Goal: Task Accomplishment & Management: Complete application form

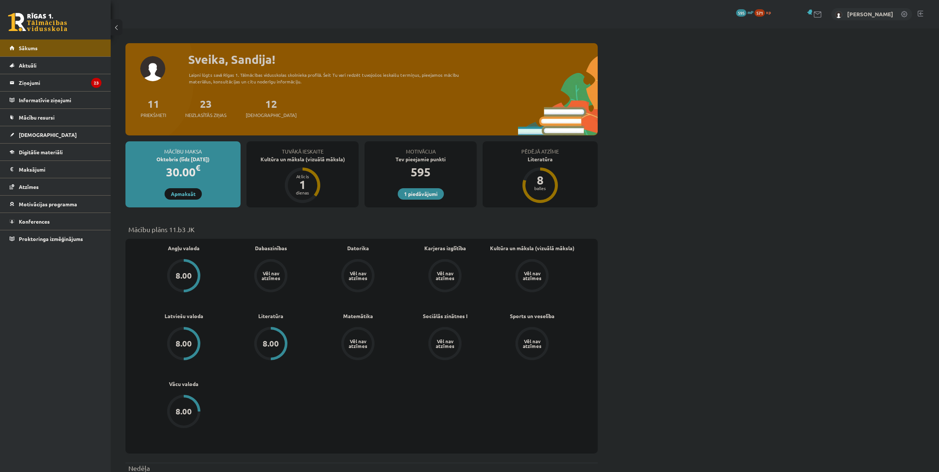
click at [283, 170] on div "Tuvākā ieskaite Kultūra un māksla (vizuālā māksla) Atlicis 1 dienas" at bounding box center [302, 174] width 112 height 66
click at [283, 159] on div "Kultūra un māksla (vizuālā māksla)" at bounding box center [302, 159] width 112 height 8
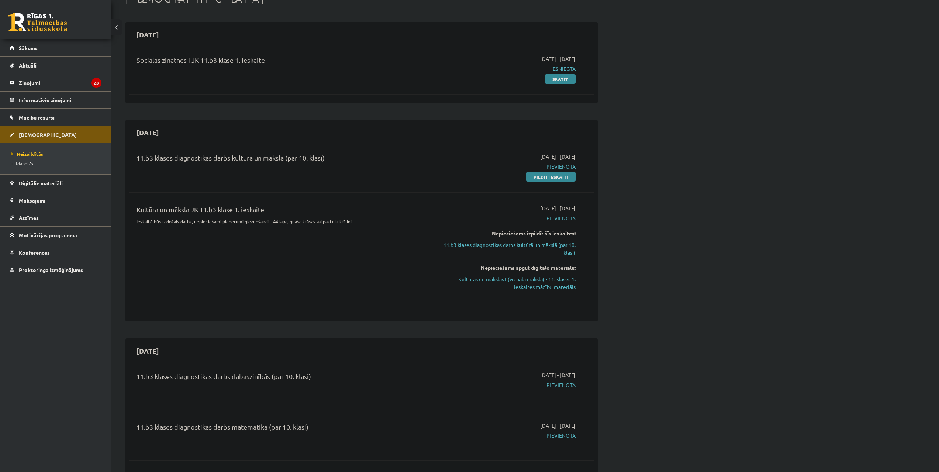
scroll to position [74, 0]
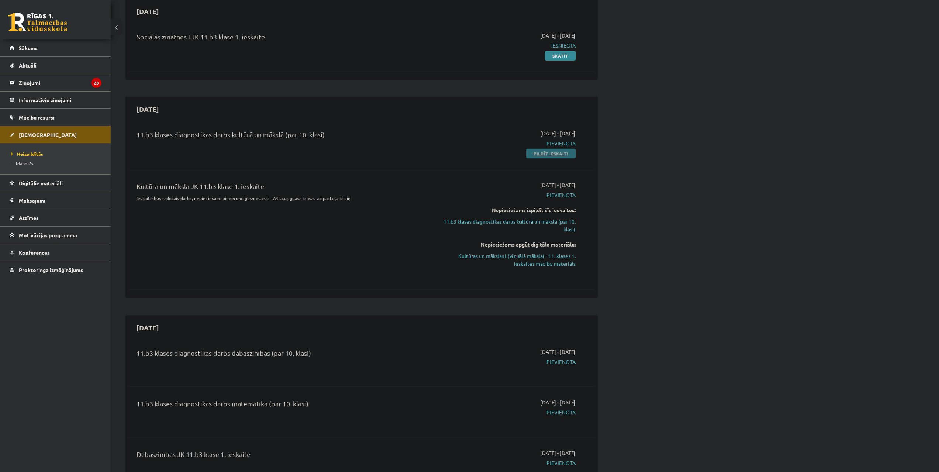
click at [544, 152] on link "Pildīt ieskaiti" at bounding box center [550, 154] width 49 height 10
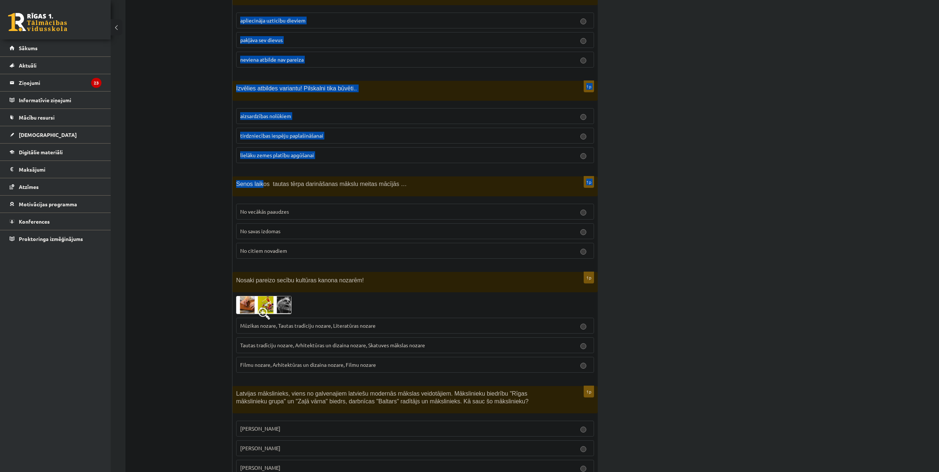
scroll to position [2764, 0]
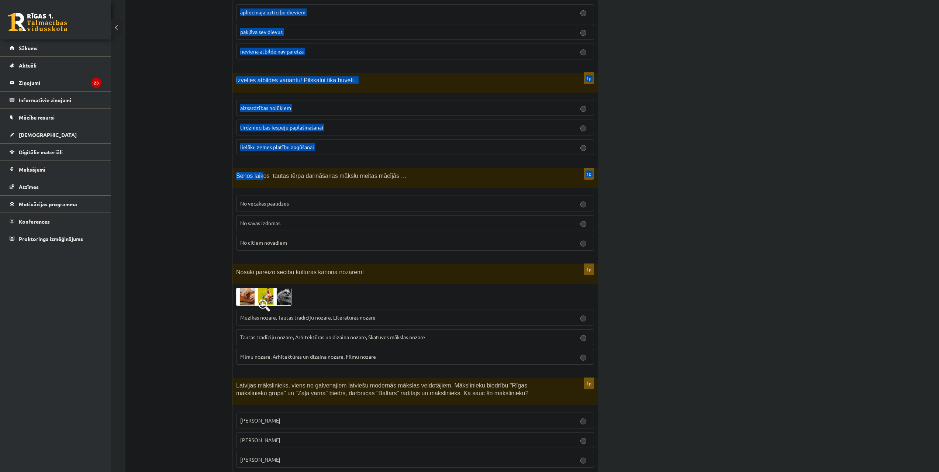
drag, startPoint x: 237, startPoint y: 111, endPoint x: 305, endPoint y: 445, distance: 340.5
copy form "Atzīmē pareizo atbildi! Nemateriālais kultūras mantojums ir… Rundāles pils Taut…"
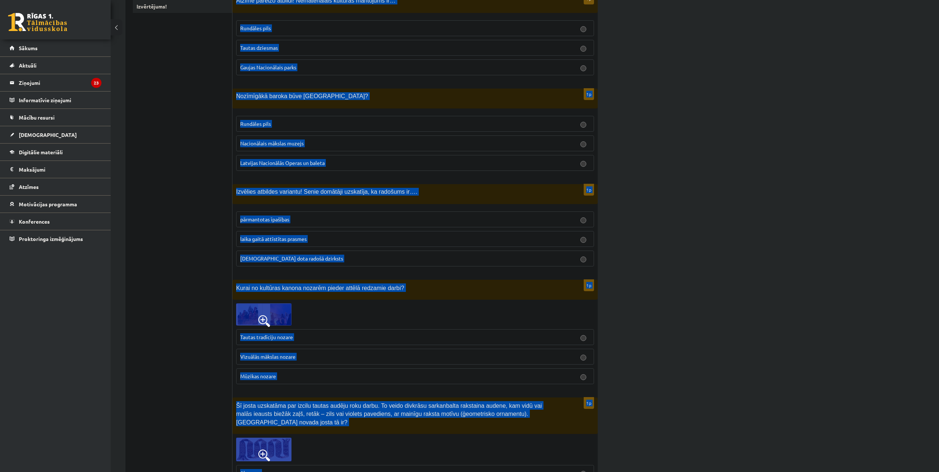
scroll to position [0, 0]
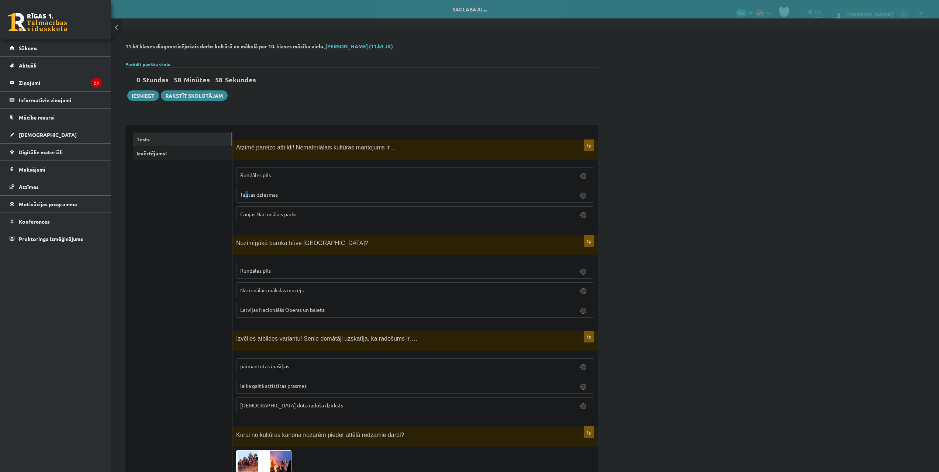
click at [245, 192] on p "Tautas dziesmas" at bounding box center [415, 195] width 350 height 8
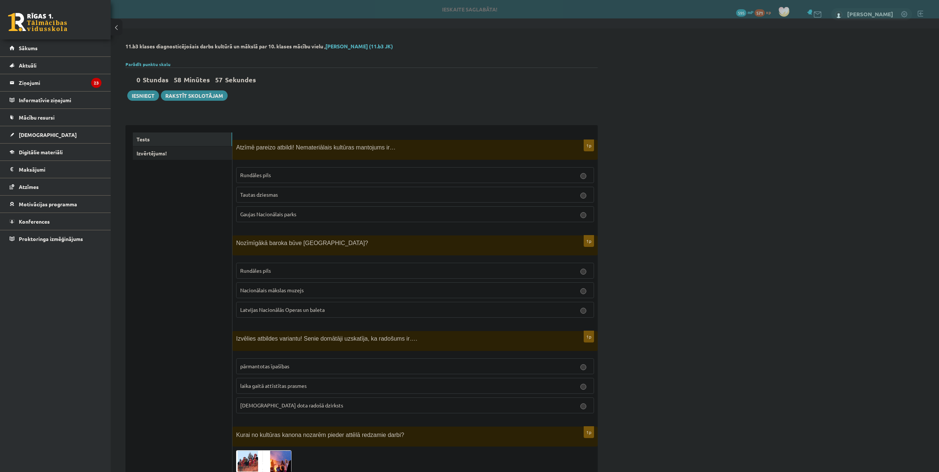
click at [266, 191] on label "Tautas dziesmas" at bounding box center [415, 195] width 358 height 16
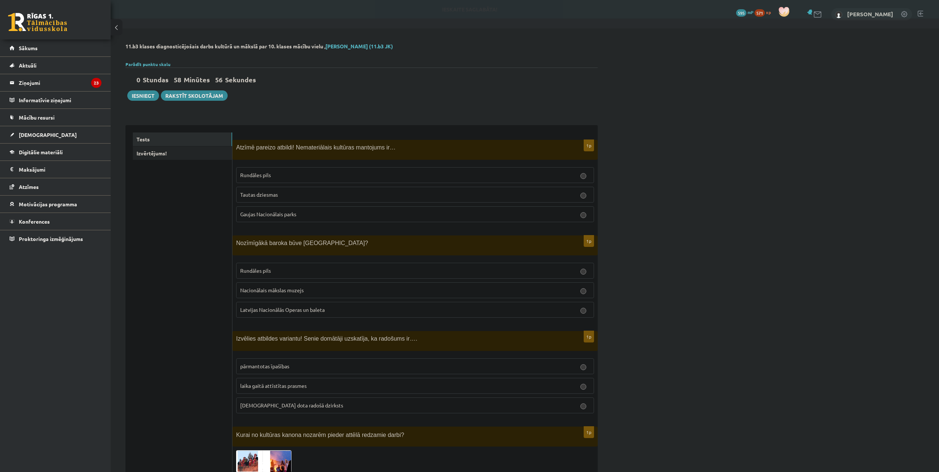
click at [270, 194] on span "Tautas dziesmas" at bounding box center [259, 194] width 38 height 7
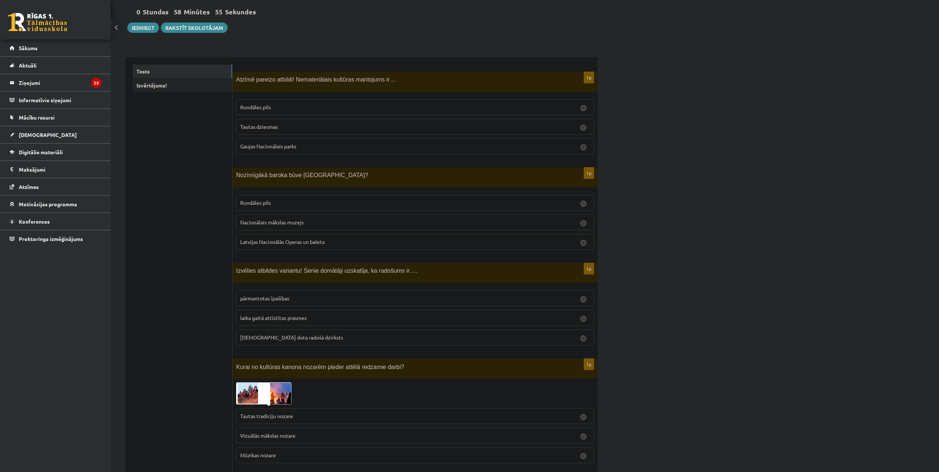
scroll to position [111, 0]
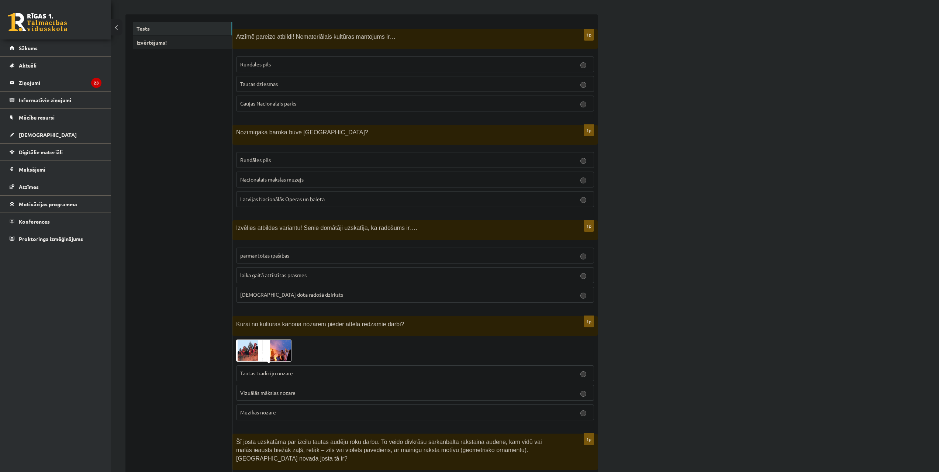
click at [272, 156] on p "Rundāles pils" at bounding box center [415, 160] width 350 height 8
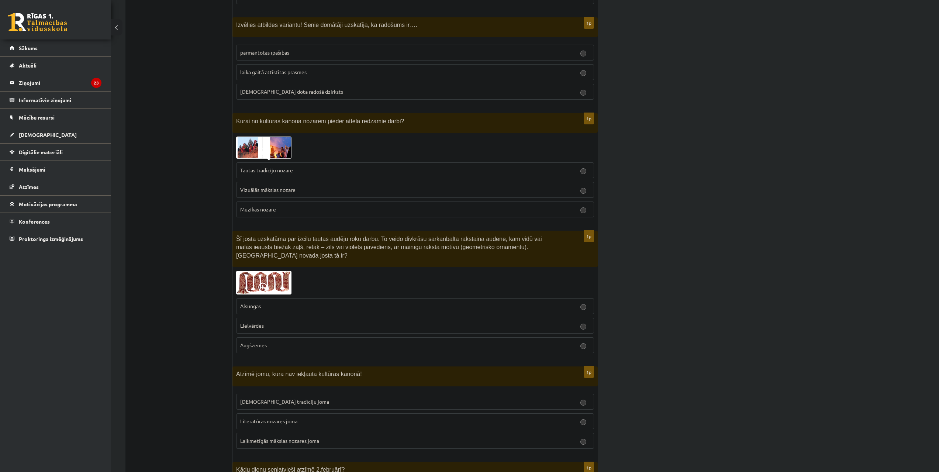
scroll to position [369, 0]
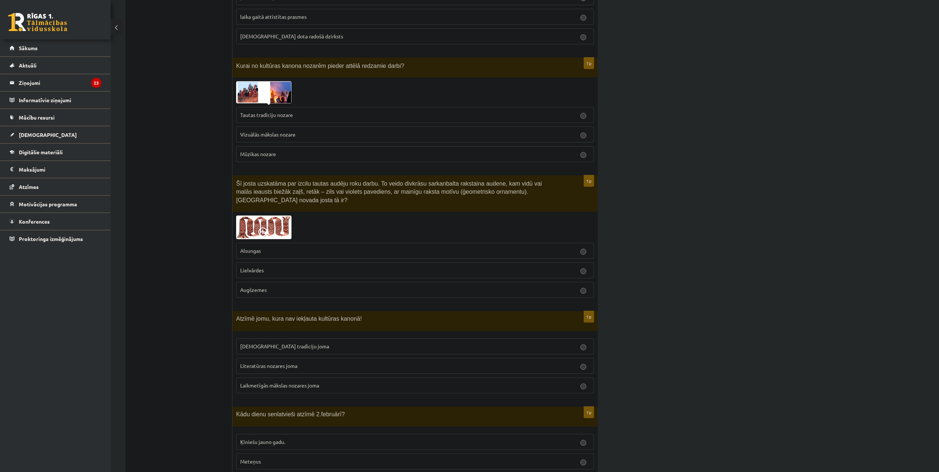
click at [257, 34] on span "dieva dota radošā dzirksts" at bounding box center [291, 36] width 103 height 7
click at [283, 135] on span "Vizuālās mākslas nozare" at bounding box center [267, 134] width 55 height 7
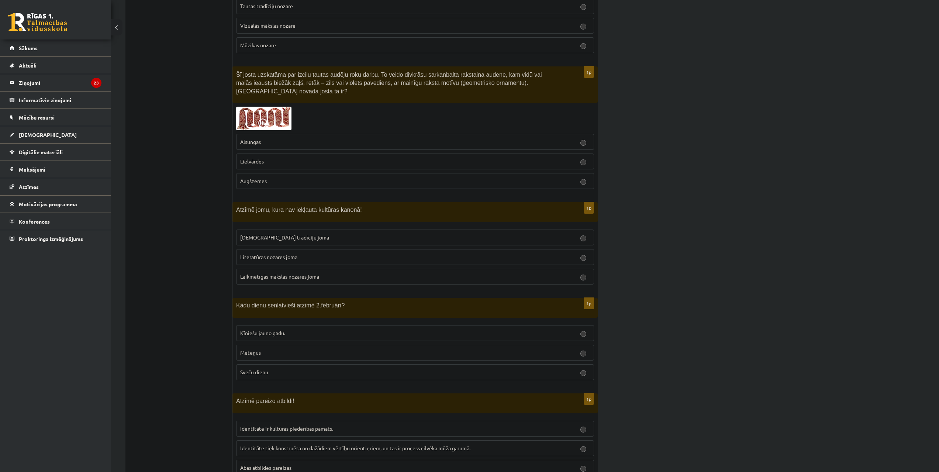
scroll to position [480, 0]
click at [285, 156] on p "Lielvārdes" at bounding box center [415, 160] width 350 height 8
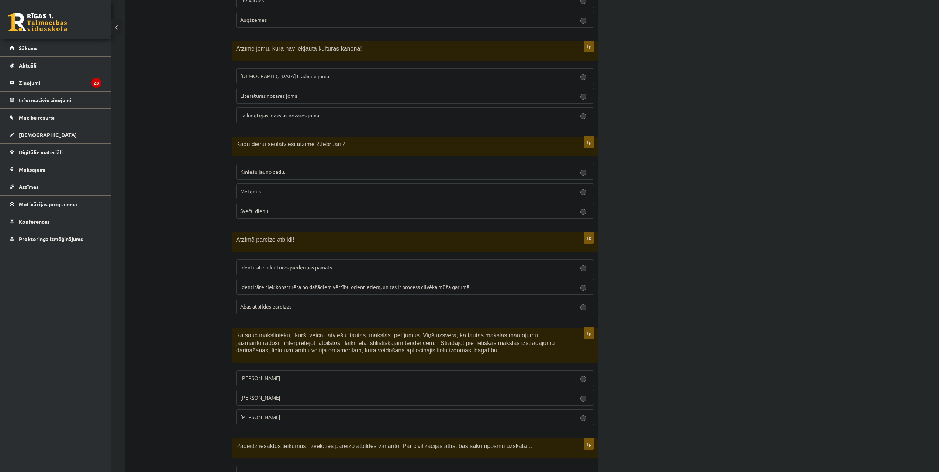
scroll to position [664, 0]
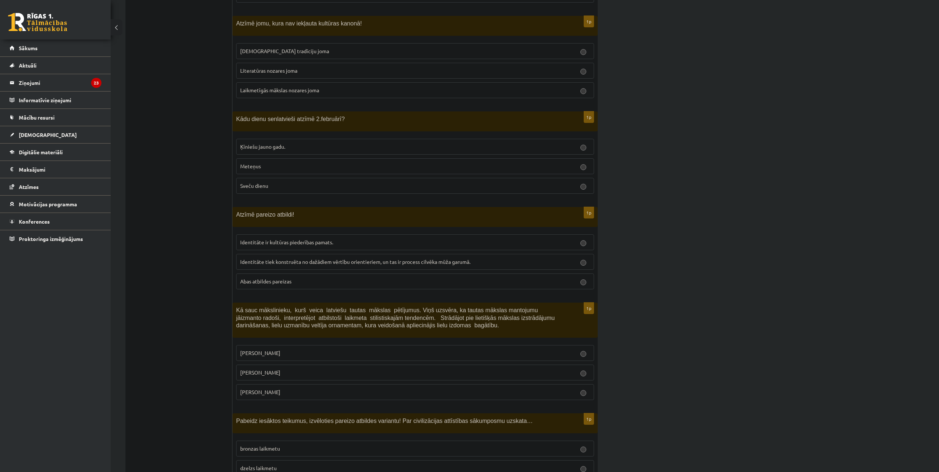
click at [242, 86] on p "Laikmetīgās mākslas nozares joma" at bounding box center [415, 90] width 350 height 8
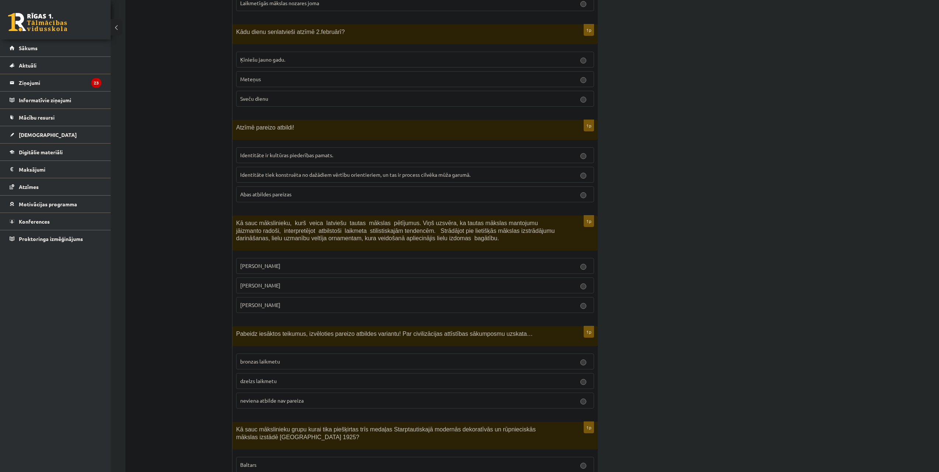
scroll to position [775, 0]
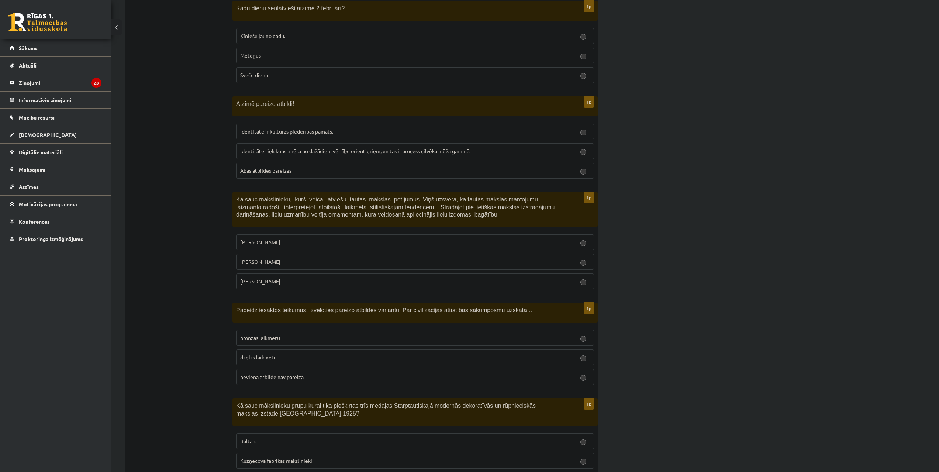
click at [248, 74] on label "Sveču dienu" at bounding box center [415, 75] width 358 height 16
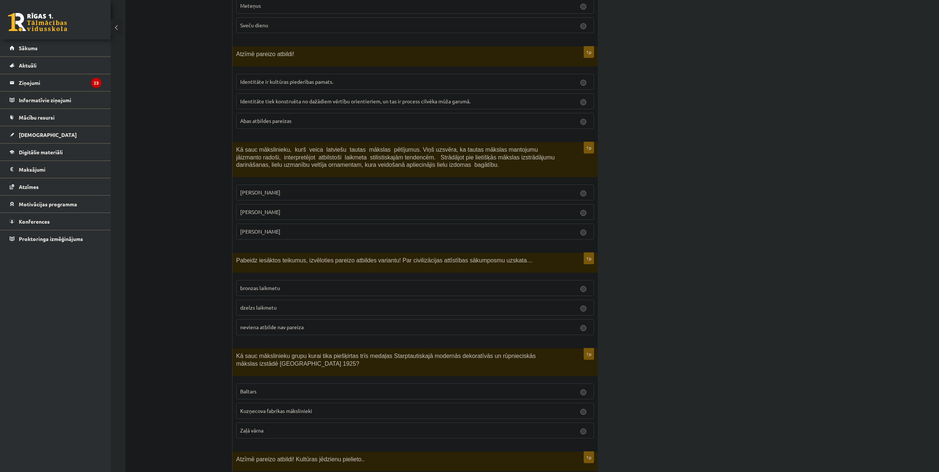
scroll to position [849, 0]
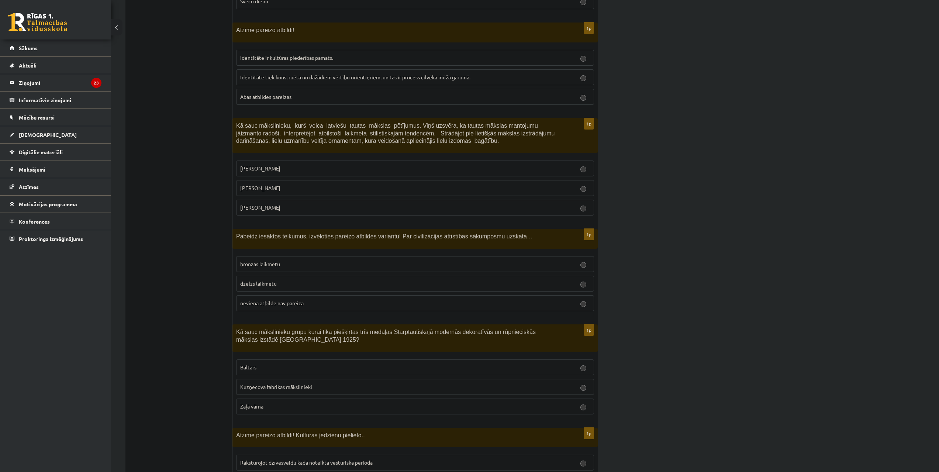
click at [247, 79] on fieldset "Identitāte ir kultūras piederības pamats. Identitāte tiek konstruēta no dažādie…" at bounding box center [415, 76] width 358 height 61
click at [252, 89] on label "Abas atbildes pareizas" at bounding box center [415, 97] width 358 height 16
click at [257, 93] on span "Abas atbildes pareizas" at bounding box center [265, 96] width 51 height 7
click at [278, 93] on span "Abas atbildes pareizas" at bounding box center [265, 96] width 51 height 7
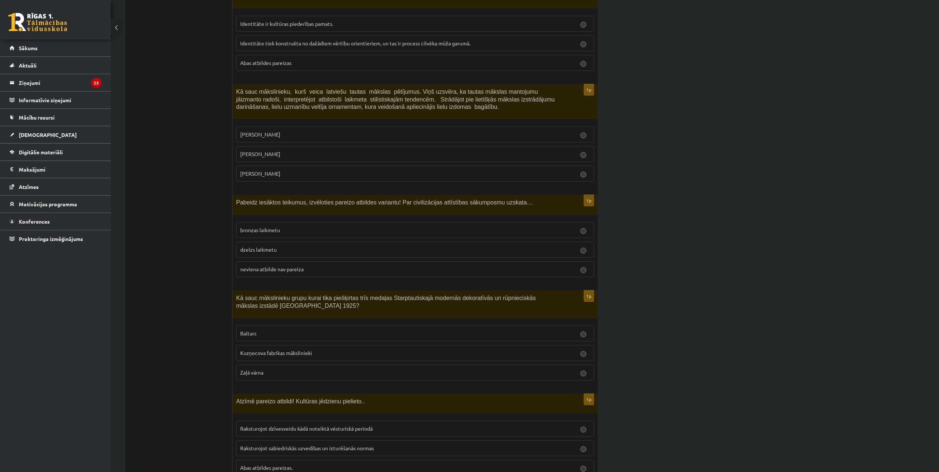
scroll to position [886, 0]
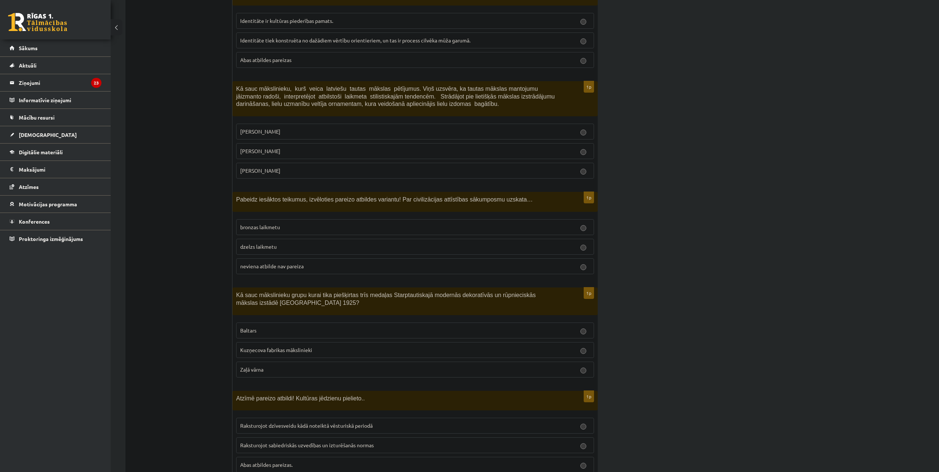
click at [275, 143] on label "[PERSON_NAME]" at bounding box center [415, 151] width 358 height 16
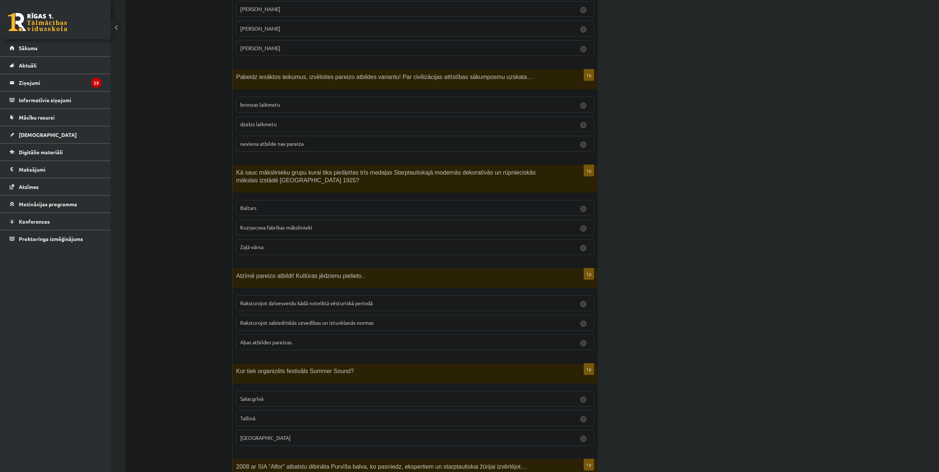
scroll to position [1033, 0]
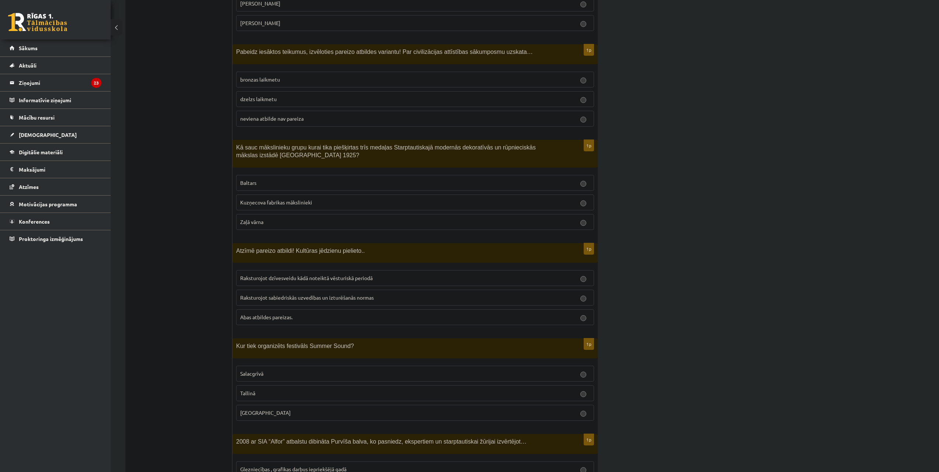
click at [268, 115] on label "neviena atbilde nav pareiza" at bounding box center [415, 119] width 358 height 16
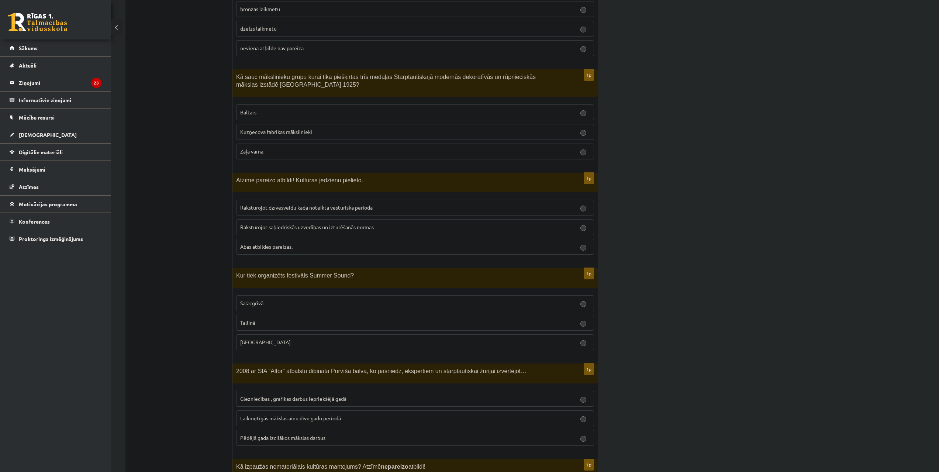
scroll to position [1107, 0]
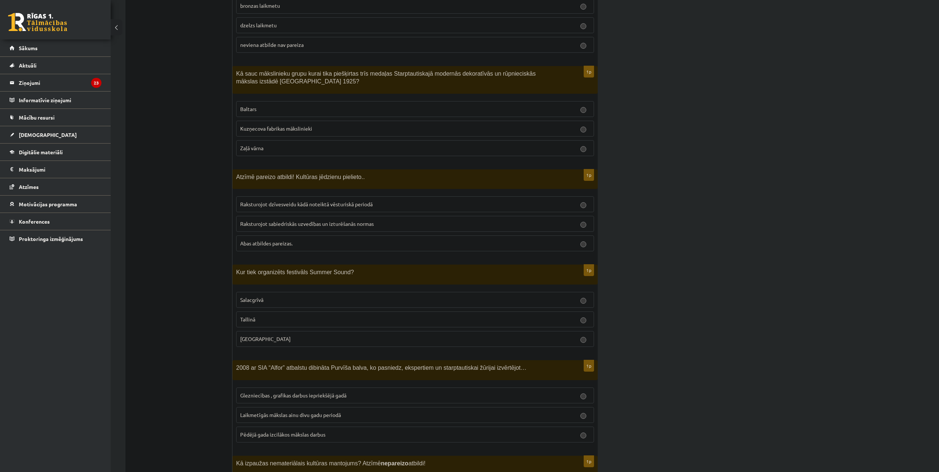
click at [259, 105] on p "Baltars" at bounding box center [415, 109] width 350 height 8
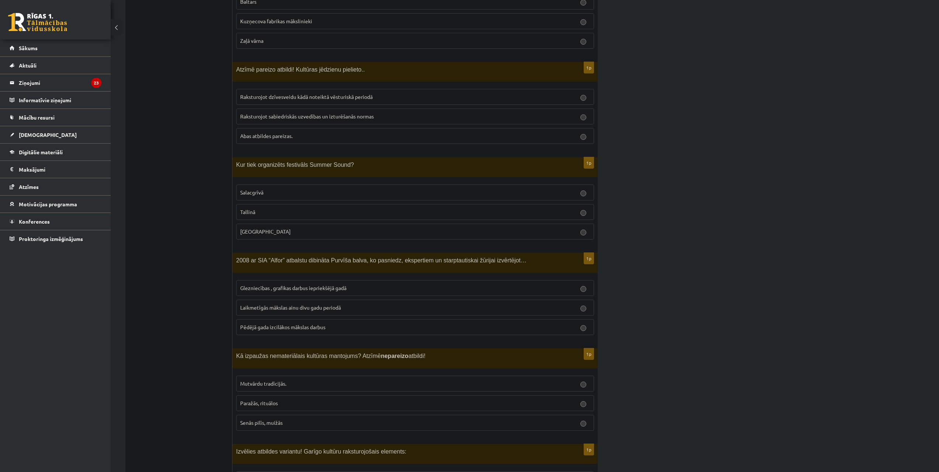
scroll to position [1218, 0]
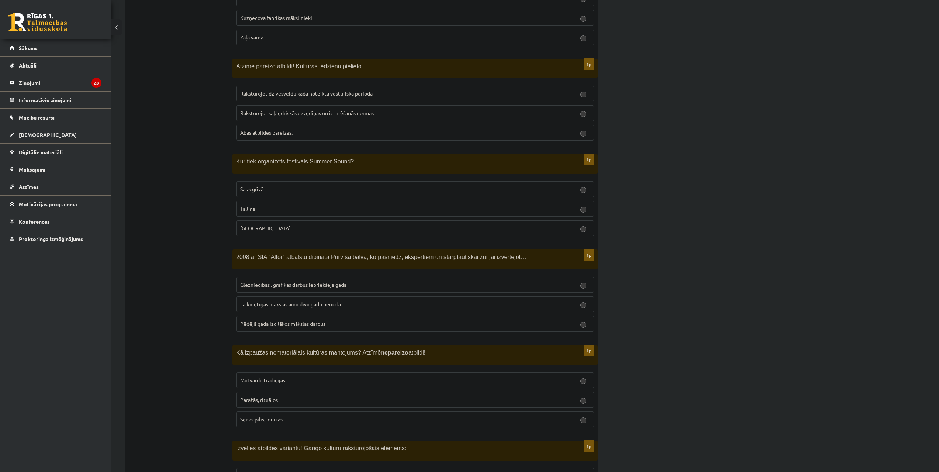
drag, startPoint x: 302, startPoint y: 121, endPoint x: 296, endPoint y: 127, distance: 7.8
click at [301, 129] on p "Abas atbildes pareizas." at bounding box center [415, 133] width 350 height 8
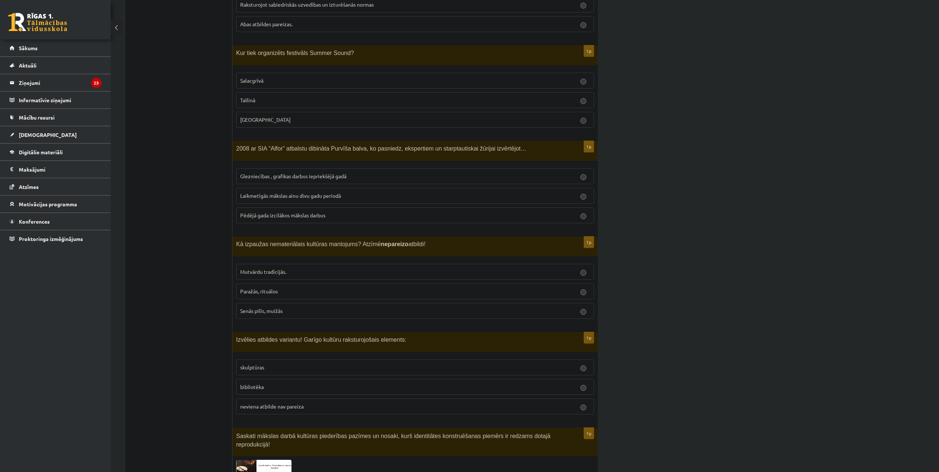
scroll to position [1328, 0]
click at [273, 114] on p "[GEOGRAPHIC_DATA]" at bounding box center [415, 118] width 350 height 8
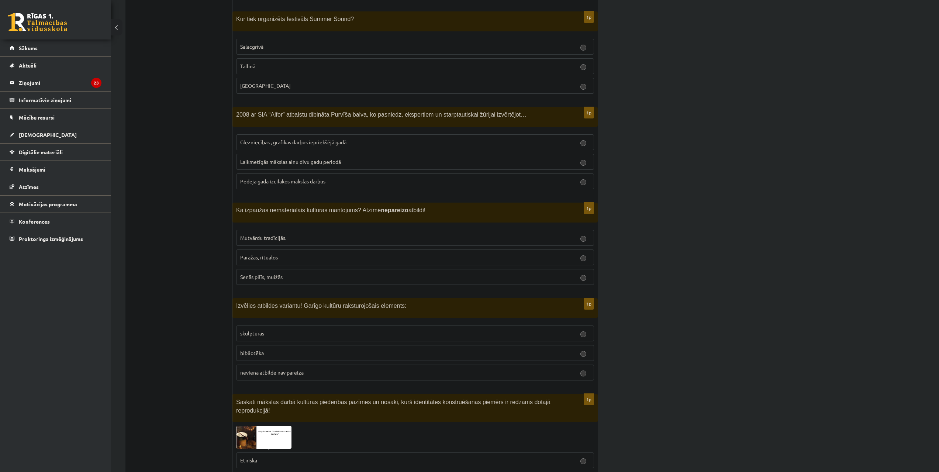
scroll to position [1365, 0]
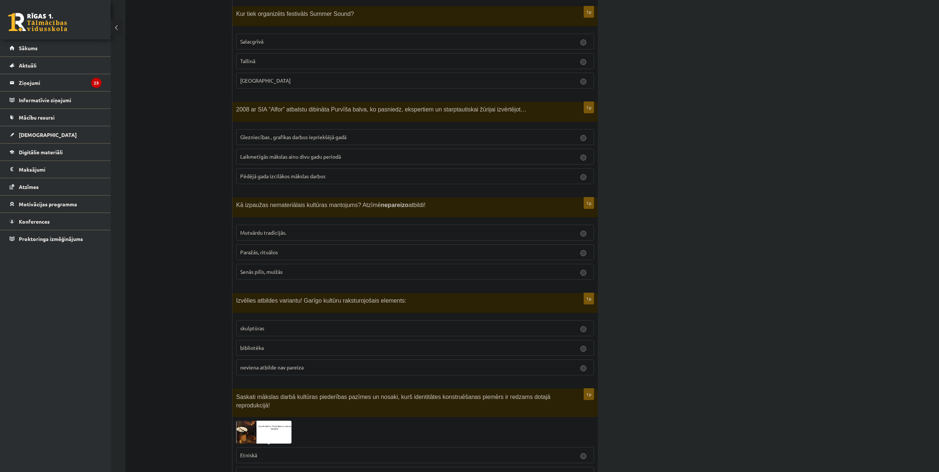
click at [261, 153] on span "Laikmetīgās mākslas ainu divu gadu periodā" at bounding box center [290, 156] width 101 height 7
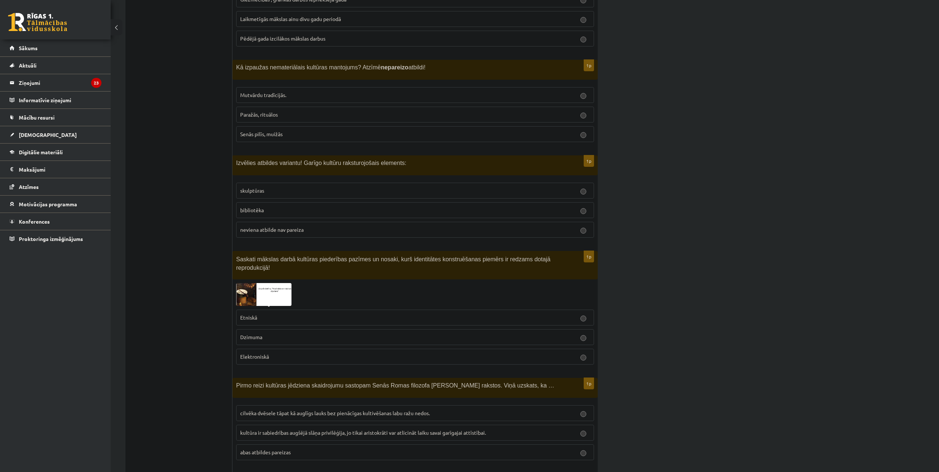
scroll to position [1513, 0]
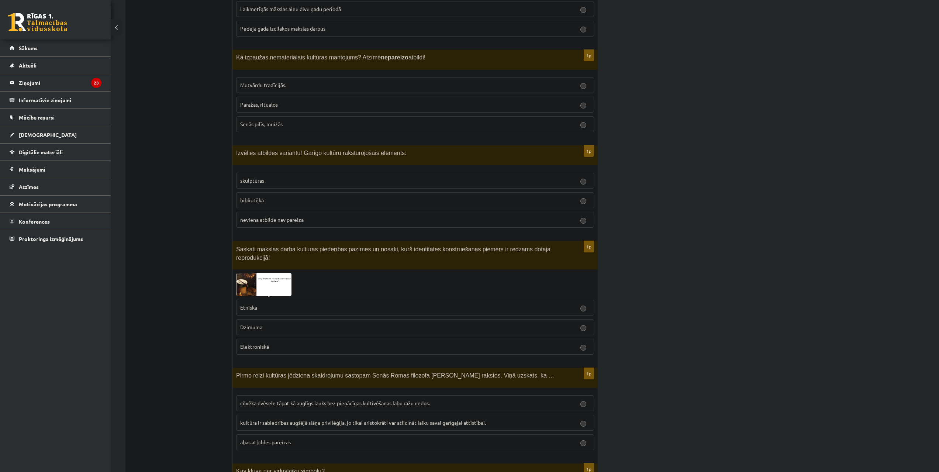
click at [267, 121] on span "Senās pilīs, muižās" at bounding box center [261, 124] width 42 height 7
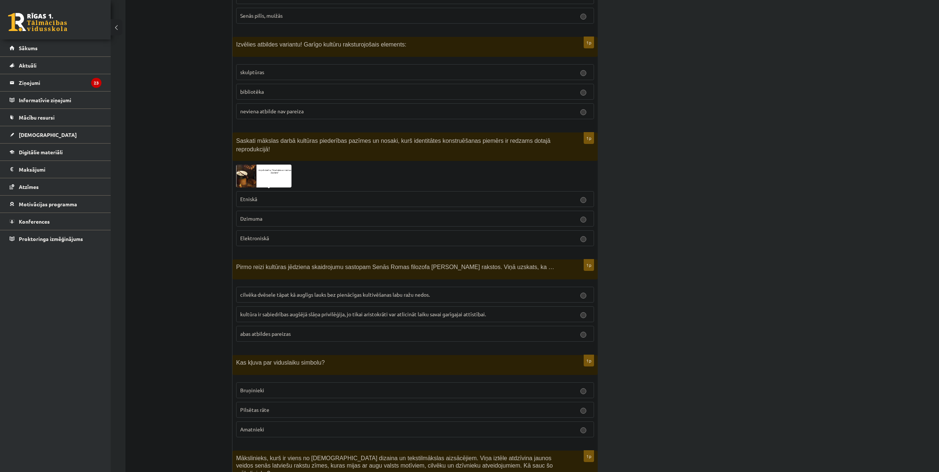
scroll to position [1624, 0]
click at [256, 106] on span "neviena atbilde nav pareiza" at bounding box center [271, 109] width 63 height 7
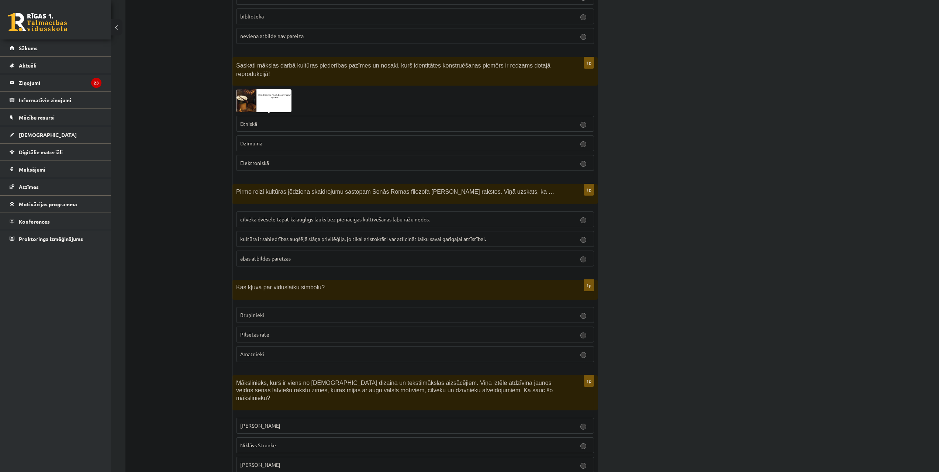
scroll to position [1697, 0]
click at [253, 120] on span "Etniskā" at bounding box center [248, 123] width 17 height 7
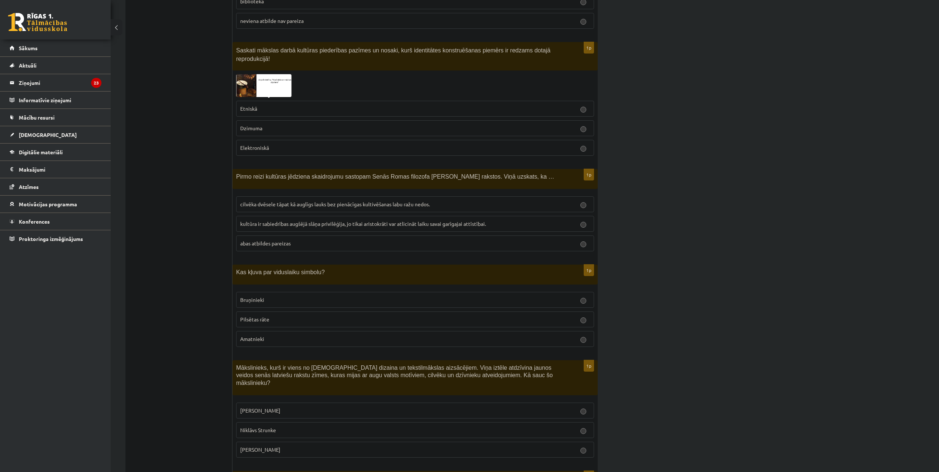
scroll to position [1734, 0]
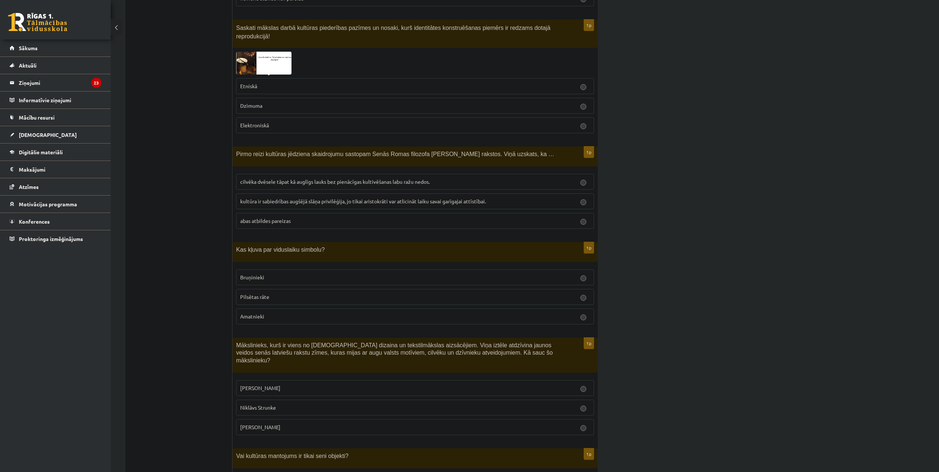
click at [246, 52] on img at bounding box center [263, 63] width 55 height 23
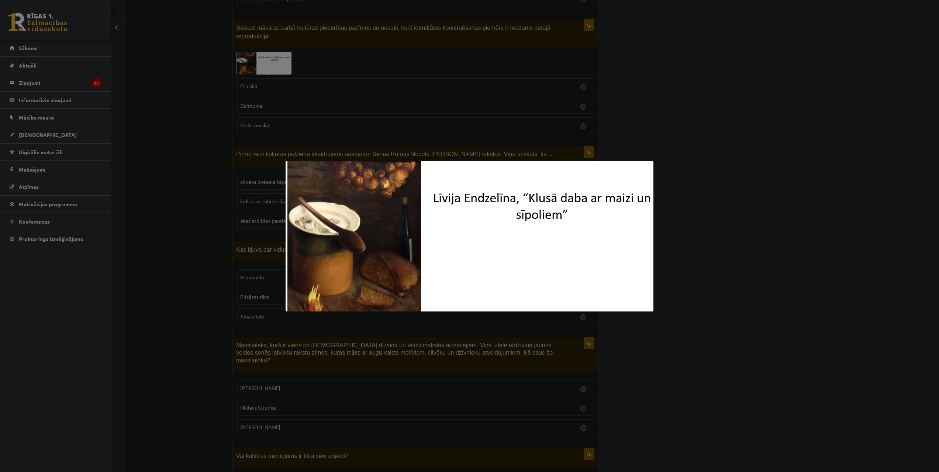
click at [231, 73] on div at bounding box center [469, 236] width 939 height 472
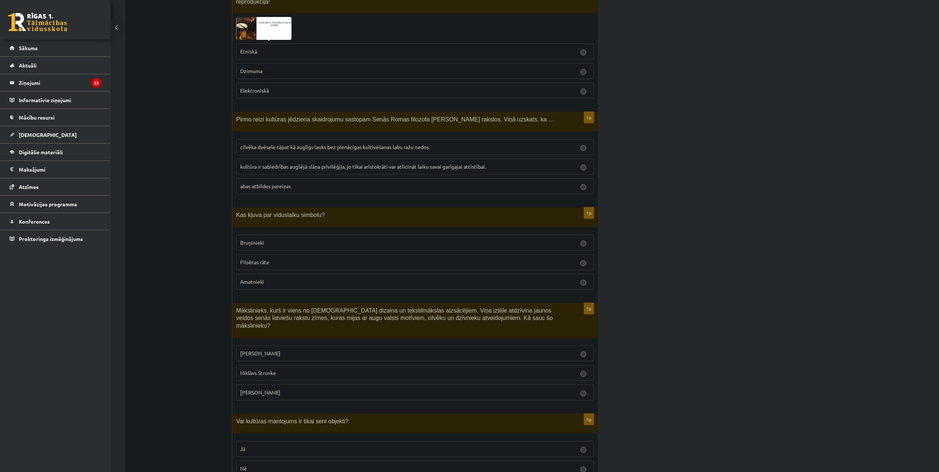
scroll to position [1771, 0]
click at [279, 133] on fieldset "cilvēka dvēsele tāpat kā auglīgs lauks bez pienācīgas kultivēšanas labu ražu ne…" at bounding box center [415, 163] width 358 height 61
click at [277, 141] on span "cilvēka dvēsele tāpat kā auglīgs lauks bez pienācīgas kultivēšanas labu ražu ne…" at bounding box center [335, 144] width 190 height 7
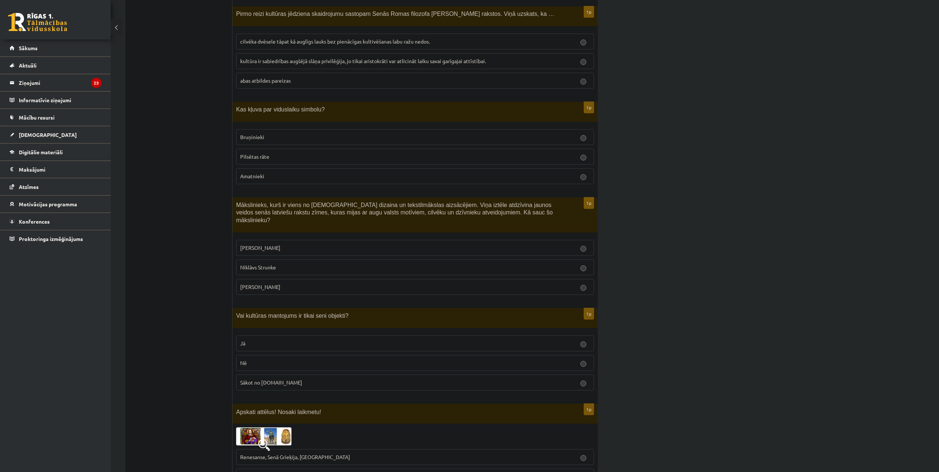
scroll to position [1882, 0]
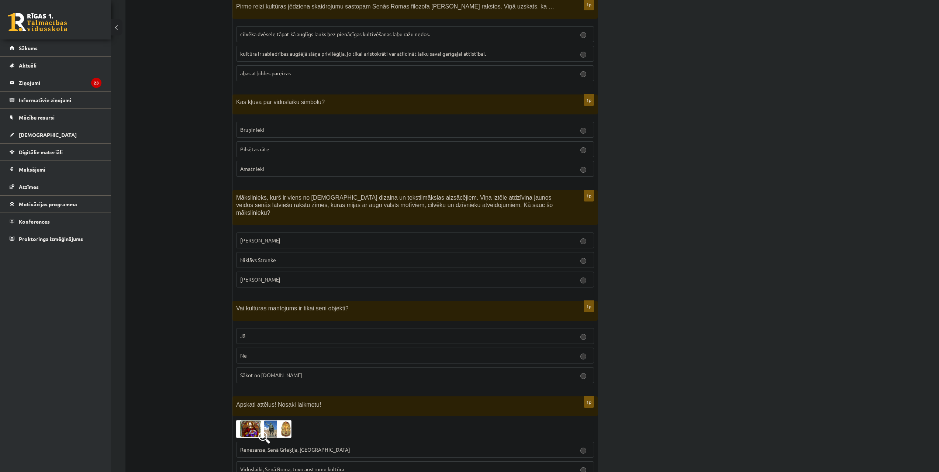
click at [260, 126] on span "Bruņinieki" at bounding box center [252, 129] width 24 height 7
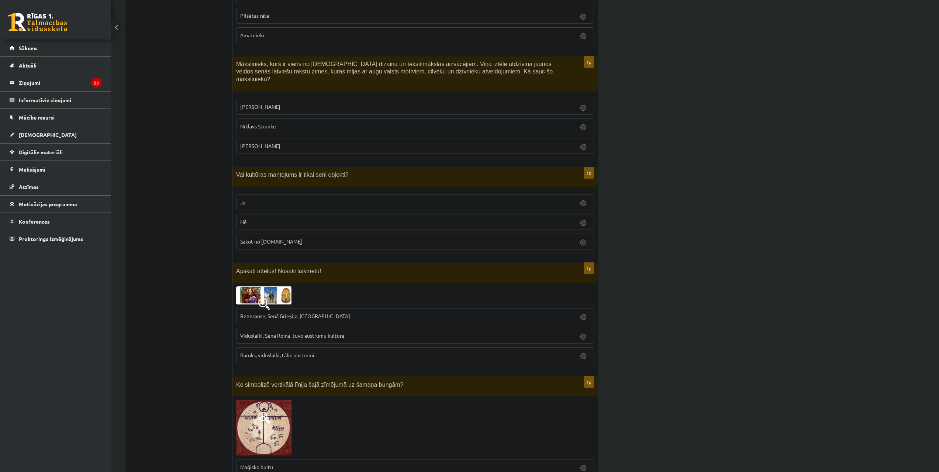
scroll to position [2029, 0]
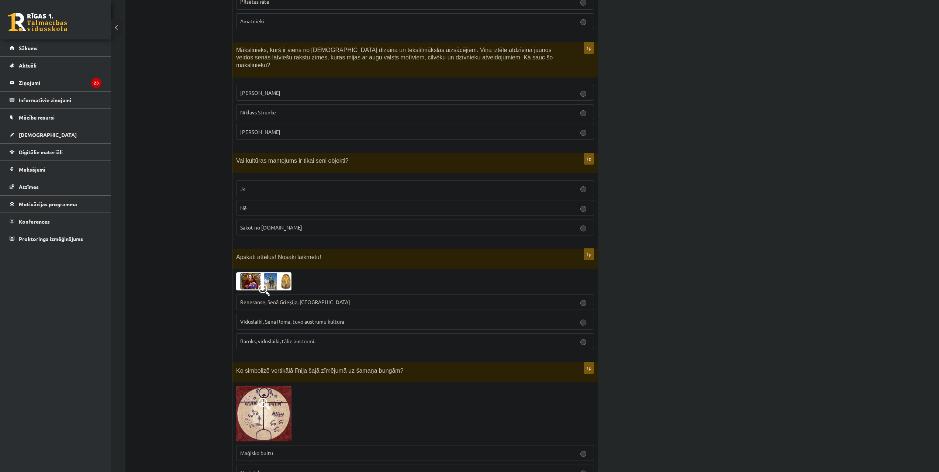
click at [245, 85] on label "[PERSON_NAME]" at bounding box center [415, 93] width 358 height 16
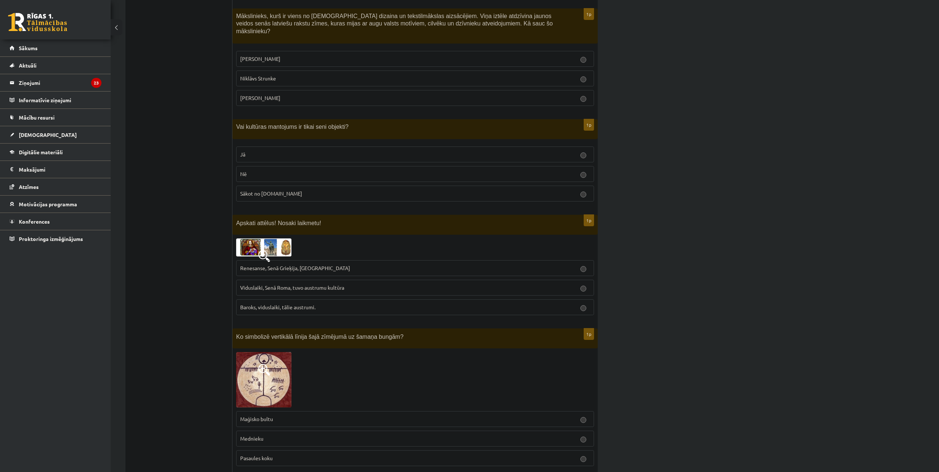
scroll to position [2066, 0]
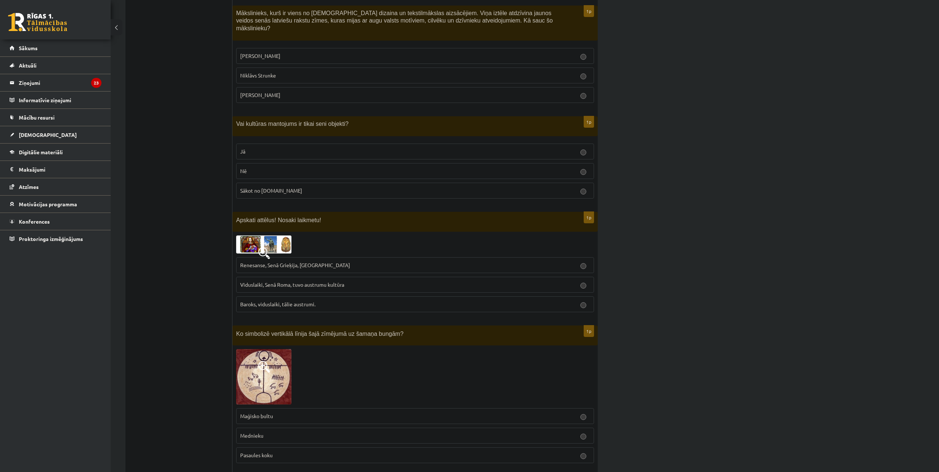
click at [261, 167] on p "Nē" at bounding box center [415, 171] width 350 height 8
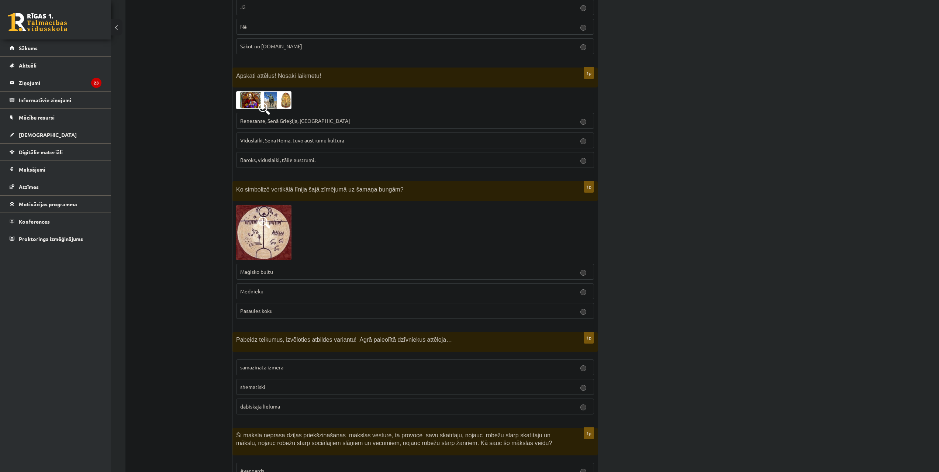
scroll to position [2214, 0]
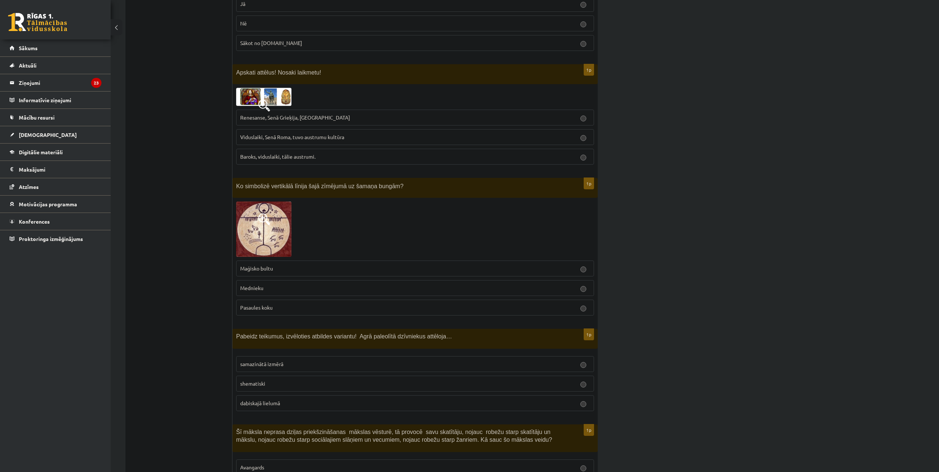
click at [284, 114] on span "Renesanse, Senā Grieķija, [GEOGRAPHIC_DATA]" at bounding box center [295, 117] width 110 height 7
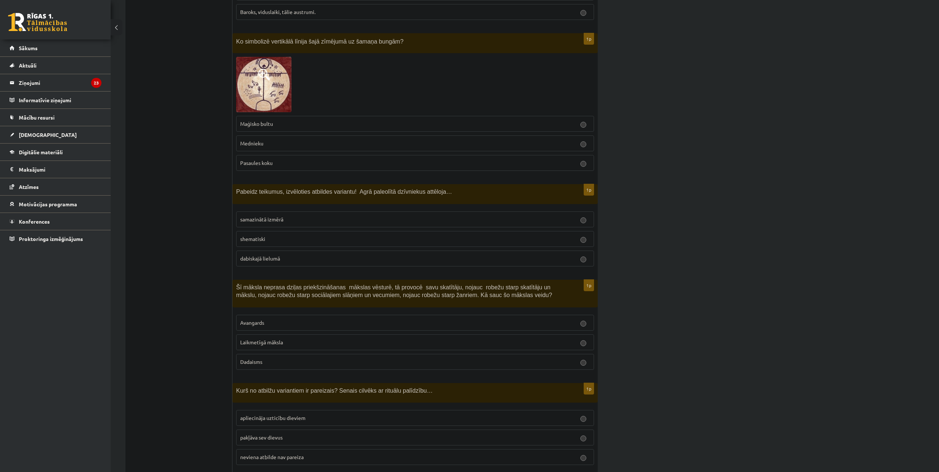
scroll to position [2362, 0]
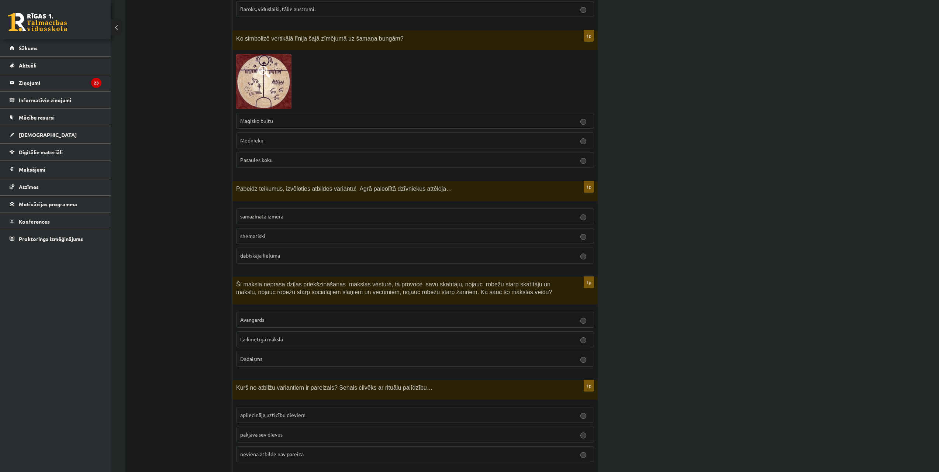
click at [284, 156] on p "Pasaules koku" at bounding box center [415, 160] width 350 height 8
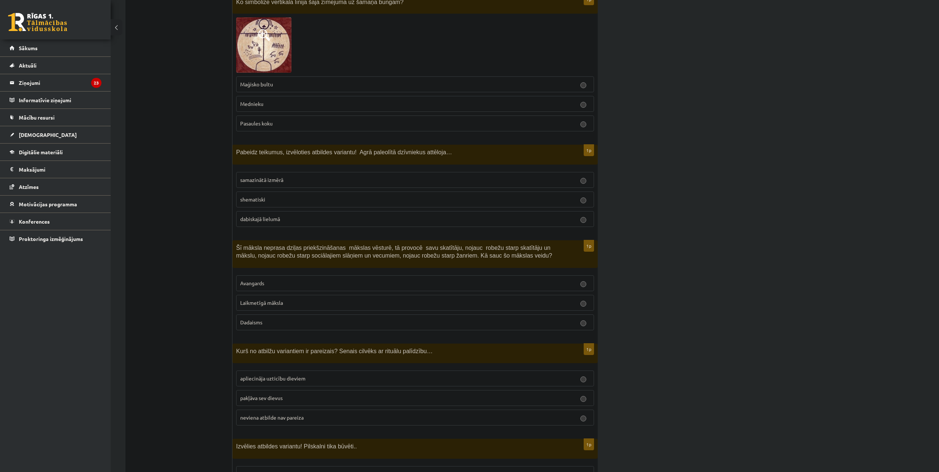
scroll to position [2435, 0]
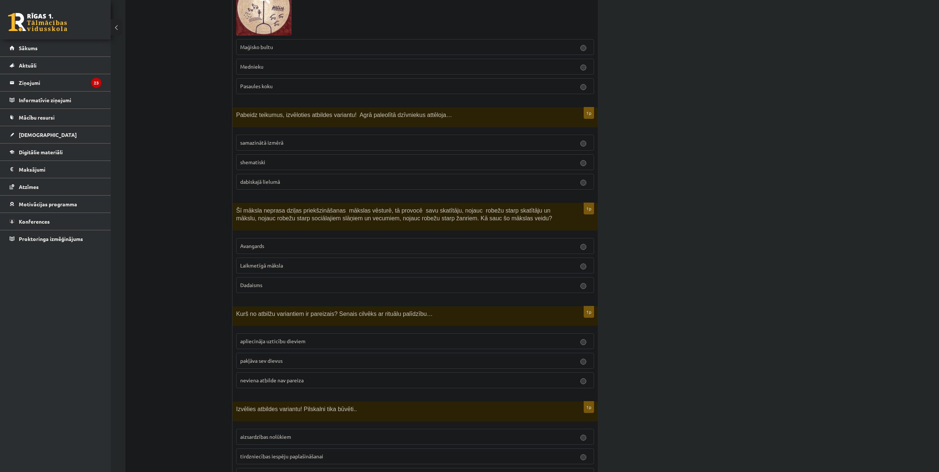
click at [276, 178] on span "dabiskajā lielumā" at bounding box center [260, 181] width 40 height 7
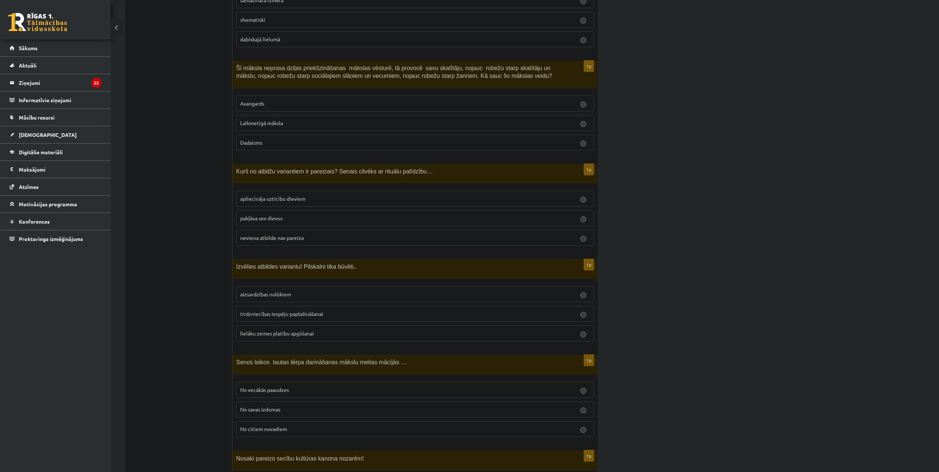
scroll to position [2583, 0]
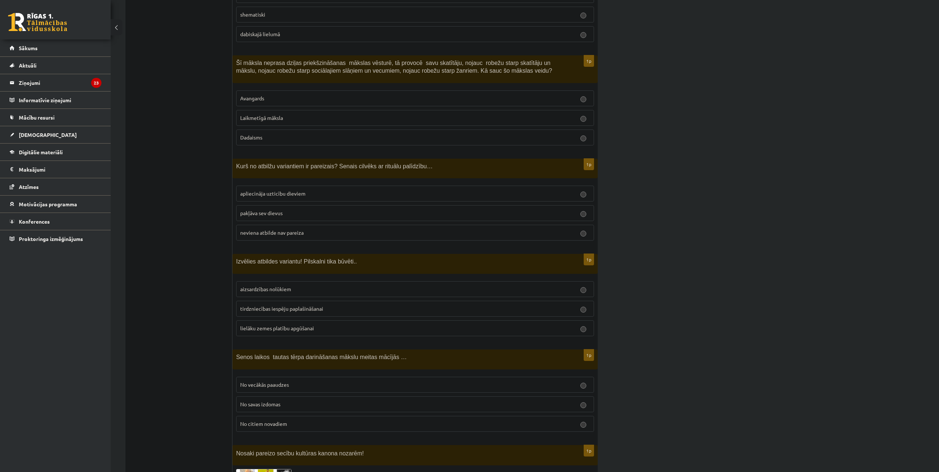
click at [248, 114] on span "Laikmetīgā māksla" at bounding box center [261, 117] width 43 height 7
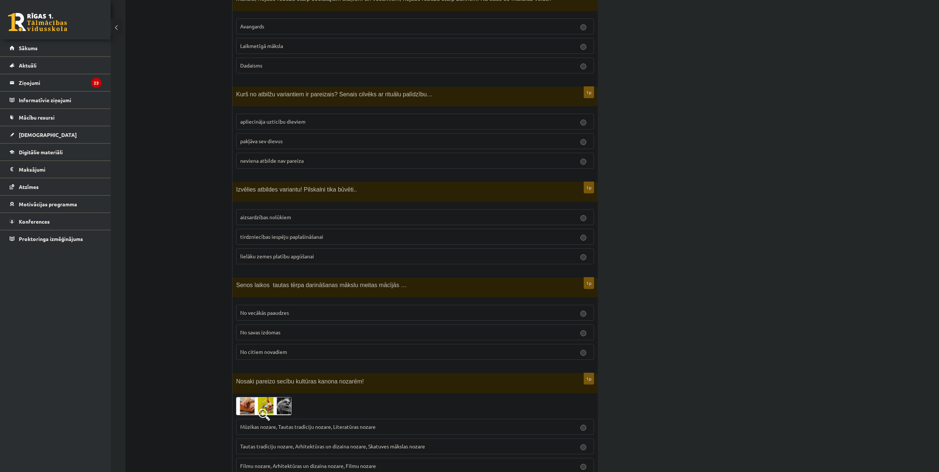
scroll to position [2657, 0]
click at [245, 116] on span "apliecināja uzticību dieviem" at bounding box center [272, 119] width 65 height 7
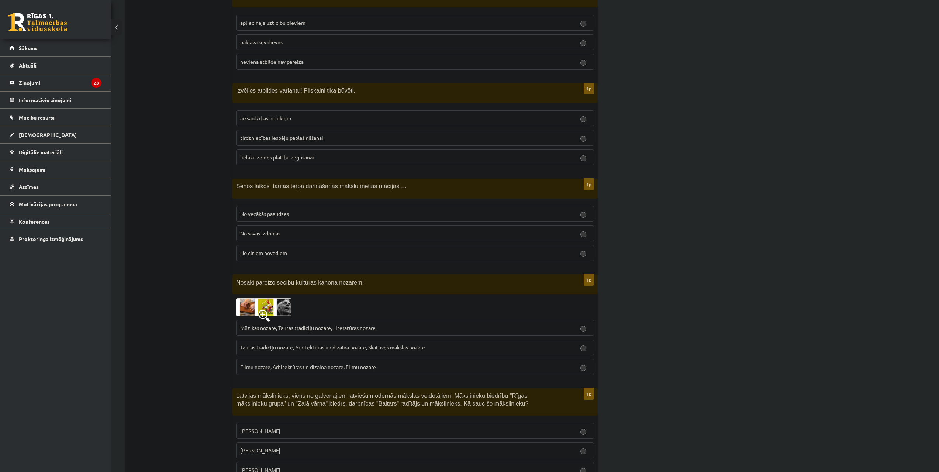
scroll to position [2764, 0]
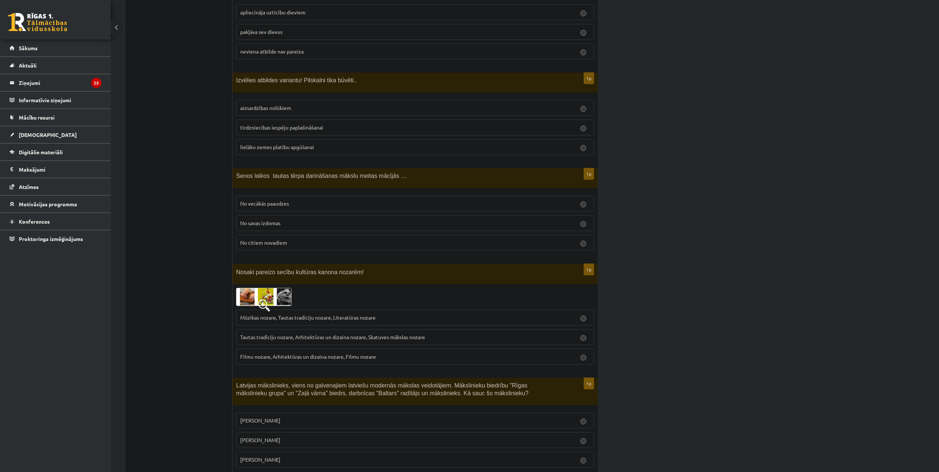
click at [252, 104] on span "aizsardzības nolūkiem" at bounding box center [265, 107] width 51 height 7
click at [292, 200] on p "No vecākās paaudzes" at bounding box center [415, 204] width 350 height 8
click at [336, 333] on p "Tautas tradīciju nozare, Arhitektūras un dizaina nozare, Skatuves mākslas nozare" at bounding box center [415, 337] width 350 height 8
click at [297, 436] on p "[PERSON_NAME]" at bounding box center [415, 440] width 350 height 8
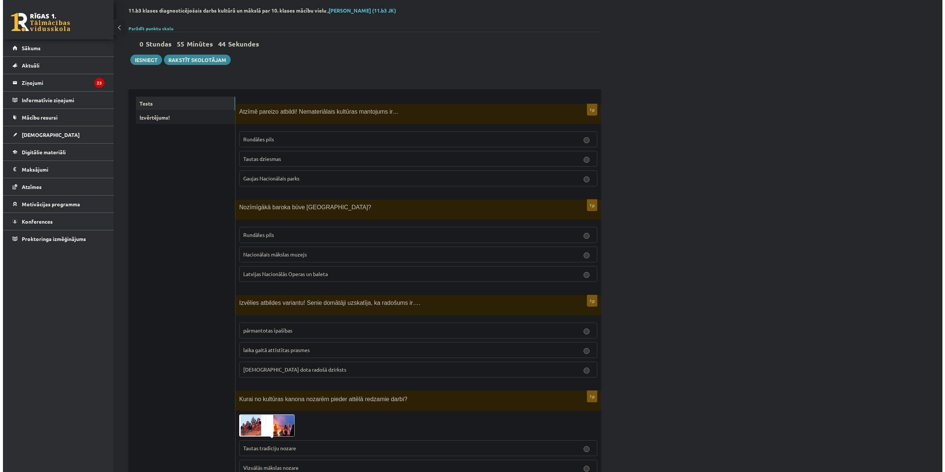
scroll to position [0, 0]
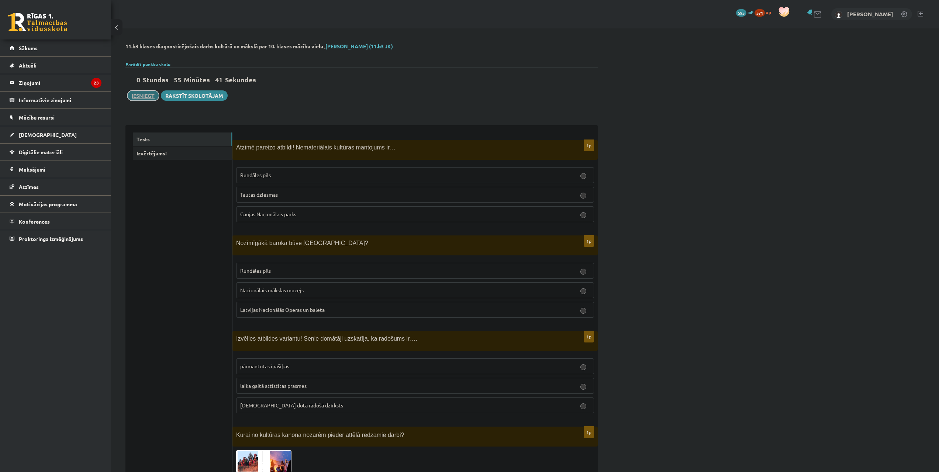
click at [141, 92] on button "Iesniegt" at bounding box center [143, 95] width 32 height 10
click at [166, 155] on link "Izvērtējums!" at bounding box center [182, 153] width 99 height 14
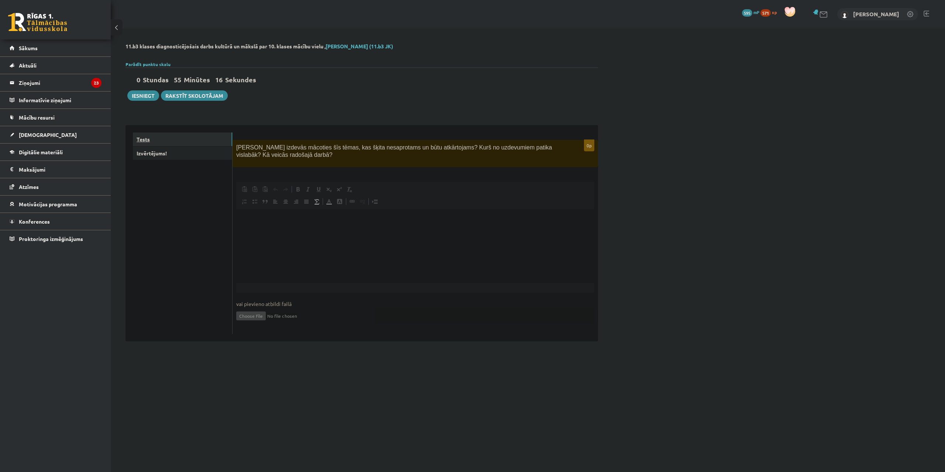
click at [168, 140] on link "Tests" at bounding box center [182, 139] width 99 height 14
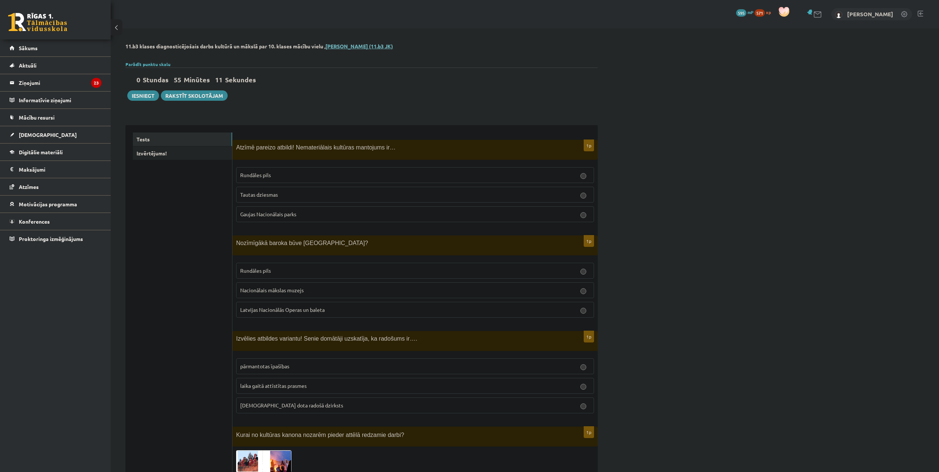
click at [353, 44] on link "Sandija Šūba (11.b3 JK)" at bounding box center [359, 46] width 68 height 7
click at [46, 45] on link "Sākums" at bounding box center [56, 47] width 92 height 17
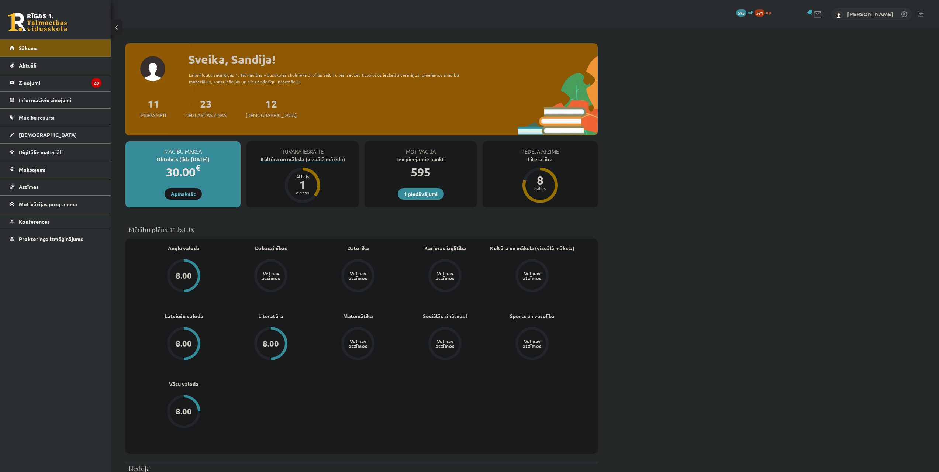
click at [323, 157] on div "Kultūra un māksla (vizuālā māksla)" at bounding box center [302, 159] width 112 height 8
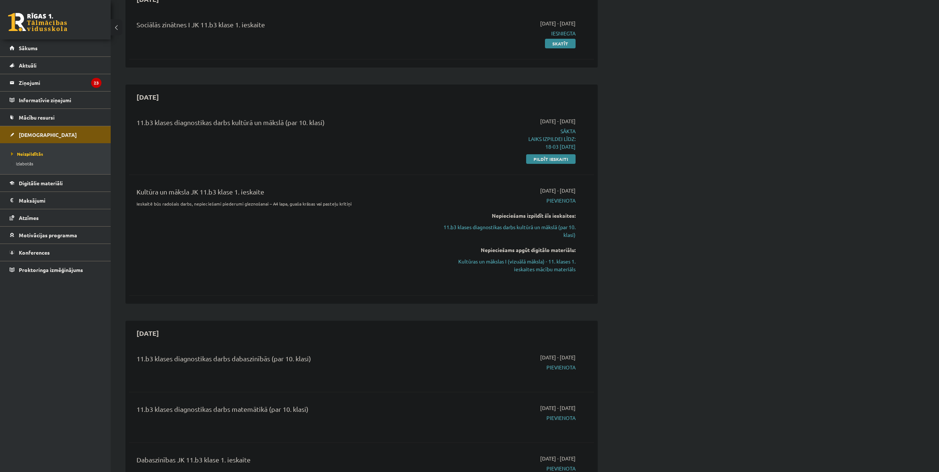
scroll to position [111, 0]
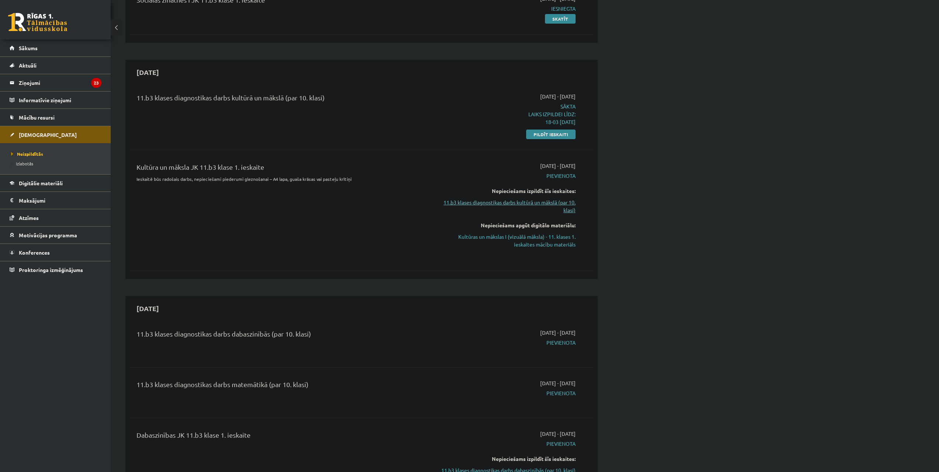
click at [492, 205] on link "11.b3 klases diagnostikas darbs kultūrā un mākslā (par 10. klasi)" at bounding box center [506, 206] width 139 height 15
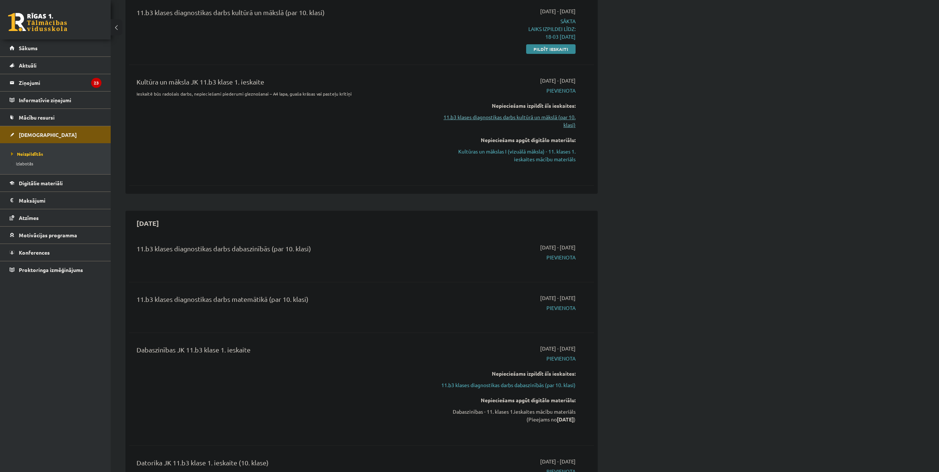
click at [493, 117] on link "11.b3 klases diagnostikas darbs kultūrā un mākslā (par 10. klasi)" at bounding box center [506, 120] width 139 height 15
click at [531, 121] on link "11.b3 klases diagnostikas darbs kultūrā un mākslā (par 10. klasi)" at bounding box center [506, 120] width 139 height 15
click at [533, 115] on link "11.b3 klases diagnostikas darbs kultūrā un mākslā (par 10. klasi)" at bounding box center [506, 120] width 139 height 15
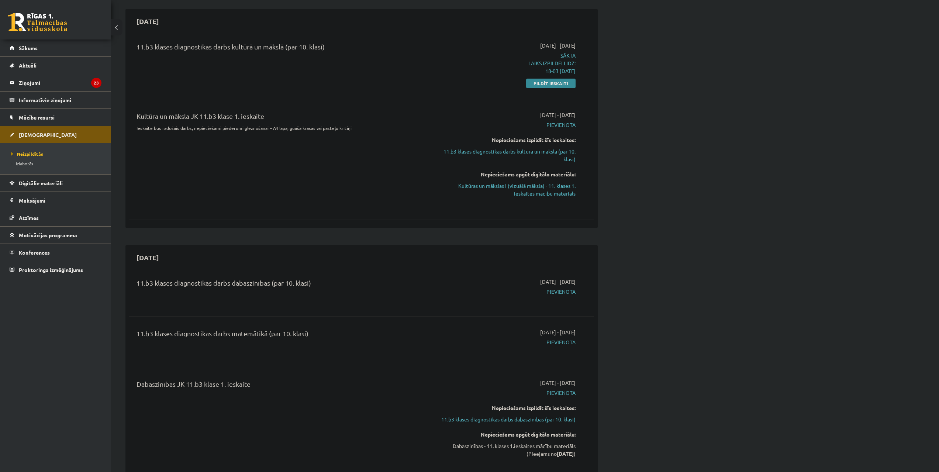
scroll to position [159, 0]
click at [538, 156] on link "11.b3 klases diagnostikas darbs kultūrā un mākslā (par 10. klasi)" at bounding box center [506, 157] width 139 height 15
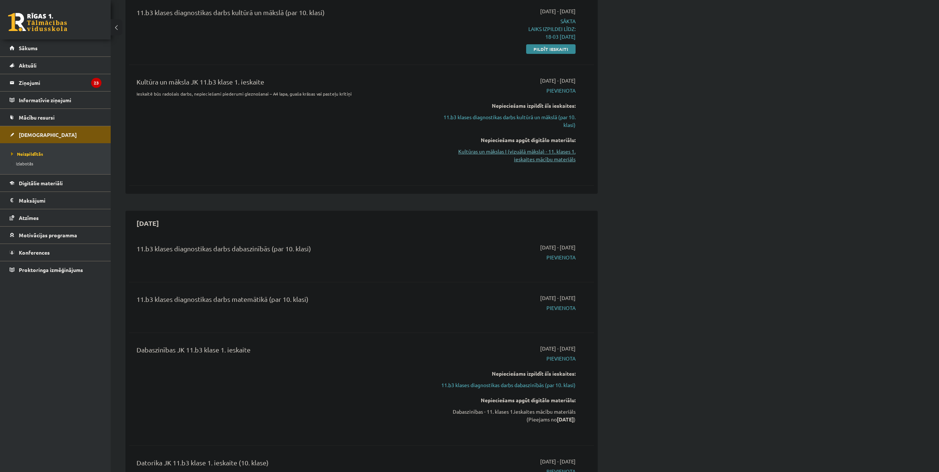
click at [543, 158] on link "Kultūras un mākslas I (vizuālā māksla) - 11. klases 1. ieskaites mācību materiā…" at bounding box center [506, 155] width 139 height 15
click at [528, 159] on link "Kultūras un mākslas I (vizuālā māksla) - 11. klases 1. ieskaites mācību materiā…" at bounding box center [506, 155] width 139 height 15
click at [542, 163] on link "Kultūras un mākslas I (vizuālā māksla) - 11. klases 1. ieskaites mācību materiā…" at bounding box center [506, 155] width 139 height 15
click at [516, 121] on link "11.b3 klases diagnostikas darbs kultūrā un mākslā (par 10. klasi)" at bounding box center [506, 120] width 139 height 15
click at [517, 118] on link "11.b3 klases diagnostikas darbs kultūrā un mākslā (par 10. klasi)" at bounding box center [506, 120] width 139 height 15
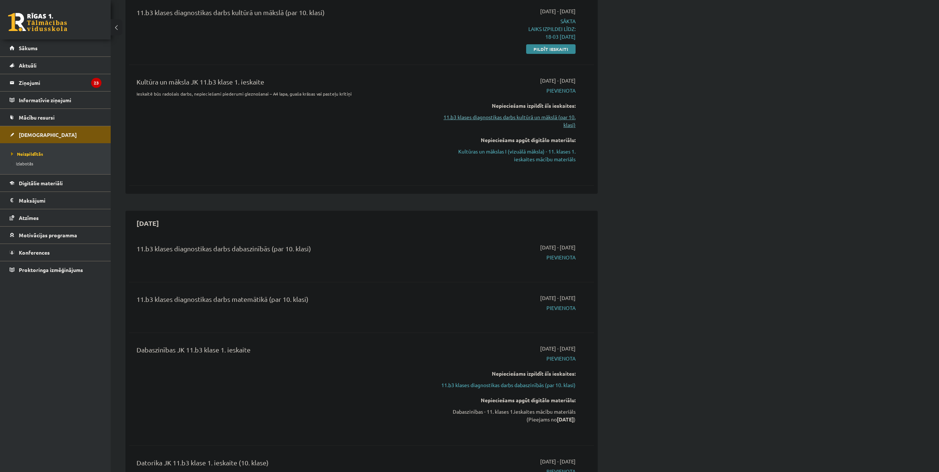
click at [527, 116] on link "11.b3 klases diagnostikas darbs kultūrā un mākslā (par 10. klasi)" at bounding box center [506, 120] width 139 height 15
click at [560, 118] on link "11.b3 klases diagnostikas darbs kultūrā un mākslā (par 10. klasi)" at bounding box center [506, 120] width 139 height 15
click at [559, 118] on link "11.b3 klases diagnostikas darbs kultūrā un mākslā (par 10. klasi)" at bounding box center [506, 120] width 139 height 15
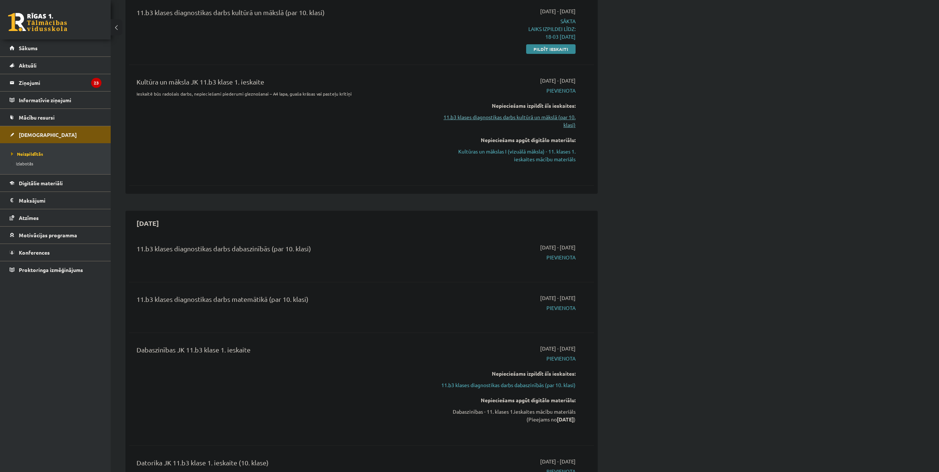
click at [557, 117] on link "11.b3 klases diagnostikas darbs kultūrā un mākslā (par 10. klasi)" at bounding box center [506, 120] width 139 height 15
click at [553, 112] on div "Nepieciešams izpildīt šīs ieskaites: 11.b3 klases diagnostikas darbs kultūrā un…" at bounding box center [506, 115] width 139 height 27
drag, startPoint x: 552, startPoint y: 111, endPoint x: 547, endPoint y: 106, distance: 6.5
click at [549, 109] on div "Nepieciešams izpildīt šīs ieskaites: 11.b3 klases diagnostikas darbs kultūrā un…" at bounding box center [506, 115] width 139 height 27
click at [547, 106] on div "Nepieciešams izpildīt šīs ieskaites:" at bounding box center [506, 106] width 139 height 8
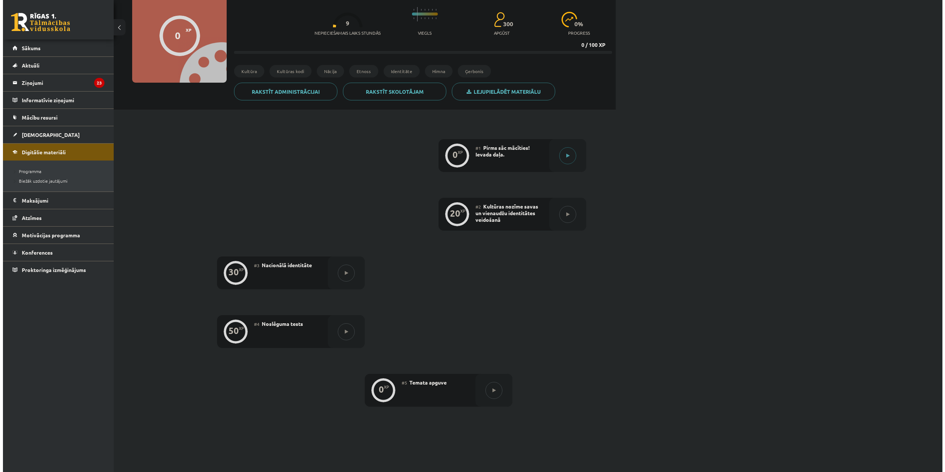
scroll to position [74, 0]
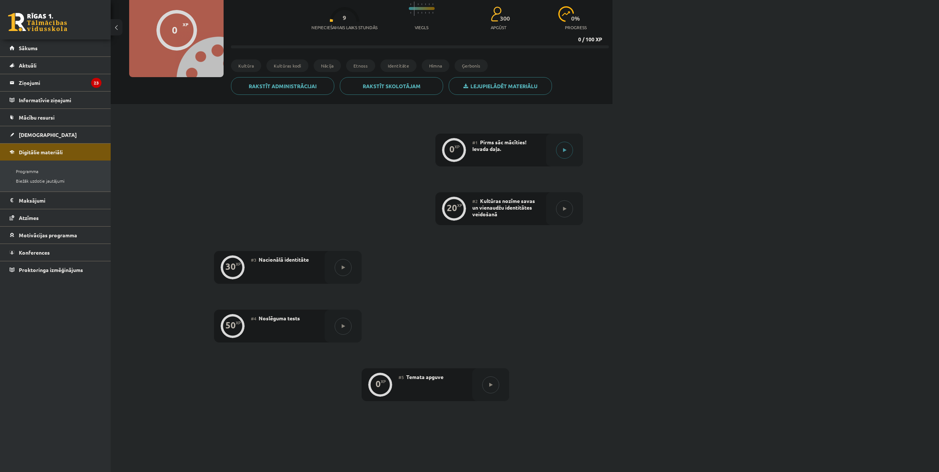
click at [537, 150] on div "#1 Pirms sāc mācīties! Ievada daļa." at bounding box center [509, 150] width 74 height 33
click at [558, 151] on button at bounding box center [564, 150] width 17 height 17
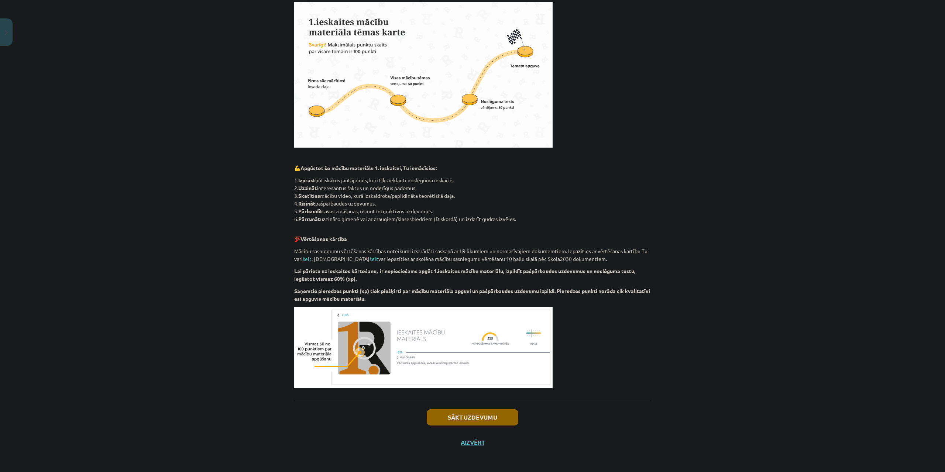
scroll to position [201, 0]
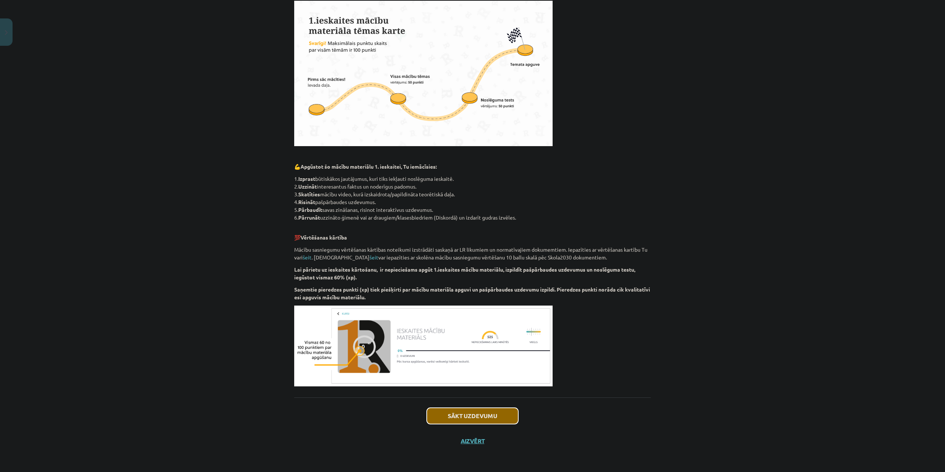
click at [455, 420] on button "Sākt uzdevumu" at bounding box center [473, 416] width 92 height 16
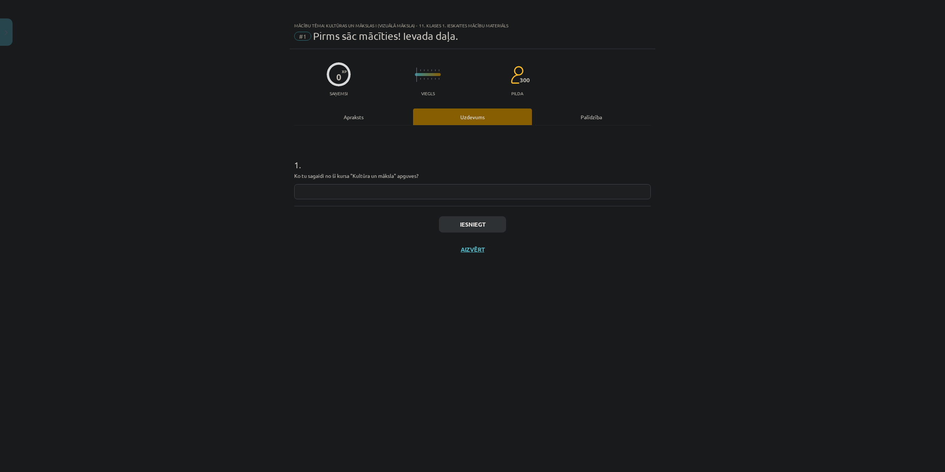
scroll to position [0, 0]
click at [425, 191] on input "text" at bounding box center [472, 191] width 356 height 15
drag, startPoint x: 425, startPoint y: 174, endPoint x: 287, endPoint y: 174, distance: 138.0
click at [289, 174] on div "Mācību tēma: Kultūras un mākslas i (vizuālā māksla) - 11. klases 1. ieskaites m…" at bounding box center [472, 236] width 945 height 472
copy p "Ko tu sagaidi no šī kursa "Kultūra un māksla" apguves?"
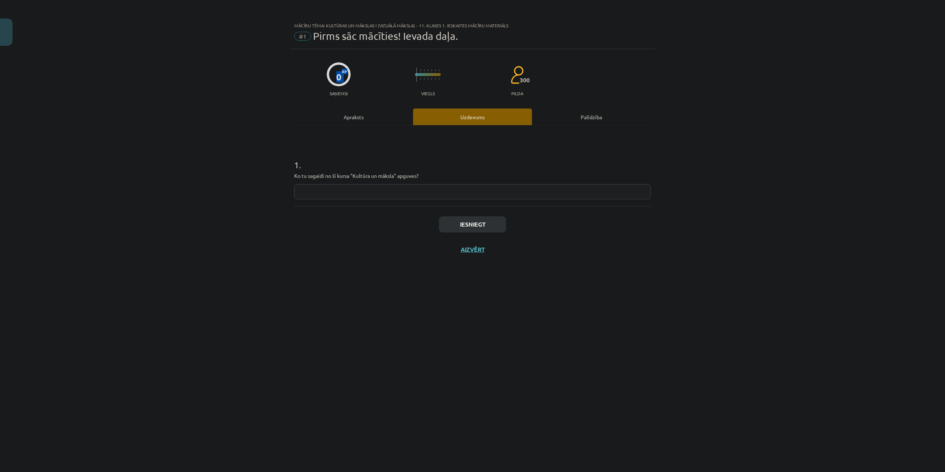
drag, startPoint x: 304, startPoint y: 73, endPoint x: 289, endPoint y: 106, distance: 35.8
click at [286, 90] on div "Mācību tēma: Kultūras un mākslas i (vizuālā māksla) - 11. klases 1. ieskaites m…" at bounding box center [472, 236] width 945 height 472
click at [311, 190] on input "text" at bounding box center [472, 191] width 356 height 15
paste input "**********"
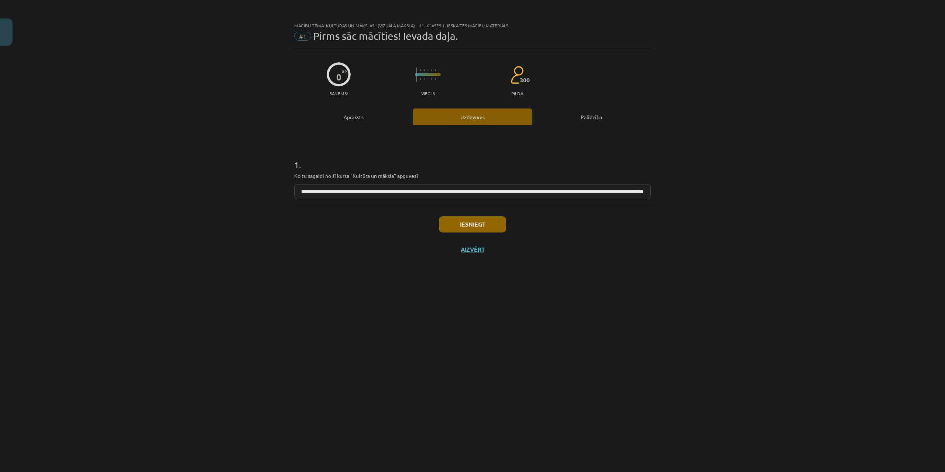
type input "**********"
click at [450, 231] on button "Iesniegt" at bounding box center [472, 224] width 67 height 16
click at [477, 258] on button "Nākamā nodarbība" at bounding box center [472, 254] width 72 height 17
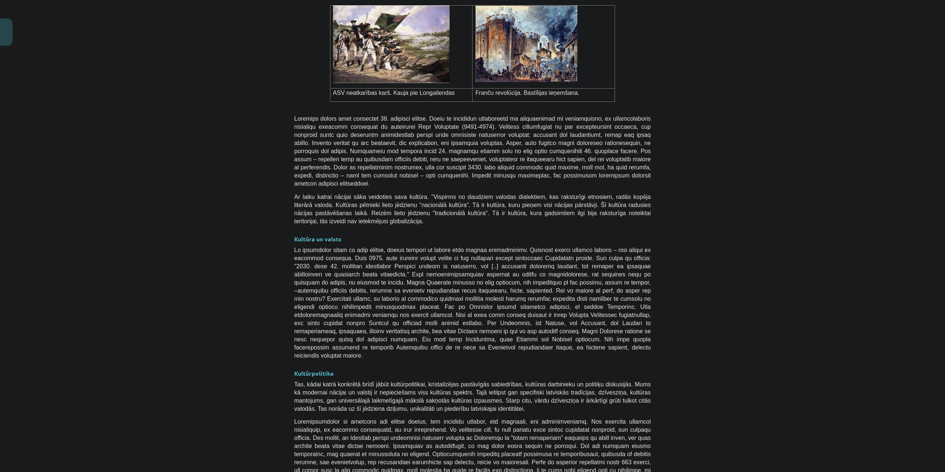
scroll to position [1763, 0]
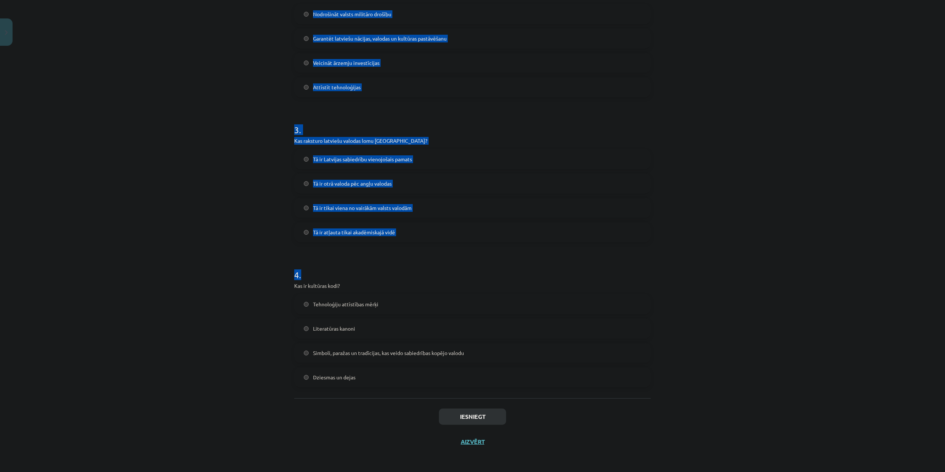
scroll to position [326, 0]
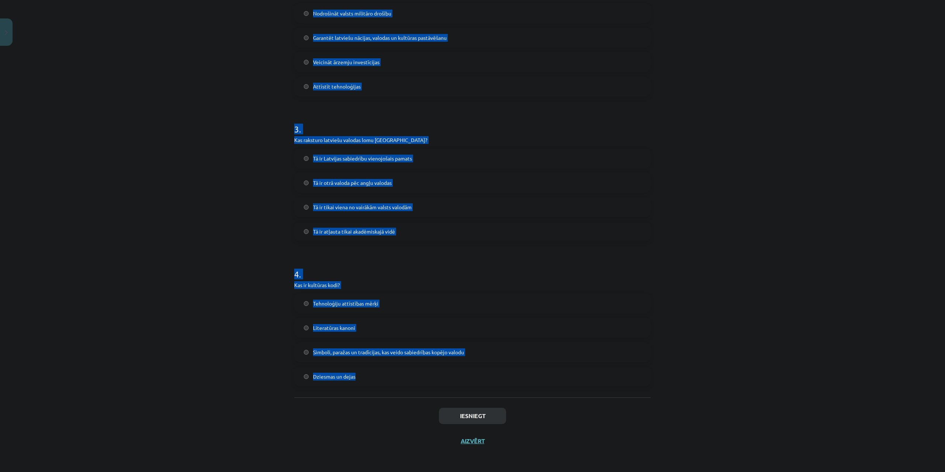
drag, startPoint x: 287, startPoint y: 156, endPoint x: 394, endPoint y: 390, distance: 257.3
click at [390, 386] on div "20 XP Saņemsi Viegls 300 pilda Apraksts Uzdevums Palīdzība 1 . Kas veido nacion…" at bounding box center [472, 88] width 365 height 730
copy form "Kas veido nacionālās identitātes pamatu Latvijā? Latvijas sports Latviešu valod…"
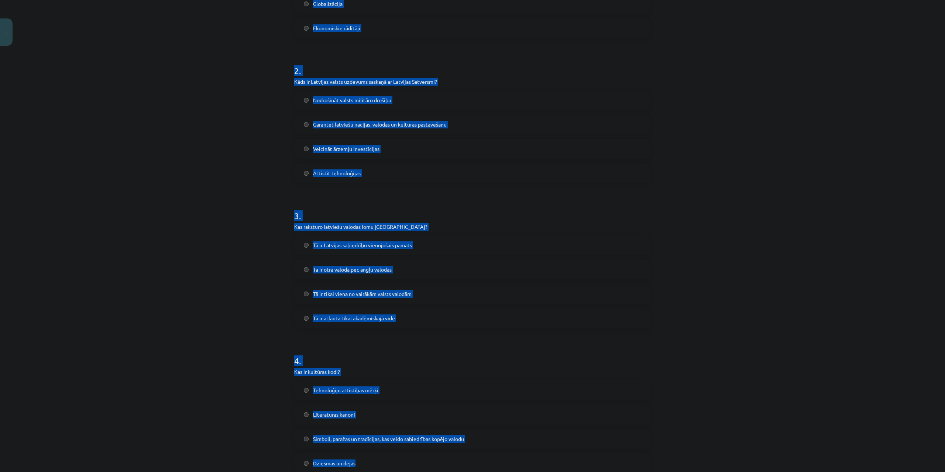
scroll to position [141, 0]
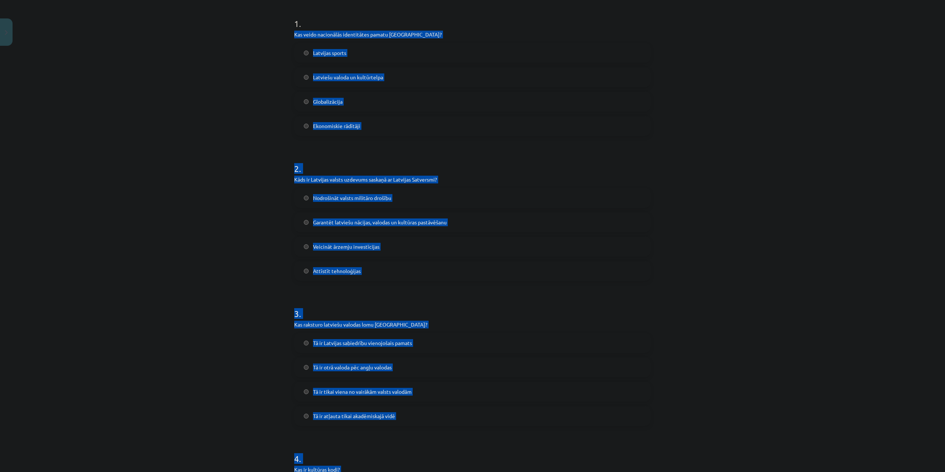
click at [148, 81] on div "Mācību tēma: Kultūras un mākslas i (vizuālā māksla) - 11. klases 1. ieskaites m…" at bounding box center [472, 236] width 945 height 472
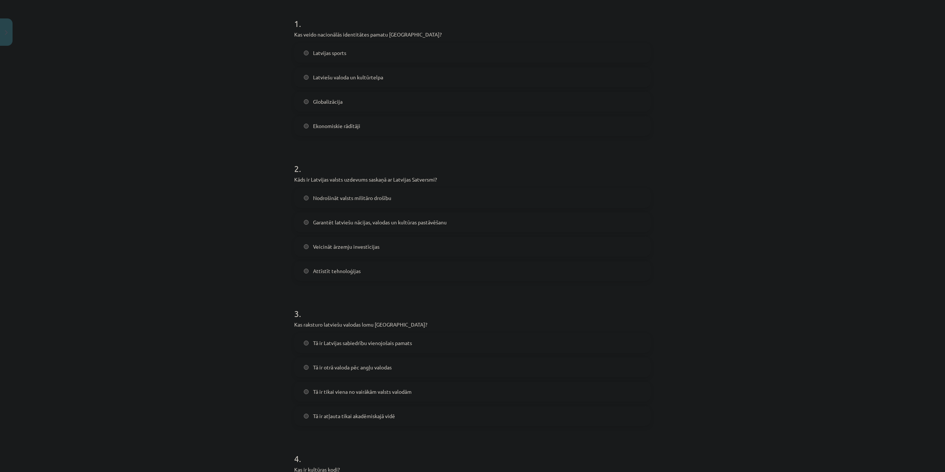
click at [296, 69] on label "Latviešu valoda un kultūrtelpa" at bounding box center [472, 77] width 355 height 18
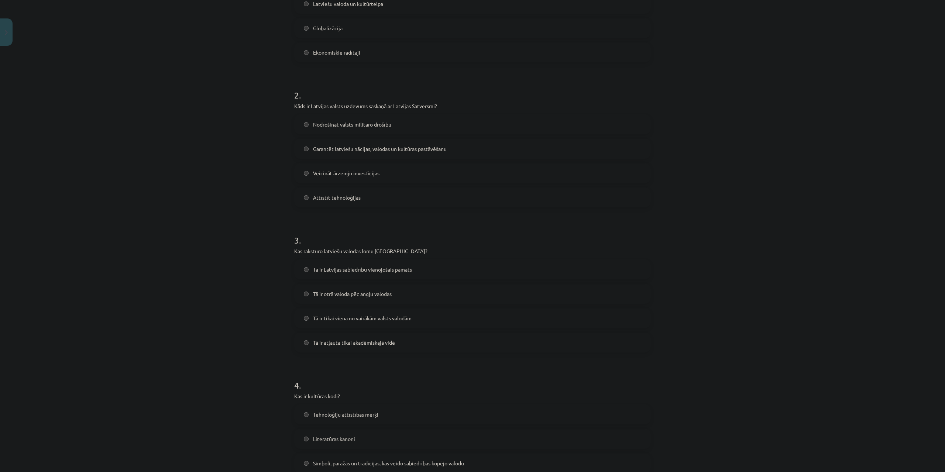
scroll to position [215, 0]
click at [310, 123] on label "Nodrošināt valsts militāro drošību" at bounding box center [472, 124] width 355 height 18
drag, startPoint x: 302, startPoint y: 141, endPoint x: 303, endPoint y: 145, distance: 4.6
click at [303, 142] on label "Garantēt latviešu nācijas, valodas un kultūras pastāvēšanu" at bounding box center [472, 148] width 355 height 18
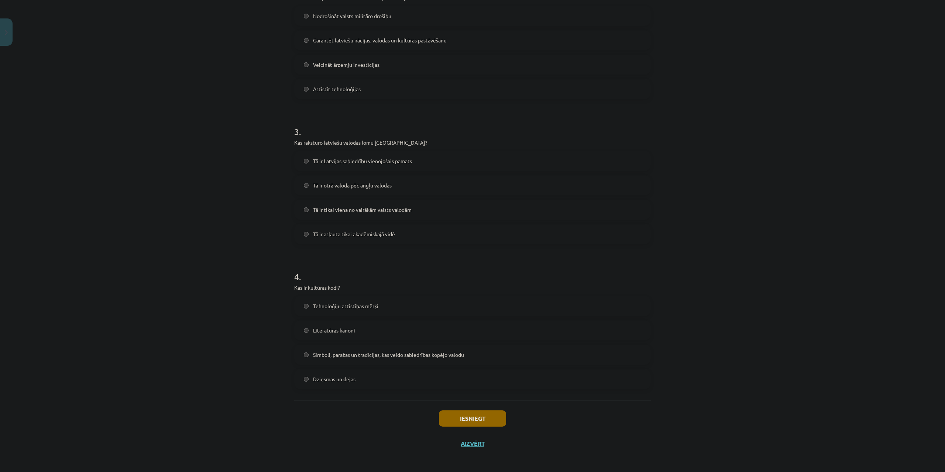
scroll to position [326, 0]
click at [308, 156] on label "Tā ir Latvijas sabiedrību vienojošais pamats" at bounding box center [472, 158] width 355 height 18
click at [313, 346] on label "Simboli, paražas un tradīcijas, kas veido sabiedrības kopējo valodu" at bounding box center [472, 352] width 355 height 18
click at [439, 418] on button "Iesniegt" at bounding box center [472, 416] width 67 height 16
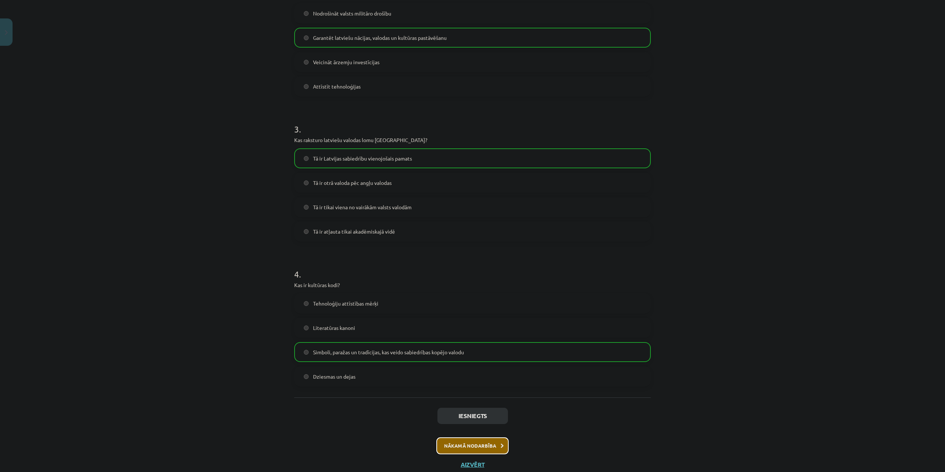
click at [439, 443] on button "Nākamā nodarbība" at bounding box center [472, 445] width 72 height 17
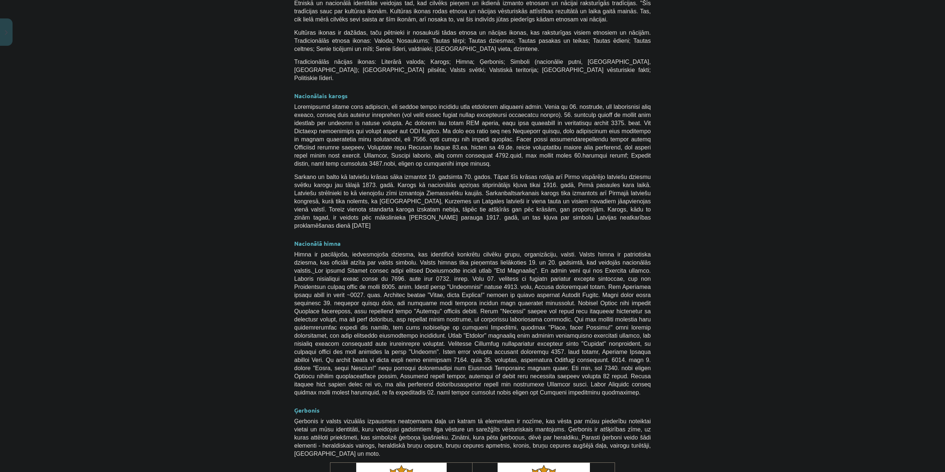
scroll to position [349, 0]
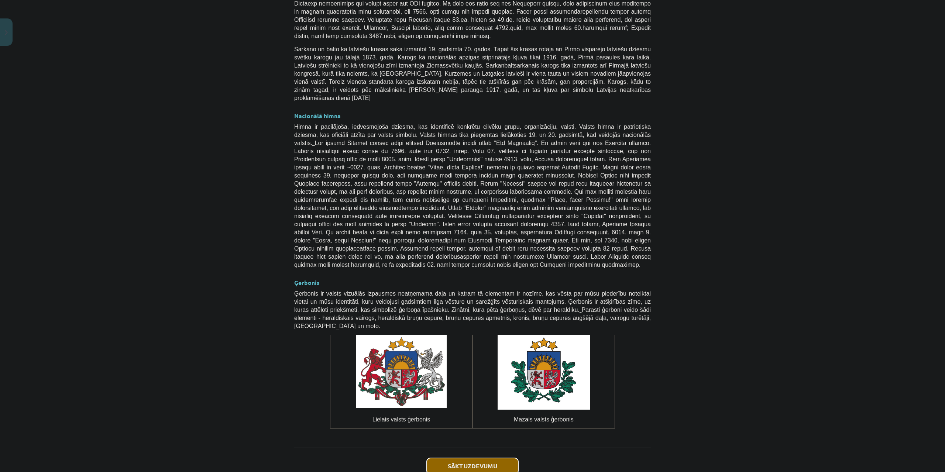
click at [440, 458] on button "Sākt uzdevumu" at bounding box center [473, 466] width 92 height 16
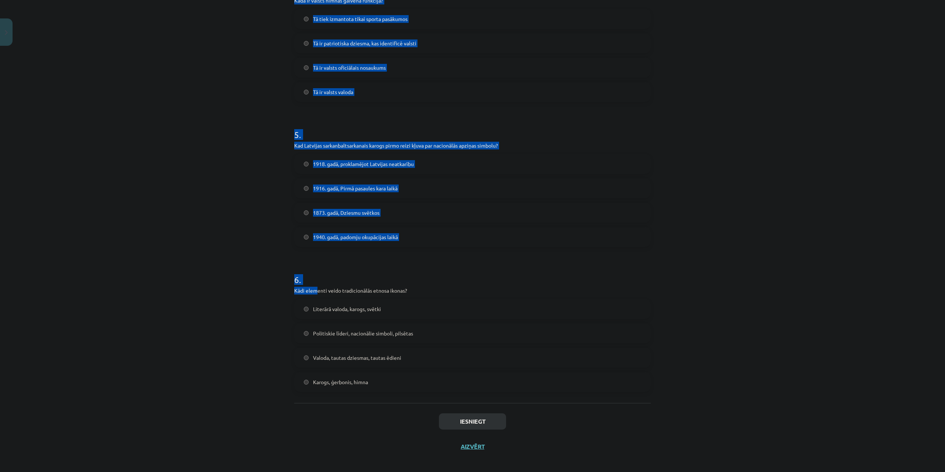
scroll to position [616, 0]
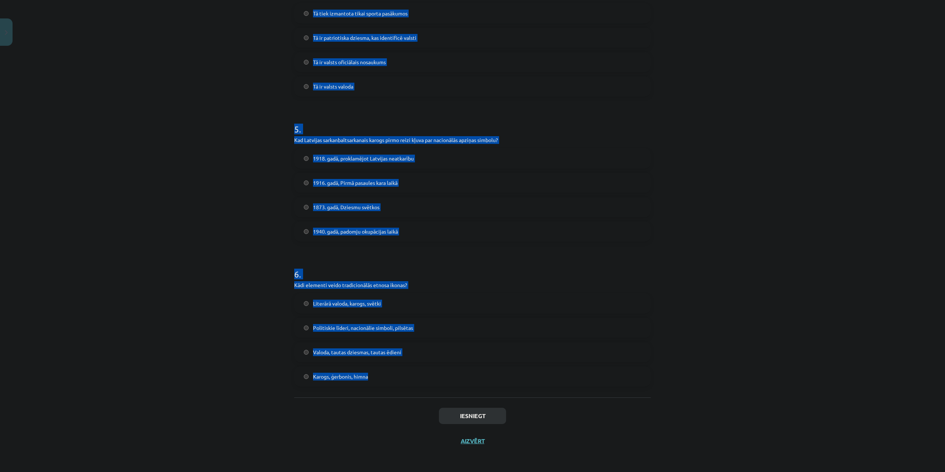
drag, startPoint x: 280, startPoint y: 155, endPoint x: 395, endPoint y: 375, distance: 249.1
click at [395, 375] on div "Mācību tēma: Kultūras un mākslas i (vizuālā māksla) - 11. klases 1. ieskaites m…" at bounding box center [472, 236] width 945 height 472
copy form "Kas ir nacionālās identitātes pozitīvā izpausme? Šovinisms Etnocentrisms Separā…"
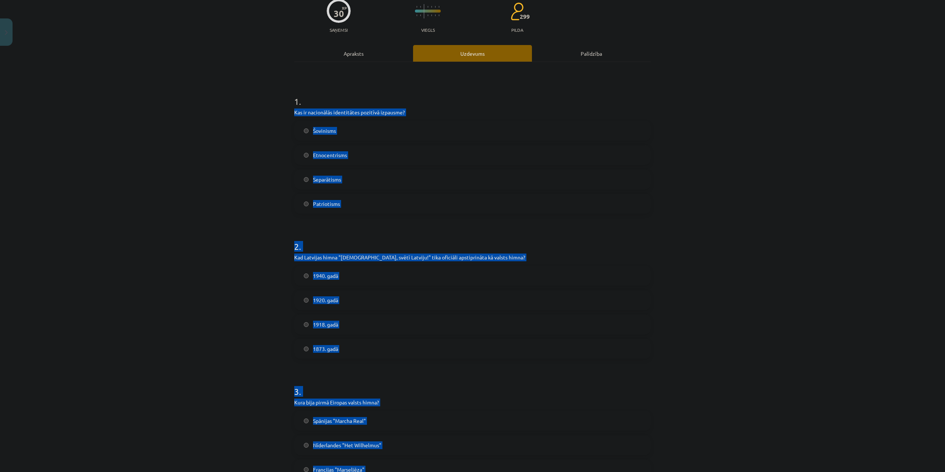
scroll to position [62, 0]
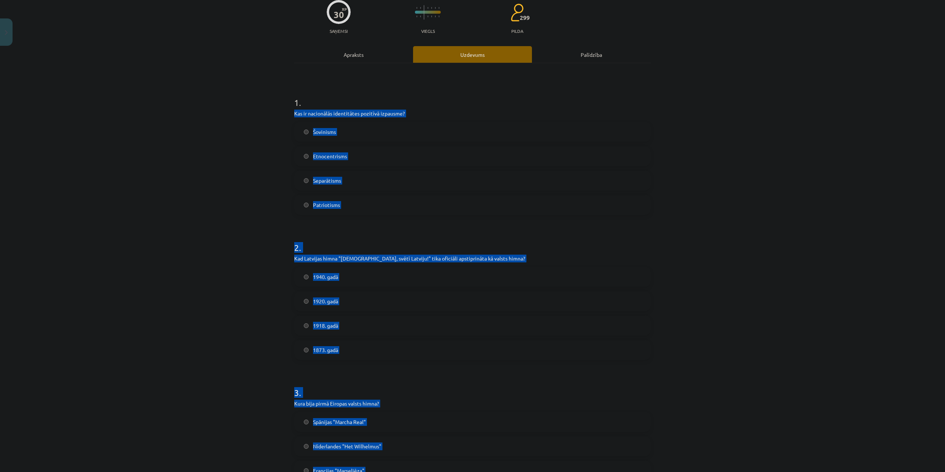
click at [282, 125] on div "Mācību tēma: Kultūras un mākslas i (vizuālā māksla) - 11. klases 1. ieskaites m…" at bounding box center [472, 236] width 945 height 472
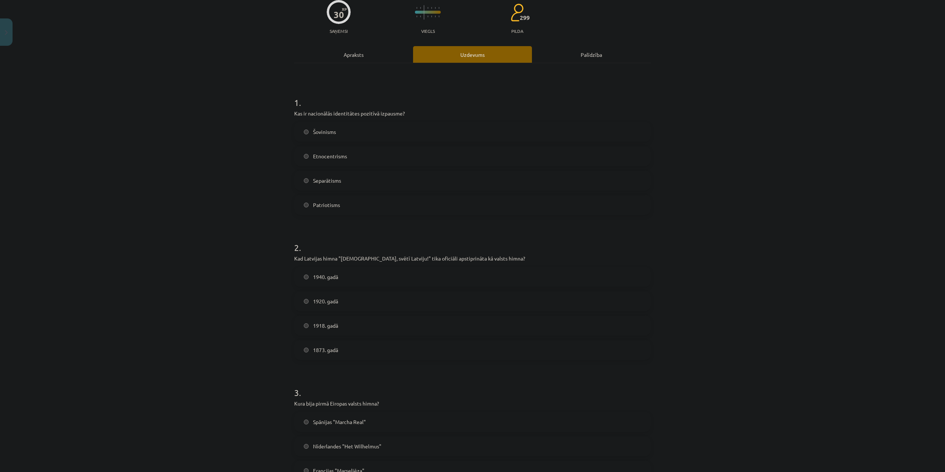
click at [329, 203] on span "Patriotisms" at bounding box center [326, 205] width 27 height 8
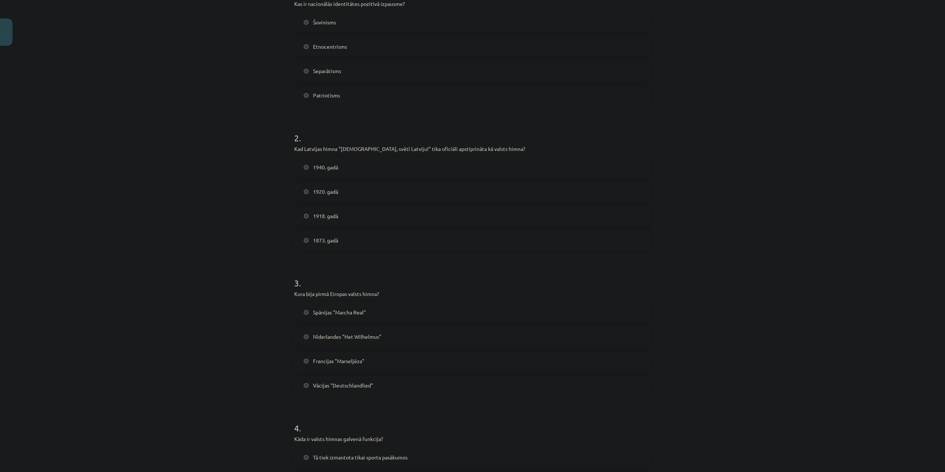
scroll to position [173, 0]
click at [316, 193] on span "1920. gadā" at bounding box center [325, 191] width 25 height 8
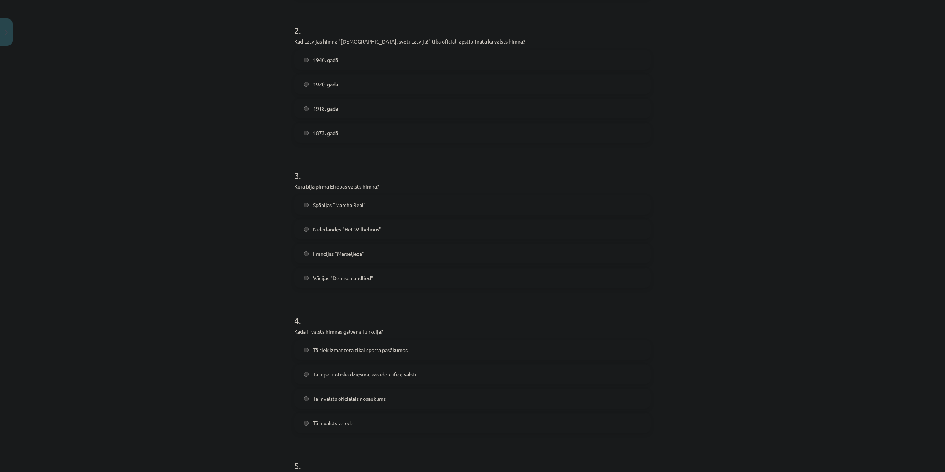
scroll to position [284, 0]
click at [313, 221] on span "Nīderlandes "Het Wilhelmus"" at bounding box center [347, 225] width 68 height 8
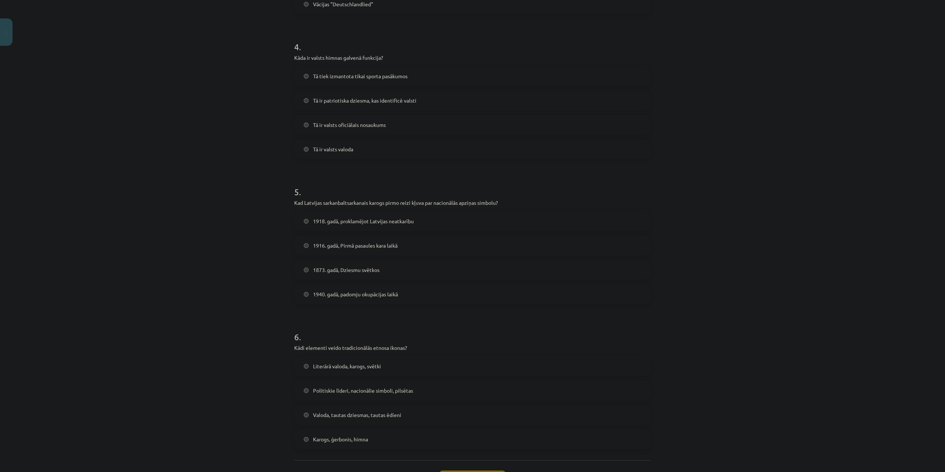
scroll to position [616, 0]
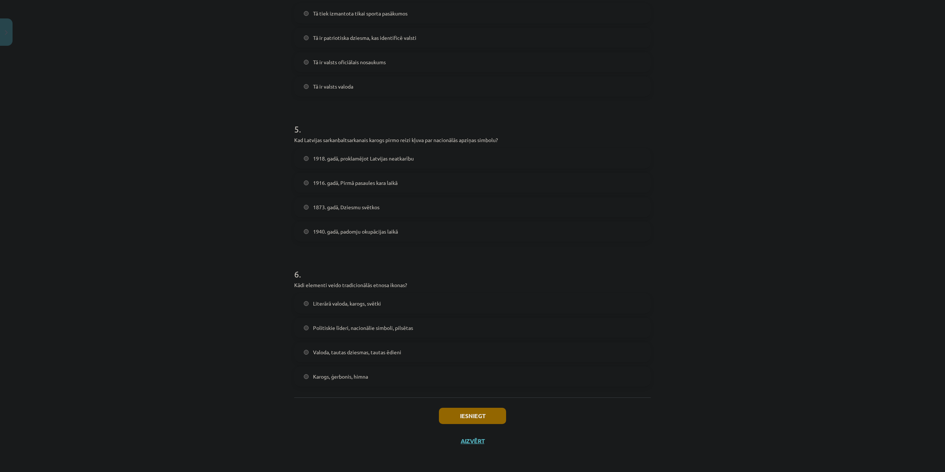
click at [344, 376] on span "Karogs, ģerbonis, himna" at bounding box center [340, 377] width 55 height 8
click at [319, 207] on span "1873. gadā, Dziesmu svētkos" at bounding box center [346, 207] width 66 height 8
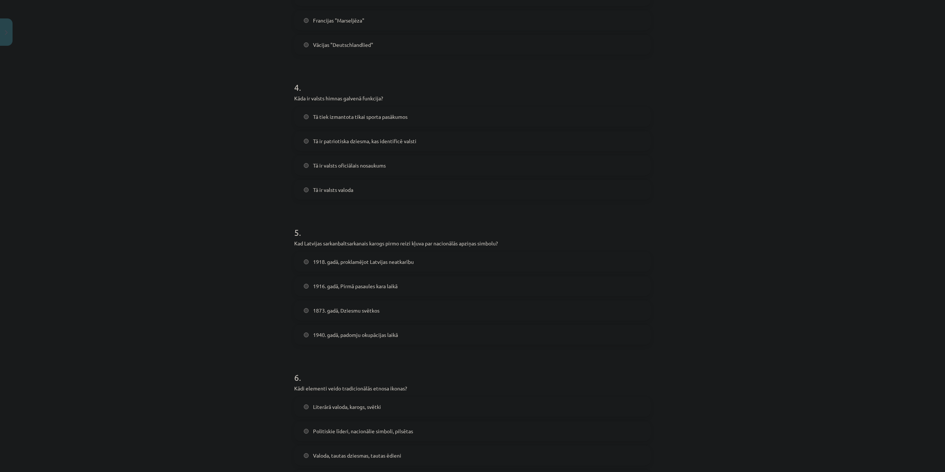
scroll to position [505, 0]
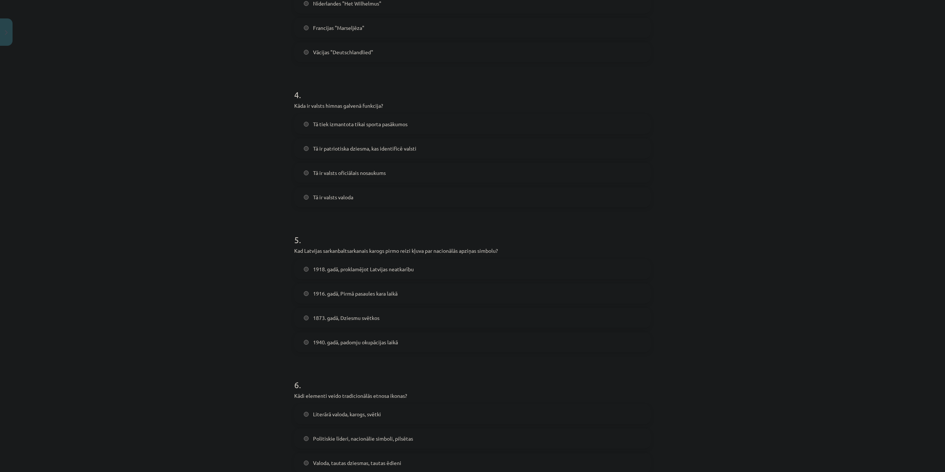
click at [318, 143] on label "Tā ir patriotiska dziesma, kas identificē valsti" at bounding box center [472, 148] width 355 height 18
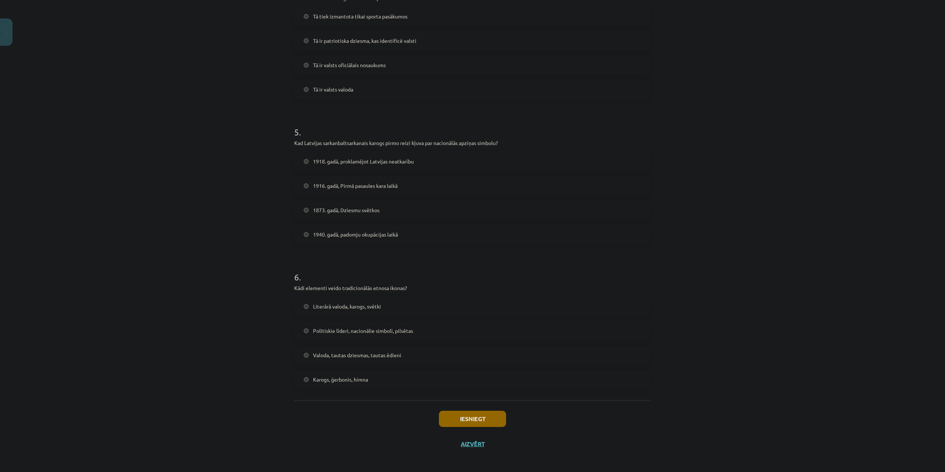
scroll to position [616, 0]
click at [466, 415] on button "Iesniegt" at bounding box center [472, 416] width 67 height 16
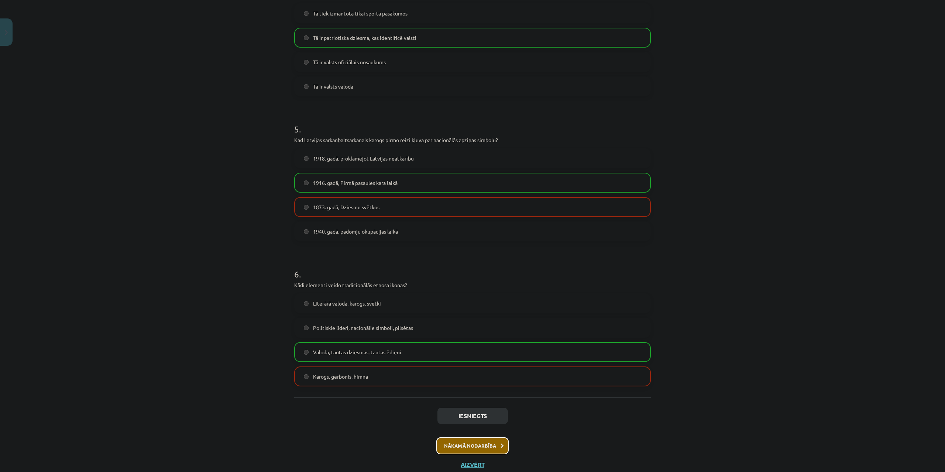
click at [479, 446] on button "Nākamā nodarbība" at bounding box center [472, 445] width 72 height 17
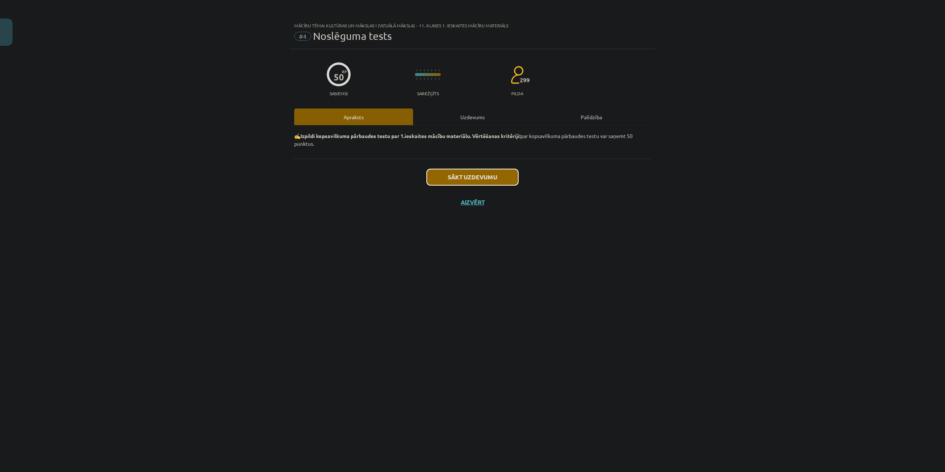
click at [467, 176] on button "Sākt uzdevumu" at bounding box center [473, 177] width 92 height 16
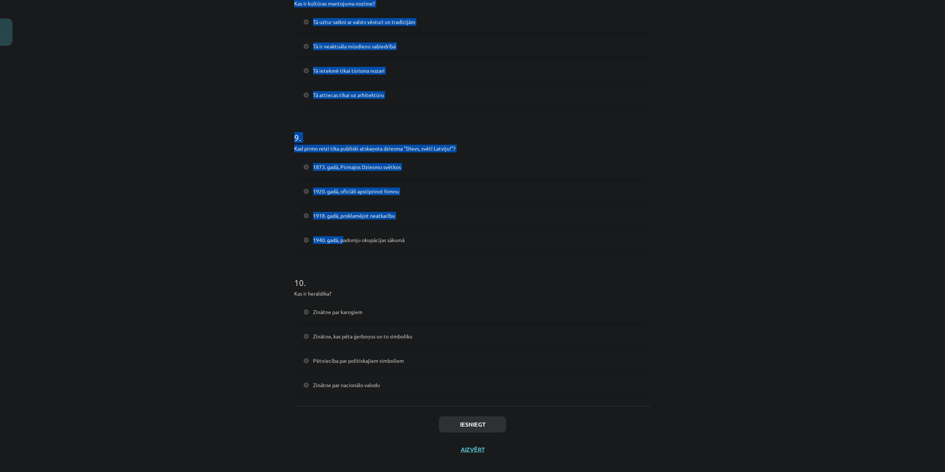
scroll to position [1196, 0]
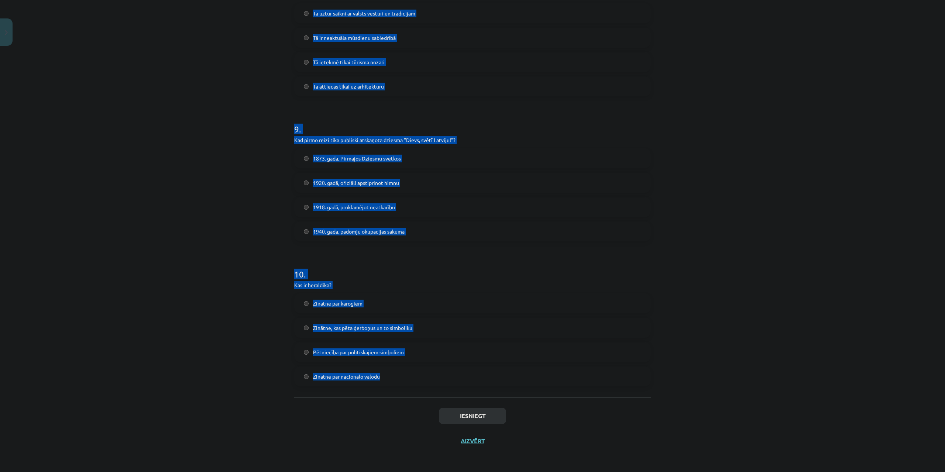
drag, startPoint x: 286, startPoint y: 172, endPoint x: 421, endPoint y: 382, distance: 250.5
click at [421, 382] on div "Mācību tēma: Kultūras un mākslas i (vizuālā māksla) - 11. klases 1. ieskaites m…" at bounding box center [472, 236] width 945 height 472
copy form "Kas ir kultūra visplašākajā nozīmē? Tikai elitārā māksla Ekonomiskās teorijas p…"
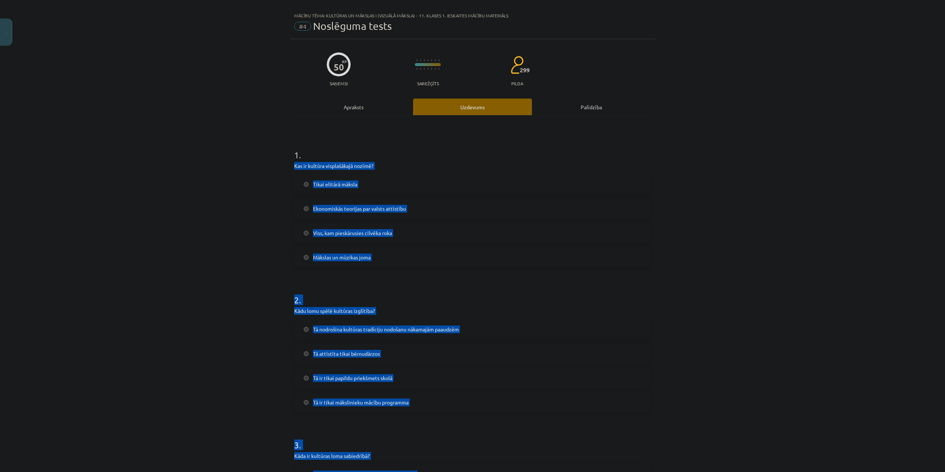
scroll to position [0, 0]
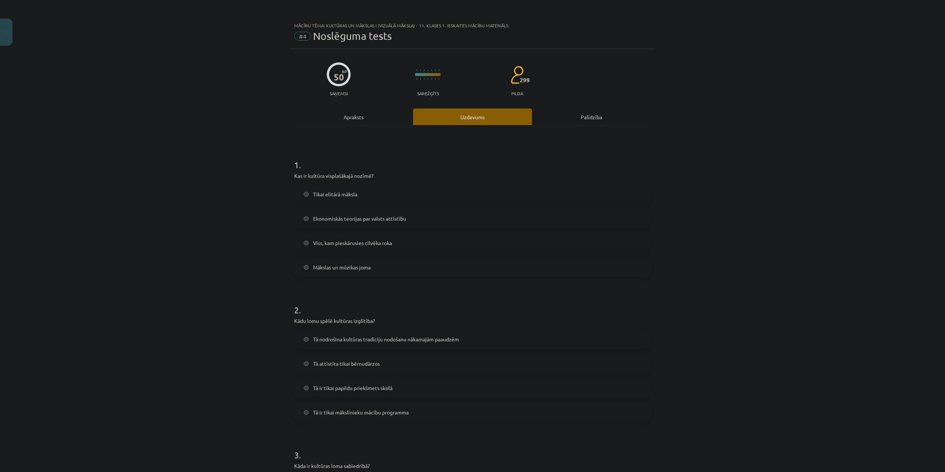
drag, startPoint x: 217, startPoint y: 45, endPoint x: 221, endPoint y: 37, distance: 8.9
click at [217, 43] on div "Mācību tēma: Kultūras un mākslas i (vizuālā māksla) - 11. klases 1. ieskaites m…" at bounding box center [472, 236] width 945 height 472
drag, startPoint x: 362, startPoint y: 241, endPoint x: 362, endPoint y: 246, distance: 5.2
click at [362, 246] on span "Viss, kam pieskārusies cilvēka roka" at bounding box center [352, 243] width 79 height 8
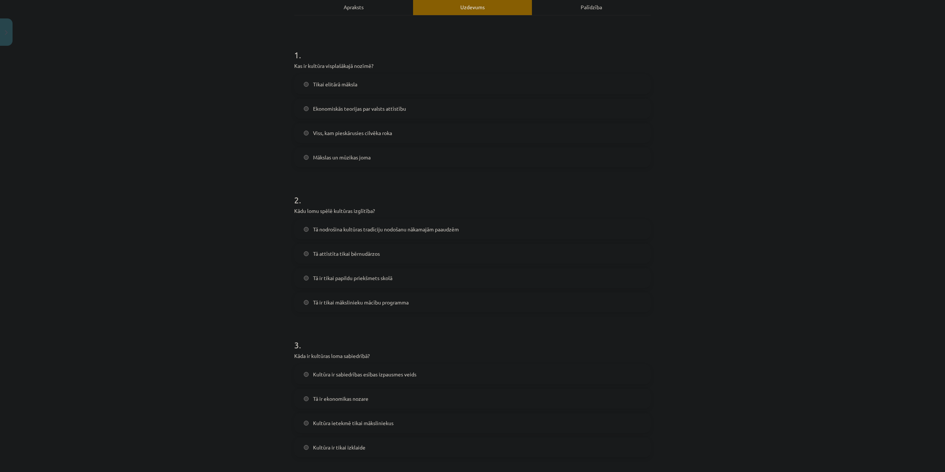
scroll to position [111, 0]
click at [336, 227] on span "Tā nodrošina kultūras tradīciju nodošanu nākamajām paaudzēm" at bounding box center [386, 229] width 146 height 8
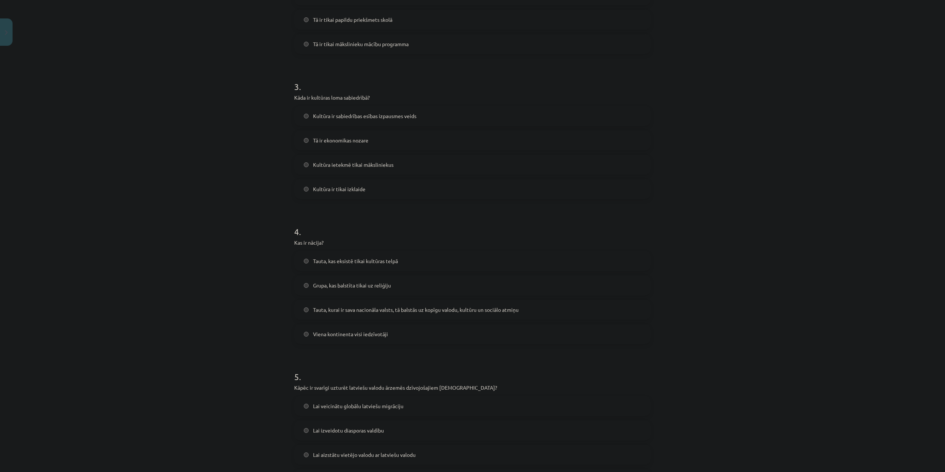
scroll to position [369, 0]
click at [362, 129] on div "Kultūra ir sabiedrības esības izpausmes veids Tā ir ekonomikas nozare Kultūra i…" at bounding box center [472, 151] width 356 height 93
click at [357, 111] on label "Kultūra ir sabiedrības esības izpausmes veids" at bounding box center [472, 115] width 355 height 18
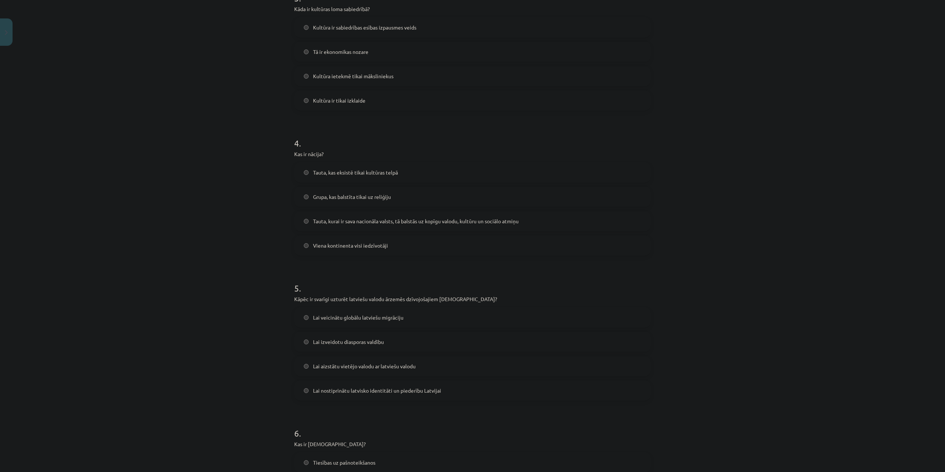
scroll to position [480, 0]
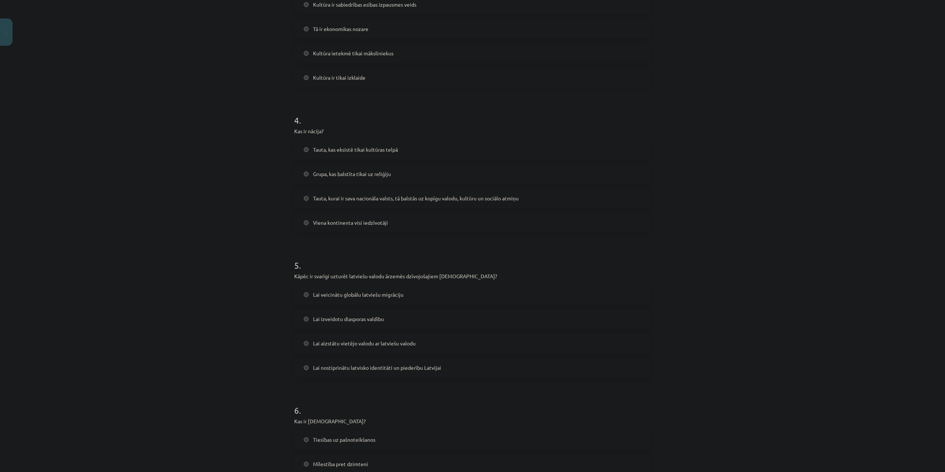
click at [363, 200] on span "Tauta, kurai ir sava nacionāla valsts, tā balstās uz kopīgu valodu, kultūru un …" at bounding box center [416, 198] width 206 height 8
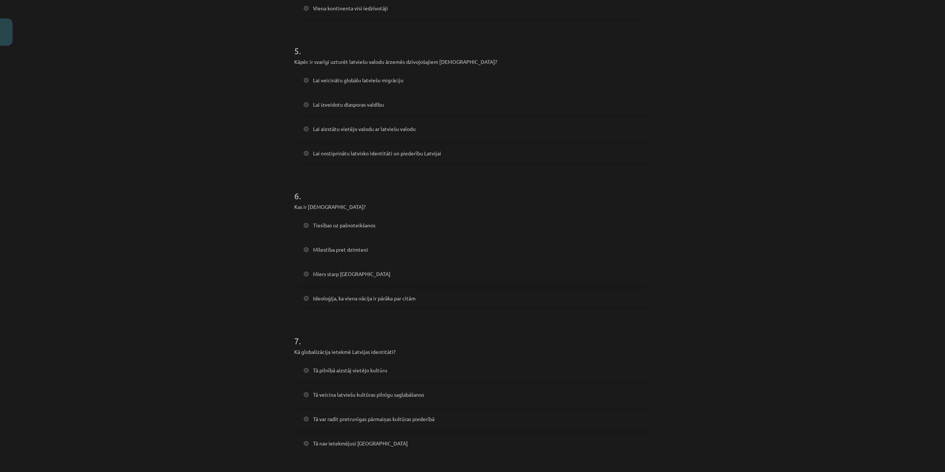
scroll to position [701, 0]
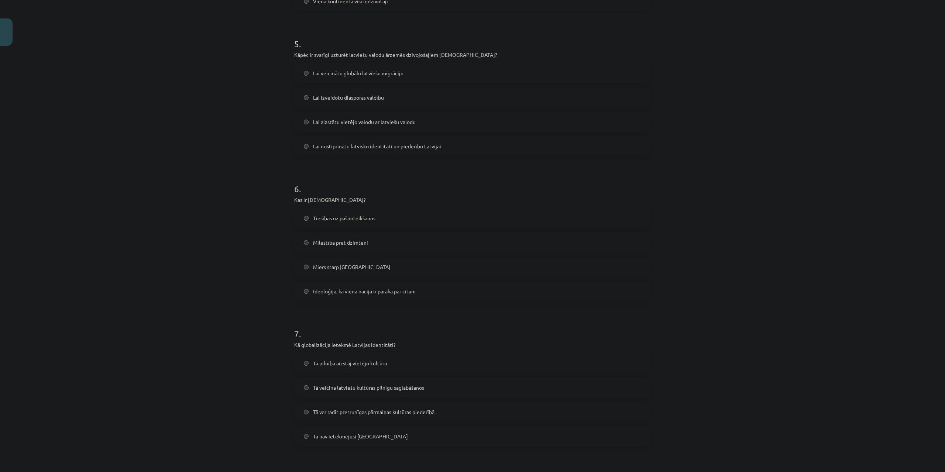
click at [335, 144] on span "Lai nostiprinātu latvisko identitāti un piederību Latvijai" at bounding box center [377, 146] width 128 height 8
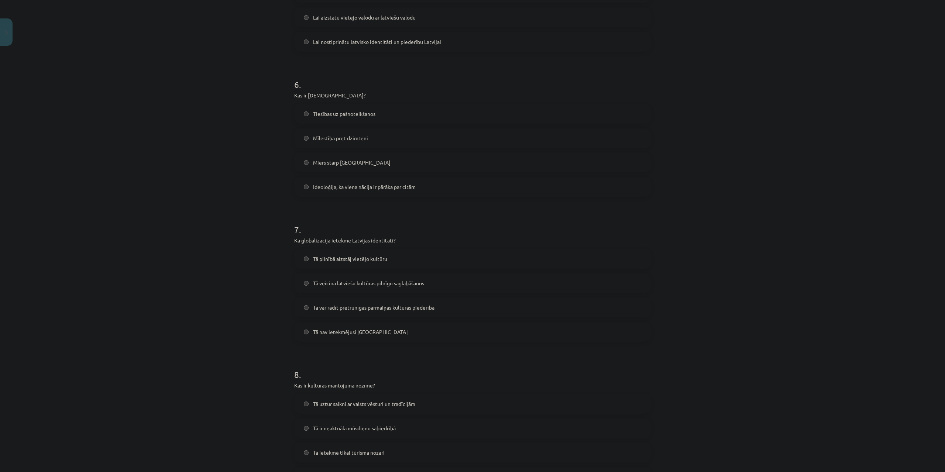
scroll to position [812, 0]
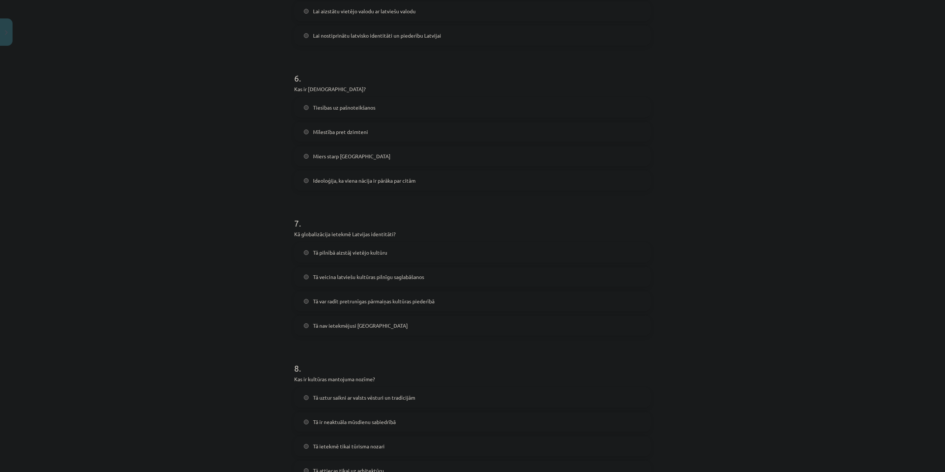
click at [334, 182] on span "Ideoloģija, ka viena nācija ir pārāka par citām" at bounding box center [364, 181] width 103 height 8
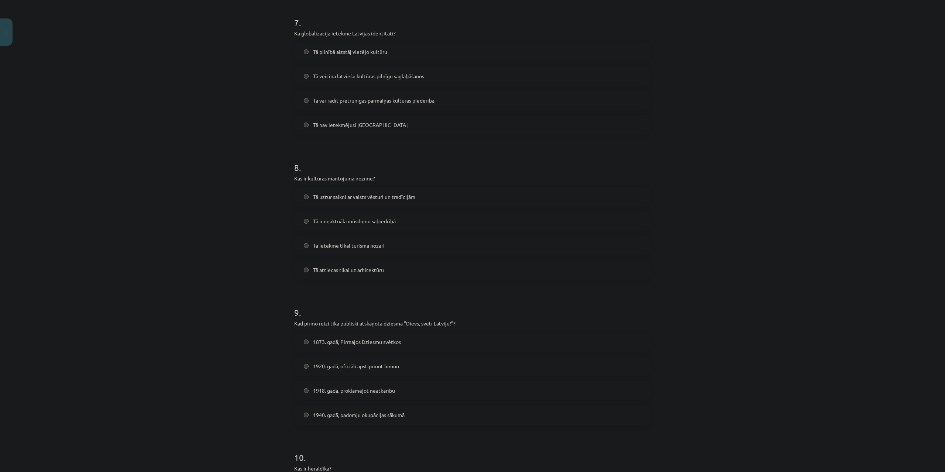
scroll to position [1011, 0]
click at [338, 195] on span "Tā uztur saikni ar valsts vēsturi un tradīcijām" at bounding box center [364, 198] width 102 height 8
click at [326, 103] on span "Tā var radīt pretrunīgas pārmaiņas kultūras piederībā" at bounding box center [373, 102] width 121 height 8
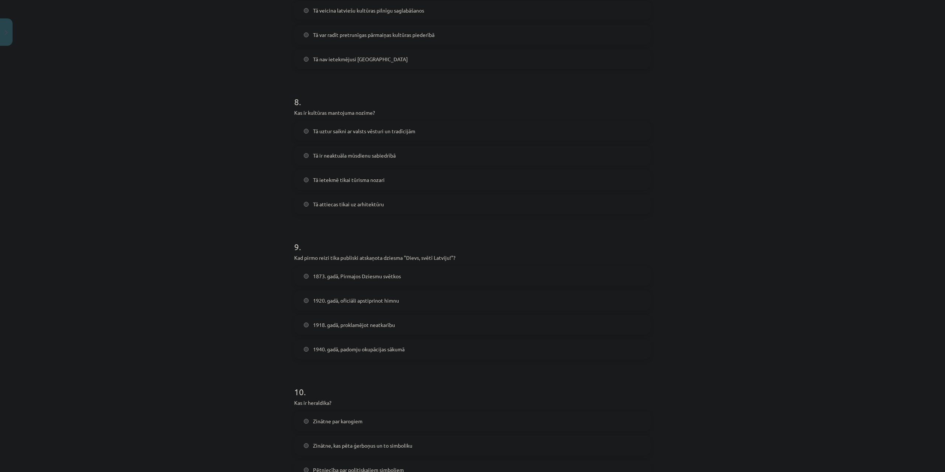
scroll to position [1196, 0]
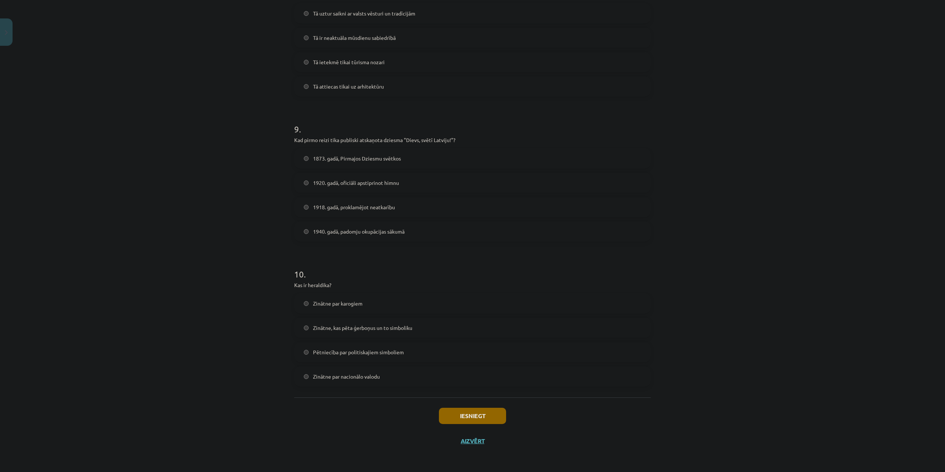
click at [374, 331] on span "Zinātne, kas pēta ģerboņus un to simboliku" at bounding box center [362, 328] width 99 height 8
click at [322, 168] on div "1873. gadā, Pirmajos Dziesmu svētkos" at bounding box center [472, 158] width 356 height 20
click at [327, 148] on div "9 . Kad pirmo reizi tika publiski atskaņota dziesma "Dievs, svētī Latviju!"? 18…" at bounding box center [472, 176] width 356 height 130
drag, startPoint x: 331, startPoint y: 156, endPoint x: 355, endPoint y: 207, distance: 55.8
click at [331, 157] on span "1873. gadā, Pirmajos Dziesmu svētkos" at bounding box center [357, 159] width 88 height 8
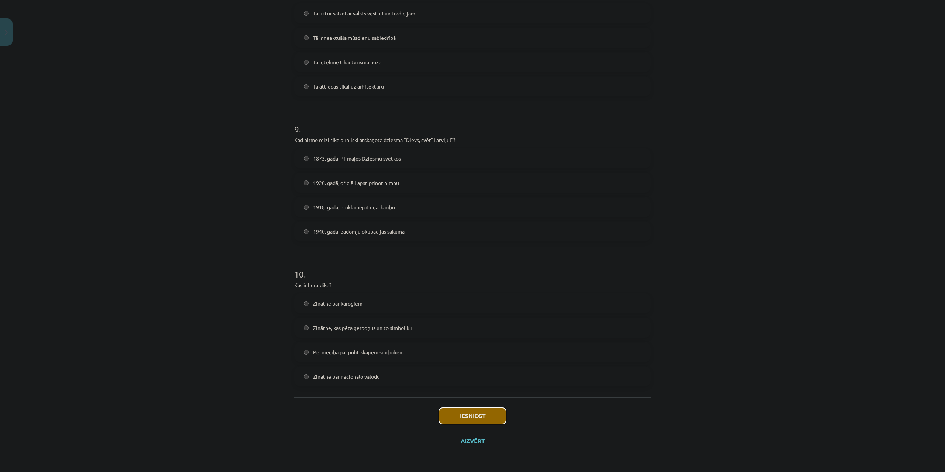
click at [480, 409] on button "Iesniegt" at bounding box center [472, 416] width 67 height 16
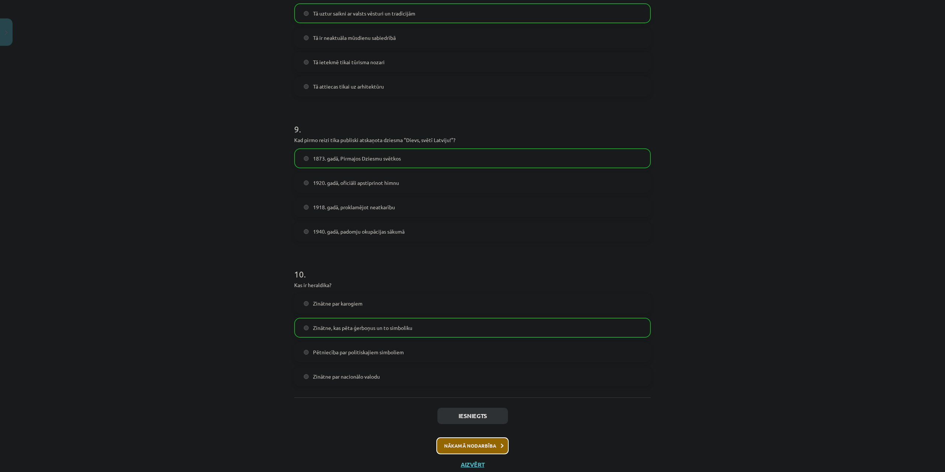
click at [484, 449] on button "Nākamā nodarbība" at bounding box center [472, 445] width 72 height 17
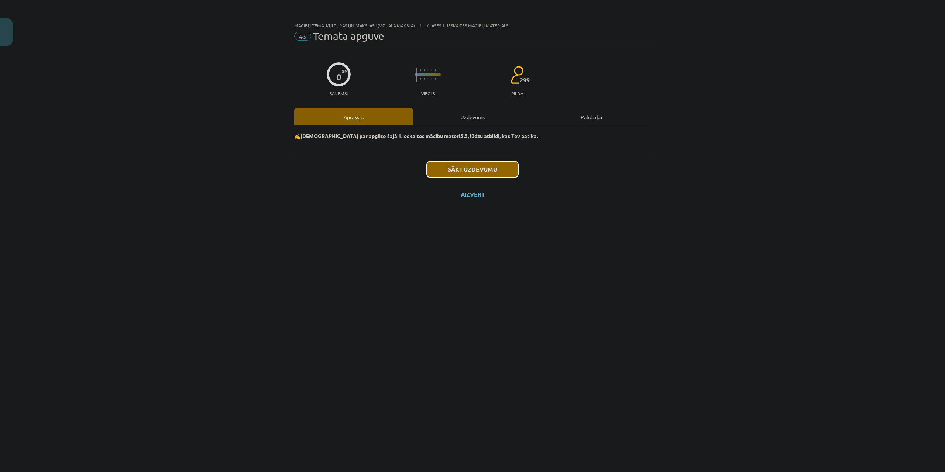
click at [472, 167] on button "Sākt uzdevumu" at bounding box center [473, 169] width 92 height 16
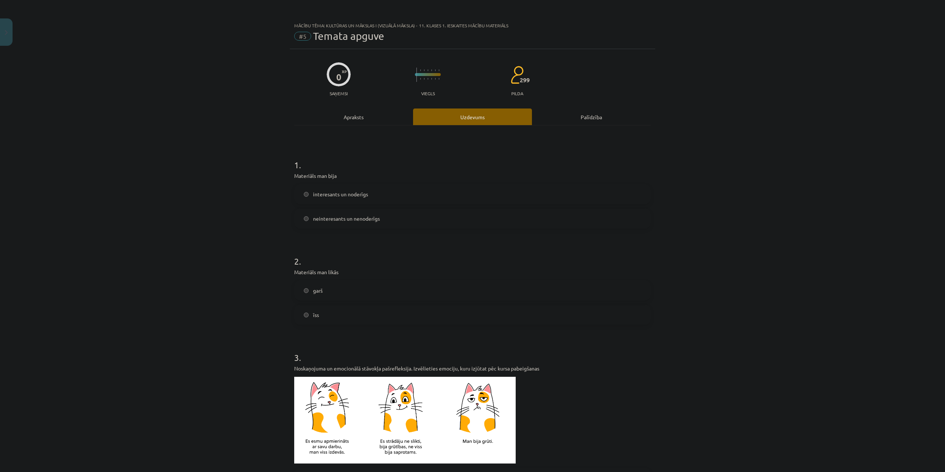
click at [312, 188] on label "interesants un noderīgs" at bounding box center [472, 194] width 355 height 18
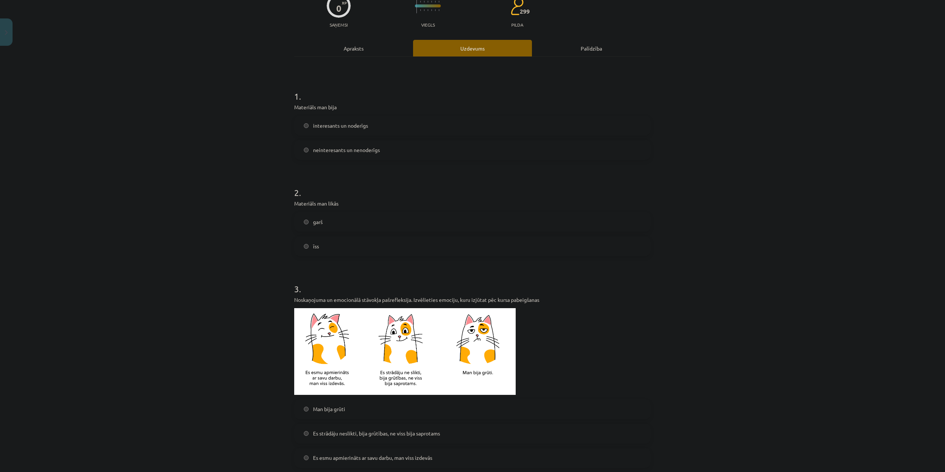
scroll to position [74, 0]
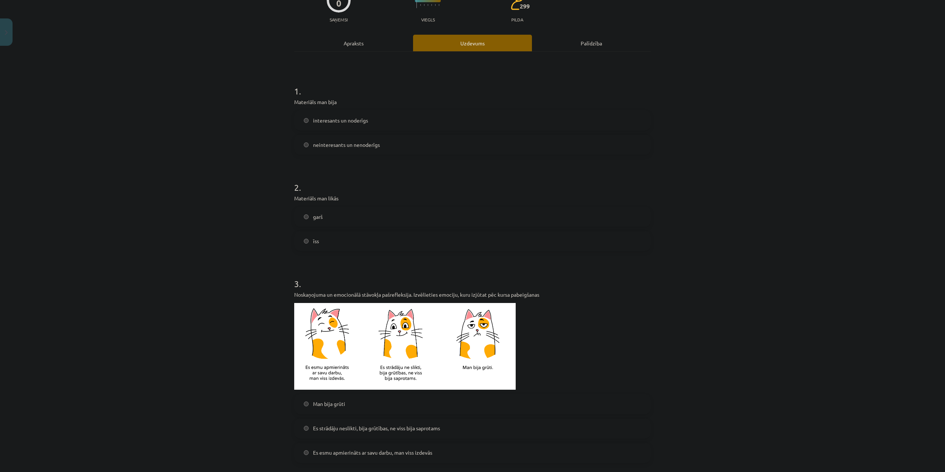
drag, startPoint x: 342, startPoint y: 208, endPoint x: 341, endPoint y: 221, distance: 12.6
click at [342, 208] on label "garš" at bounding box center [472, 216] width 355 height 18
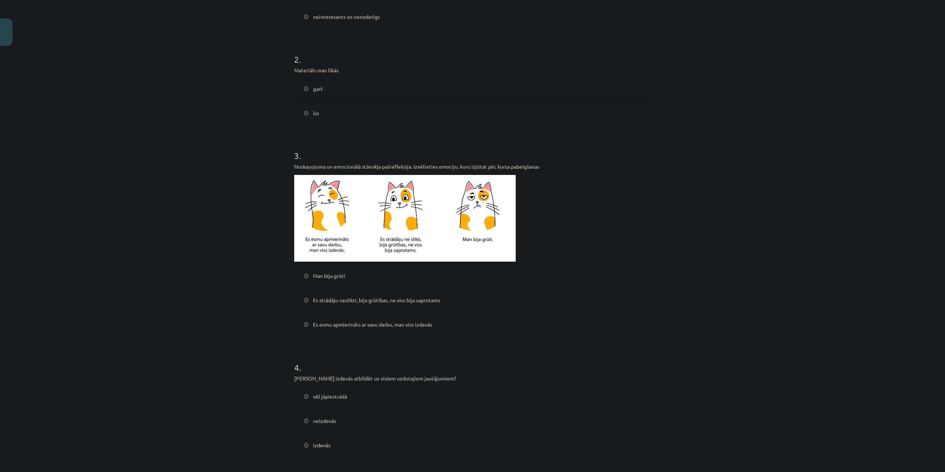
scroll to position [221, 0]
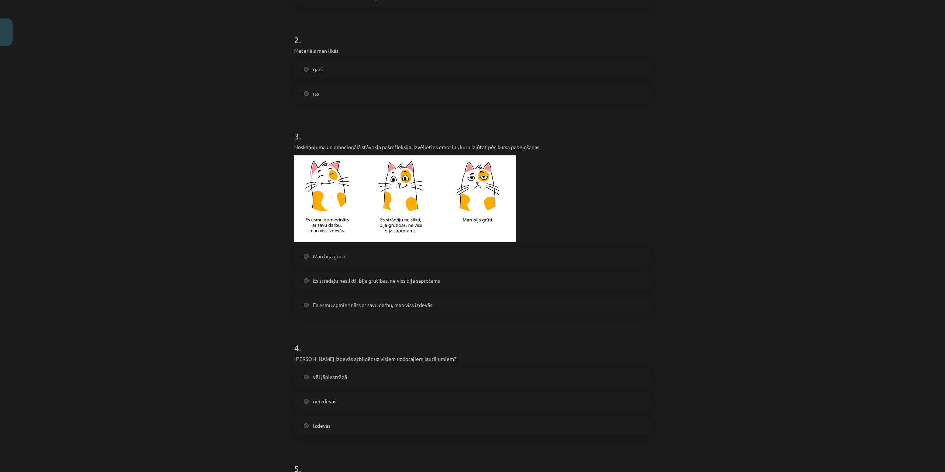
click at [394, 281] on span "Es strādāju neslikti, bija grūtības, ne viss bija saprotams" at bounding box center [376, 281] width 127 height 8
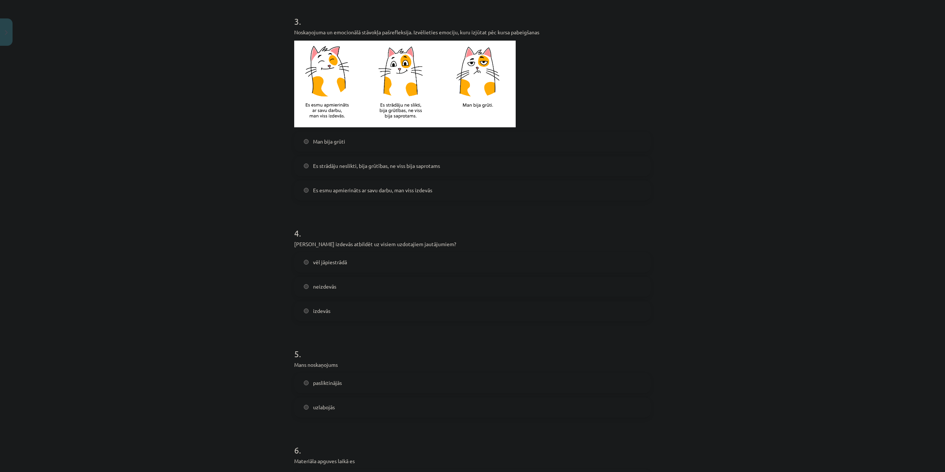
scroll to position [369, 0]
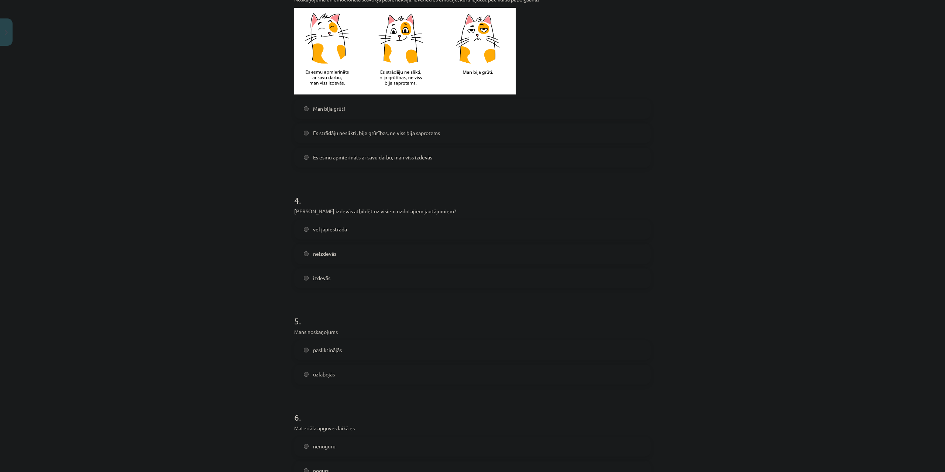
click at [365, 232] on label "vēl jāpiestrādā" at bounding box center [472, 229] width 355 height 18
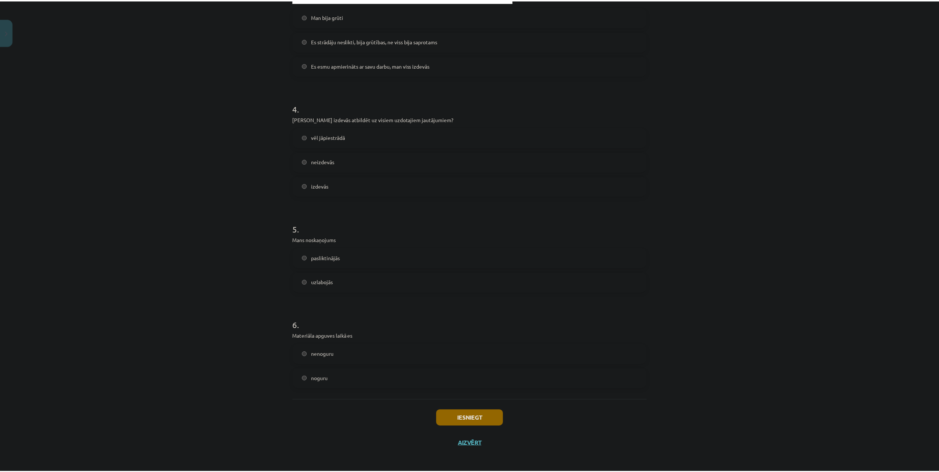
scroll to position [463, 0]
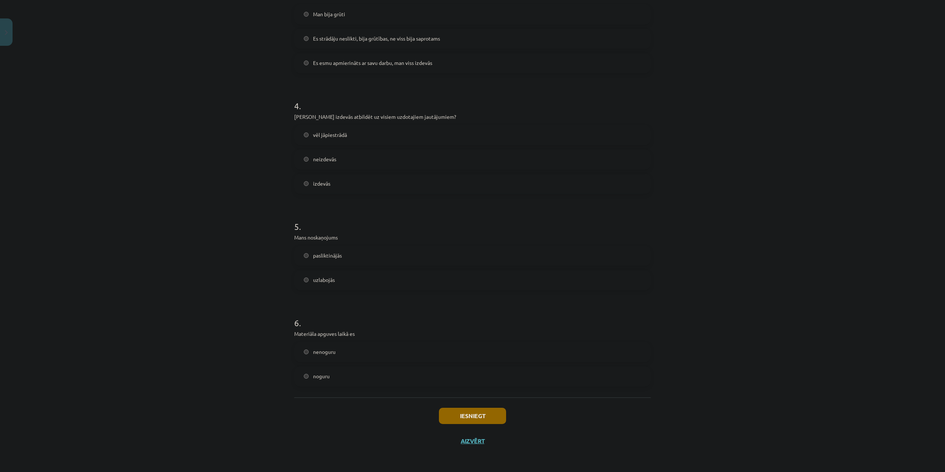
click at [360, 282] on label "uzlabojās" at bounding box center [472, 280] width 355 height 18
click at [361, 356] on label "nenoguru" at bounding box center [472, 352] width 355 height 18
click at [494, 411] on button "Iesniegt" at bounding box center [472, 416] width 67 height 16
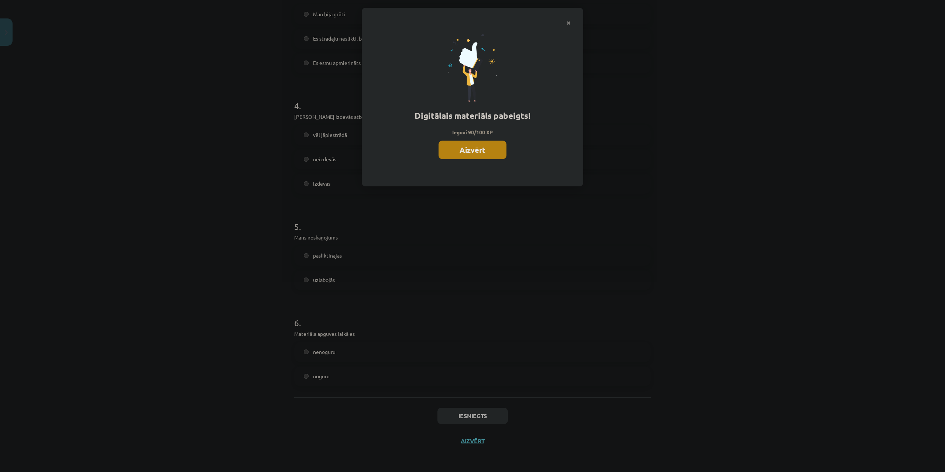
click at [479, 144] on button "Aizvērt" at bounding box center [472, 150] width 68 height 18
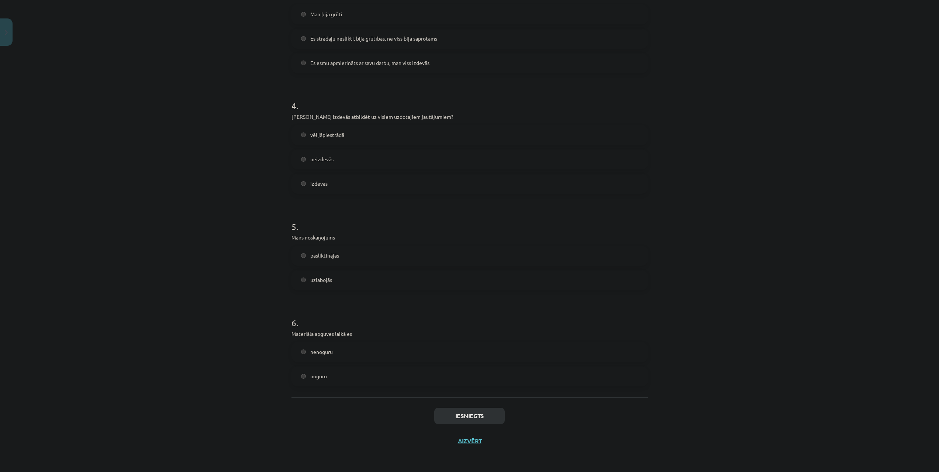
drag, startPoint x: 480, startPoint y: 435, endPoint x: 476, endPoint y: 436, distance: 3.8
click at [479, 436] on div "Iesniegts Aizvērt" at bounding box center [470, 423] width 356 height 52
click at [466, 442] on button "Aizvērt" at bounding box center [470, 440] width 28 height 7
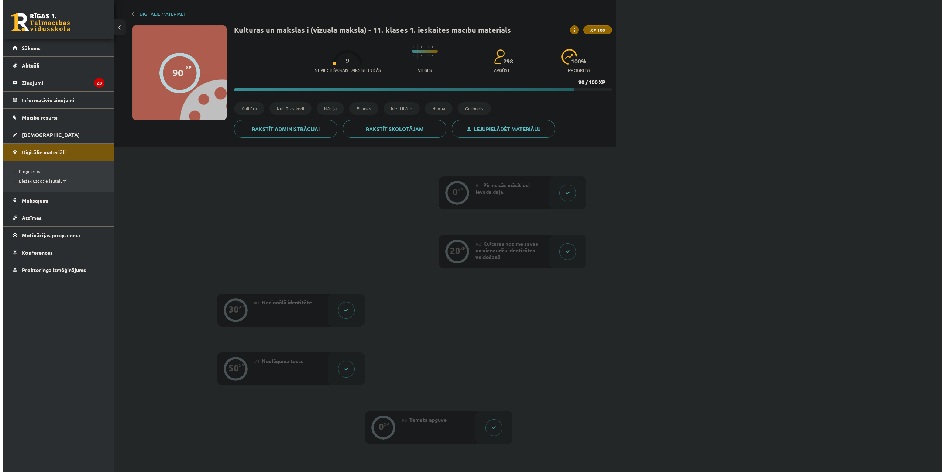
scroll to position [0, 0]
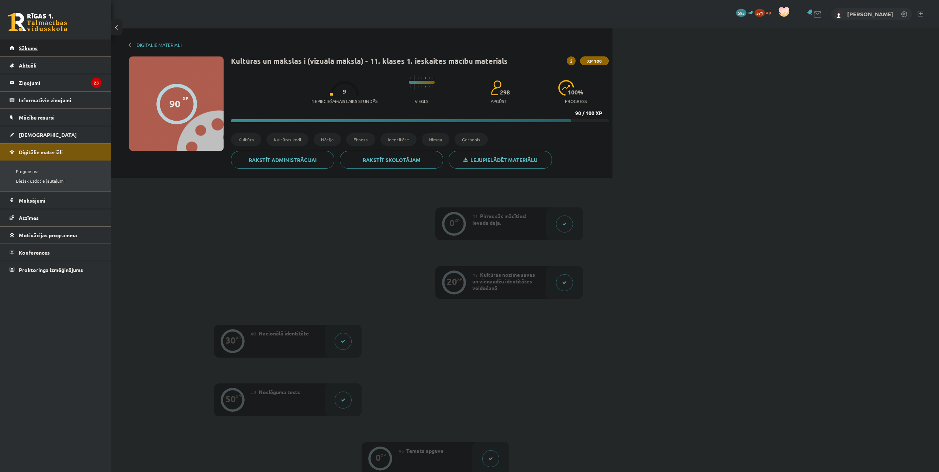
click at [67, 49] on link "Sākums" at bounding box center [56, 47] width 92 height 17
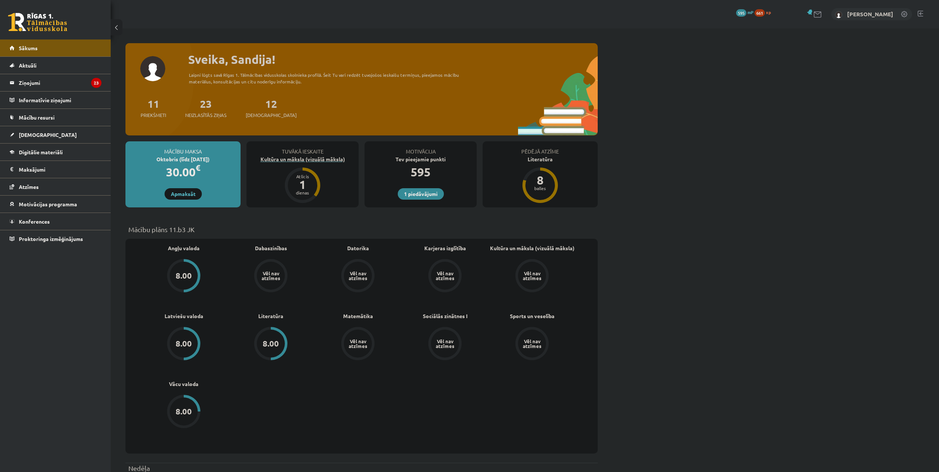
click at [320, 162] on div "Kultūra un māksla (vizuālā māksla)" at bounding box center [302, 159] width 112 height 8
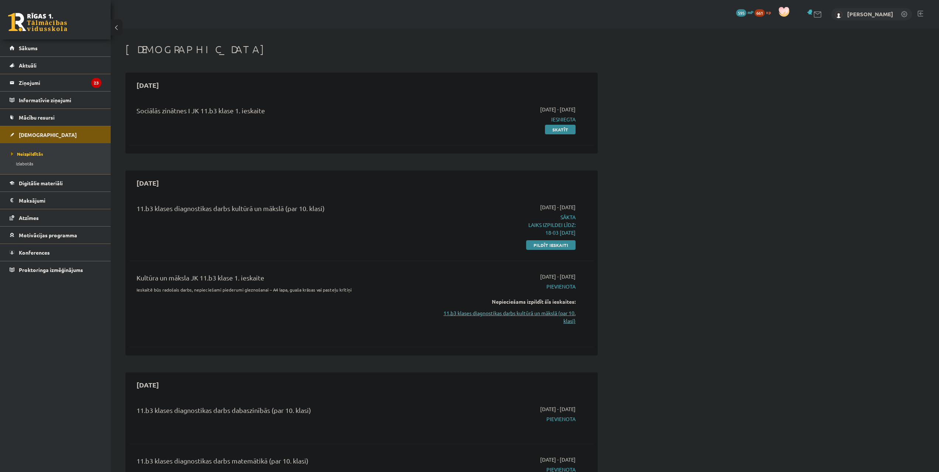
click at [527, 315] on link "11.b3 klases diagnostikas darbs kultūrā un mākslā (par 10. klasi)" at bounding box center [506, 316] width 139 height 15
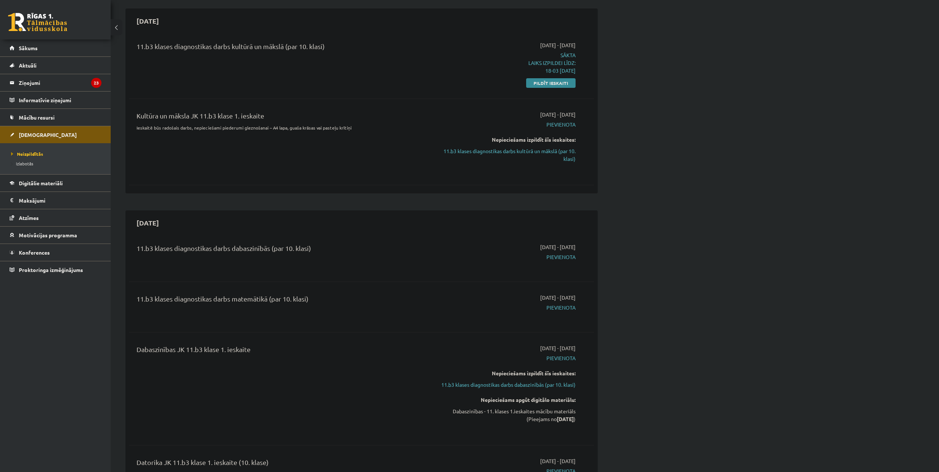
scroll to position [159, 0]
click at [549, 81] on div "2025-10-01 - 2025-10-15 Sākta Laiks izpildei līdz: 18-03 15-10-2025 Pildīt iesk…" at bounding box center [506, 66] width 150 height 45
click at [546, 85] on link "Pildīt ieskaiti" at bounding box center [550, 86] width 49 height 10
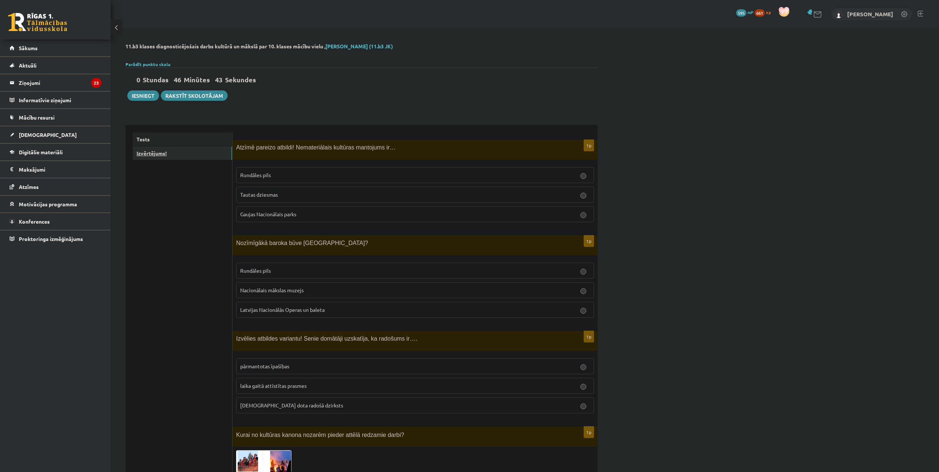
click at [142, 152] on link "Izvērtējums!" at bounding box center [182, 153] width 99 height 14
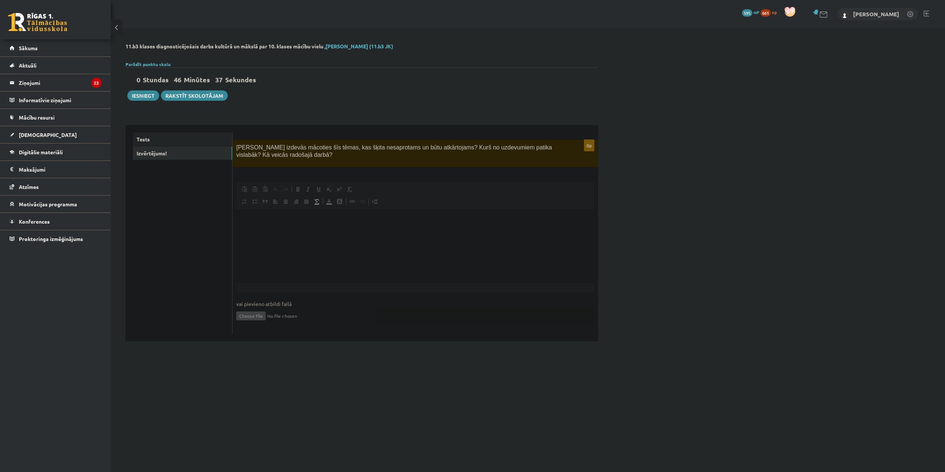
drag, startPoint x: 265, startPoint y: 158, endPoint x: 251, endPoint y: 159, distance: 13.8
click at [251, 159] on p "Kas izdevās mācoties šīs tēmas, kas šķita nesaprotams un būtu atkārtojams? Kurš…" at bounding box center [396, 151] width 321 height 15
click at [201, 99] on link "Rakstīt skolotājam" at bounding box center [194, 95] width 67 height 10
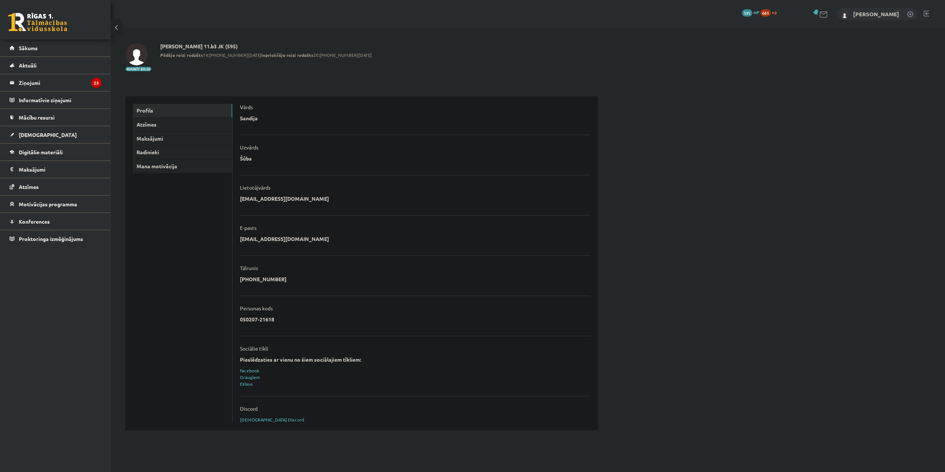
click at [114, 23] on button at bounding box center [117, 27] width 12 height 16
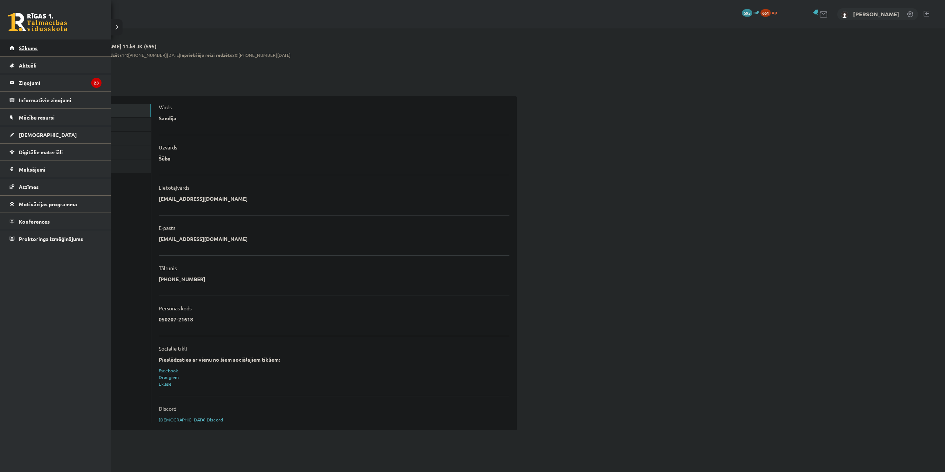
click at [25, 48] on span "Sākums" at bounding box center [28, 48] width 19 height 7
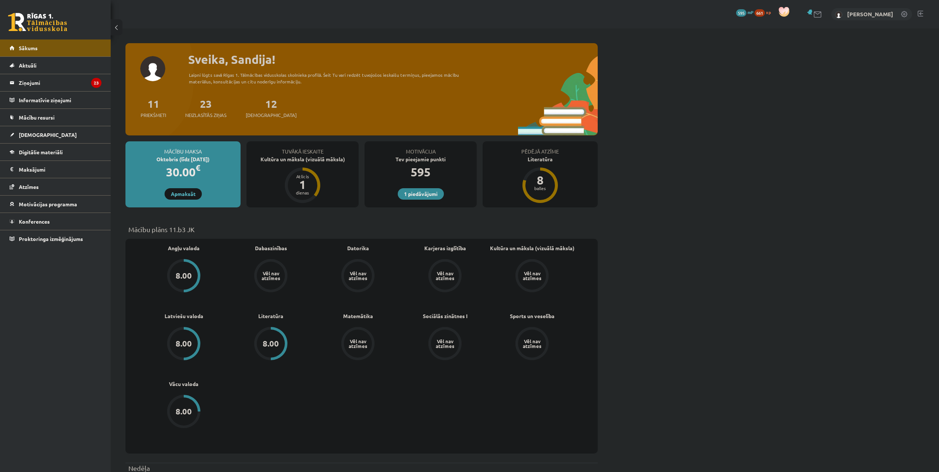
click at [296, 166] on div "Tuvākā ieskaite Kultūra un māksla (vizuālā māksla) Atlicis 1 dienas" at bounding box center [302, 174] width 112 height 66
click at [304, 161] on div "Kultūra un māksla (vizuālā māksla)" at bounding box center [302, 159] width 112 height 8
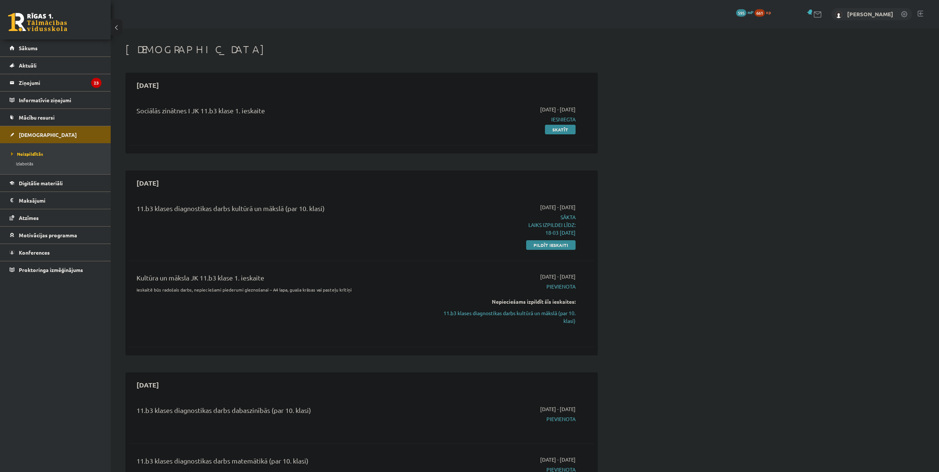
click at [553, 250] on div "11.b3 klases diagnostikas darbs kultūrā un mākslā (par 10. klasi) [DATE] - [DAT…" at bounding box center [361, 226] width 465 height 60
drag, startPoint x: 552, startPoint y: 246, endPoint x: 505, endPoint y: 25, distance: 225.7
click at [552, 246] on link "Pildīt ieskaiti" at bounding box center [550, 245] width 49 height 10
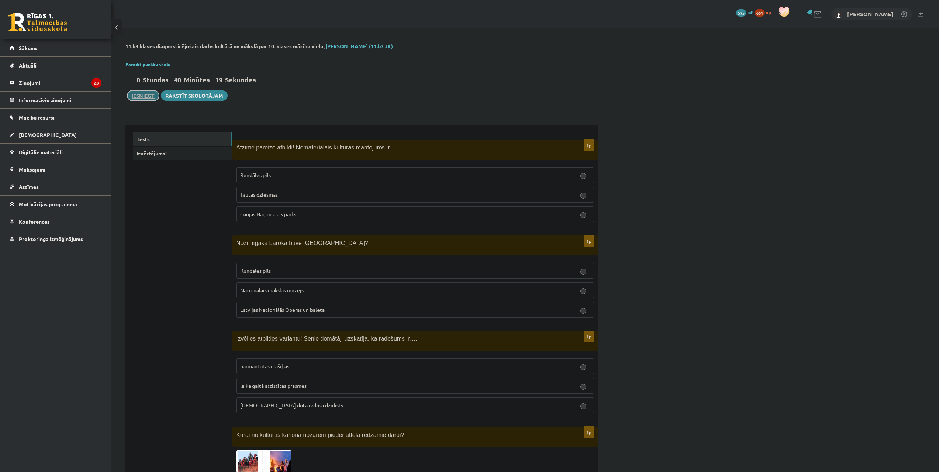
click at [144, 96] on button "Iesniegt" at bounding box center [143, 95] width 32 height 10
click at [164, 158] on link "Izvērtējums!" at bounding box center [182, 153] width 99 height 14
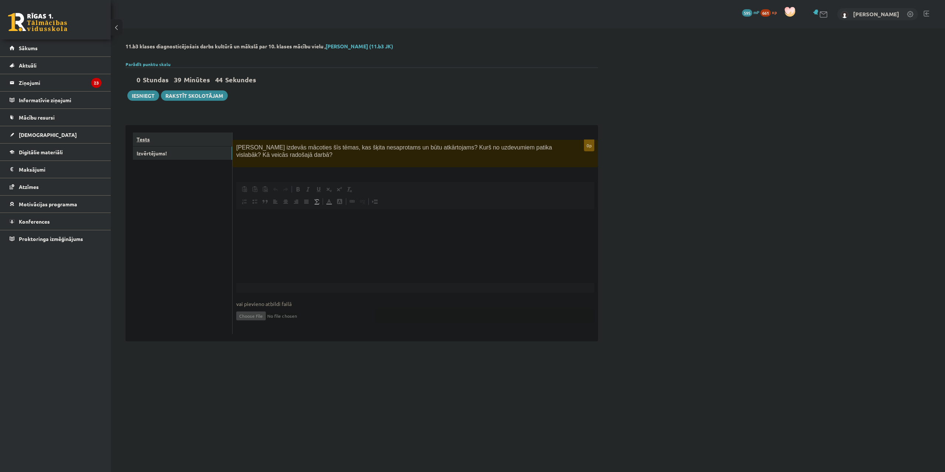
click at [193, 138] on link "Tests" at bounding box center [182, 139] width 99 height 14
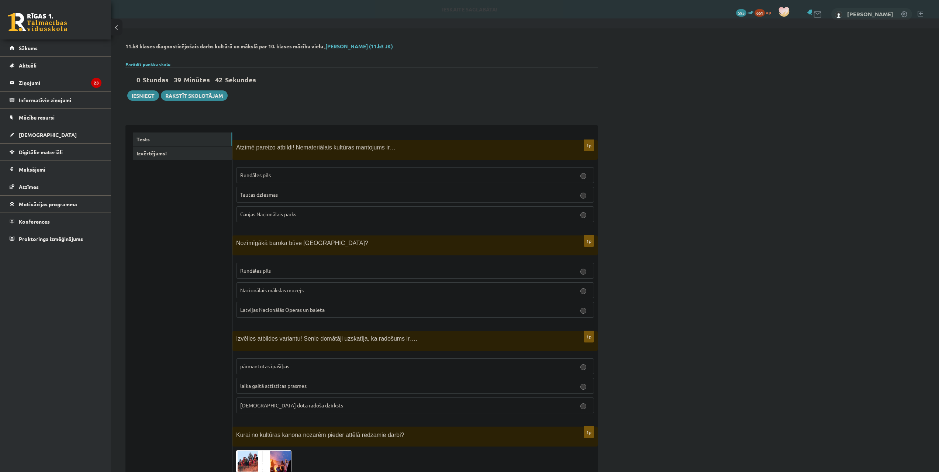
click at [202, 157] on link "Izvērtējums!" at bounding box center [182, 153] width 99 height 14
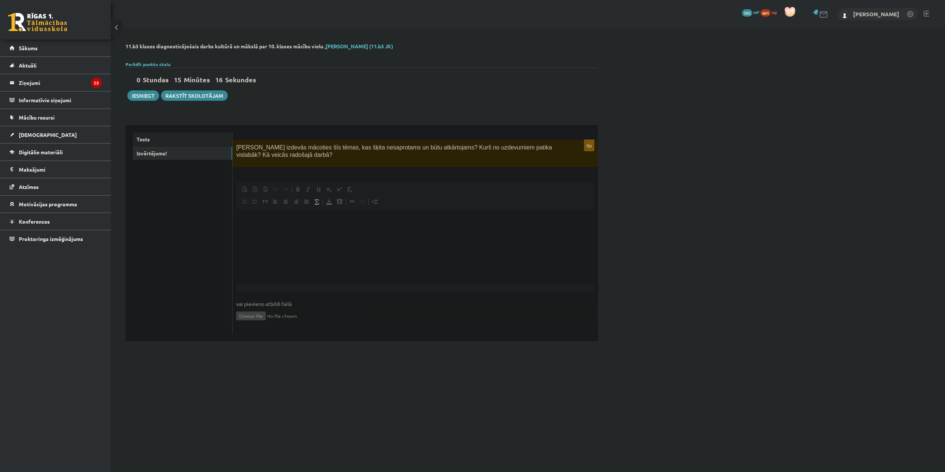
click at [245, 314] on input "file" at bounding box center [415, 315] width 358 height 15
type input "**********"
click at [147, 98] on button "Iesniegt" at bounding box center [143, 95] width 32 height 10
click at [139, 96] on button "Iesniegt" at bounding box center [143, 95] width 32 height 10
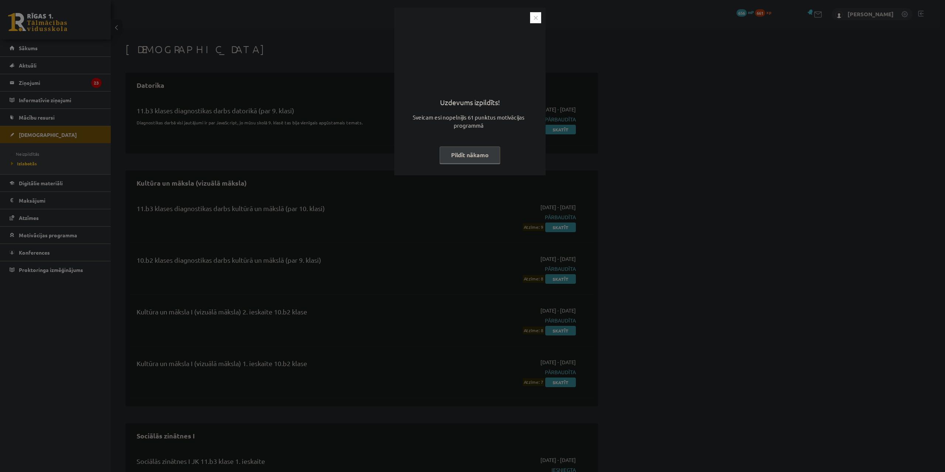
click at [534, 18] on img "Close" at bounding box center [535, 17] width 11 height 11
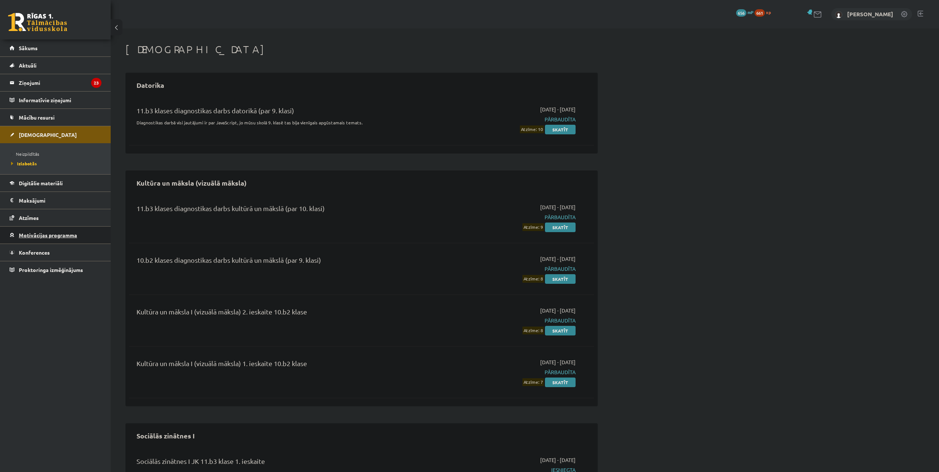
click at [63, 231] on link "Motivācijas programma" at bounding box center [56, 235] width 92 height 17
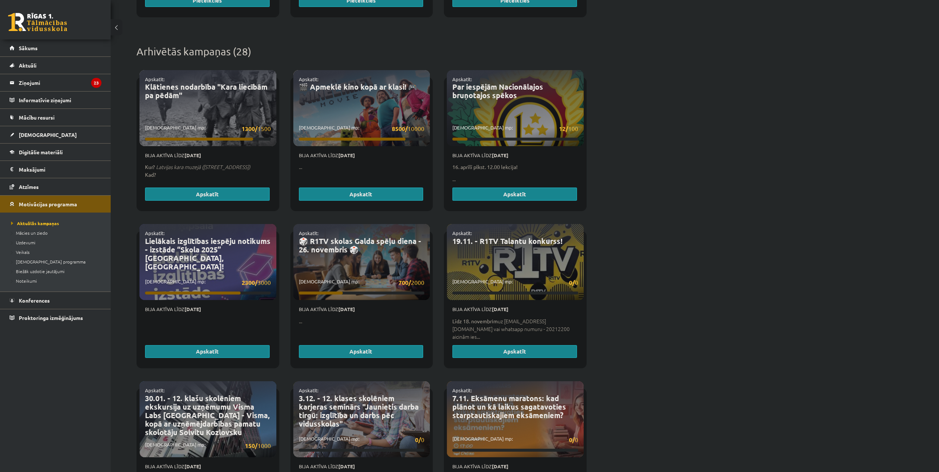
scroll to position [480, 0]
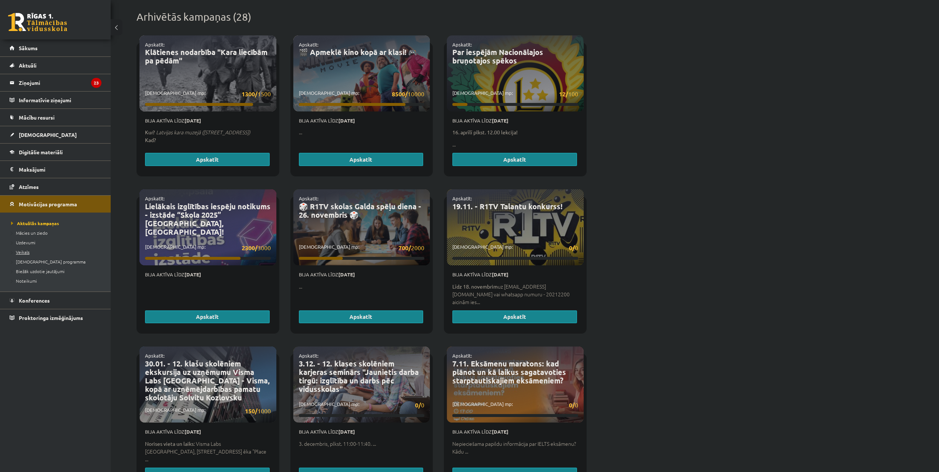
click at [25, 254] on span "Veikals" at bounding box center [20, 252] width 18 height 6
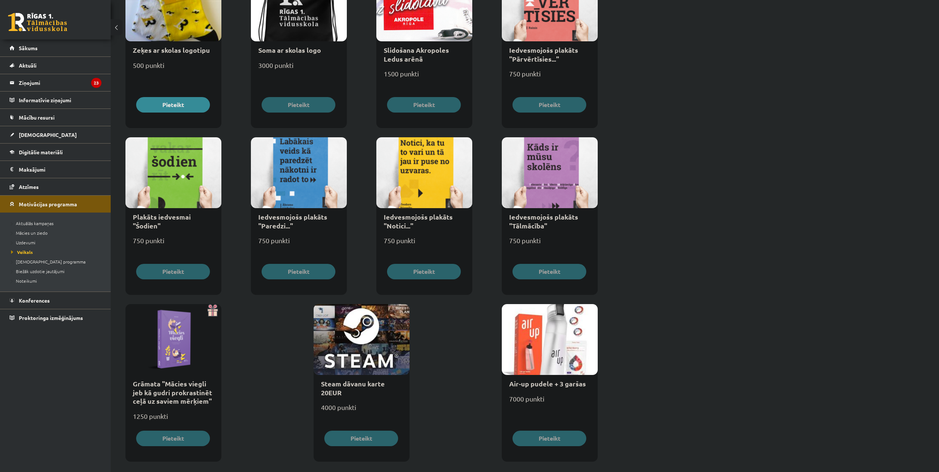
scroll to position [662, 0]
